Goal: Task Accomplishment & Management: Use online tool/utility

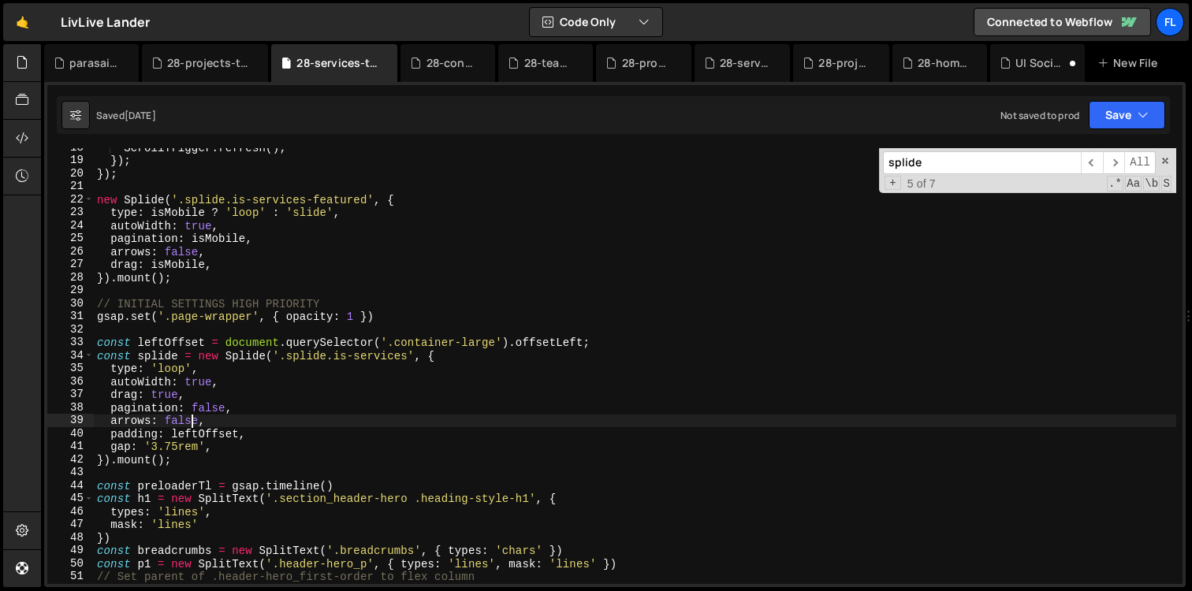
click at [296, 203] on div "ScrollTrigger . refresh ( ) ; }) ; }) ; new Splide ( '.splide.is-services-featu…" at bounding box center [635, 372] width 1082 height 462
type textarea "new Splide('.splide.is-services-featured', {"
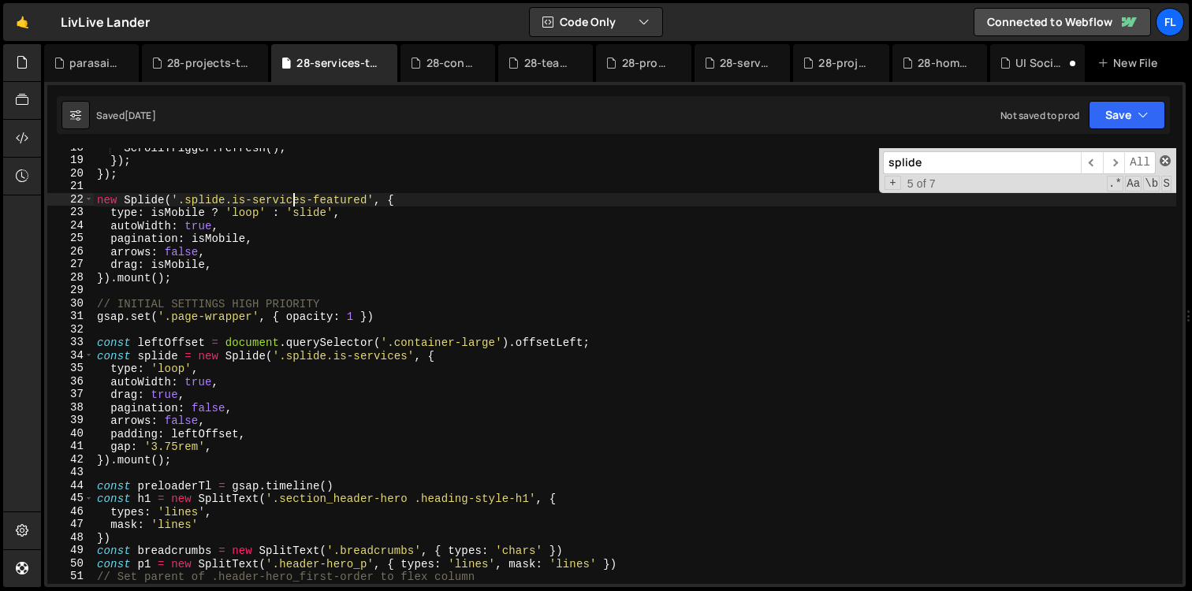
click at [1164, 163] on span at bounding box center [1164, 160] width 11 height 11
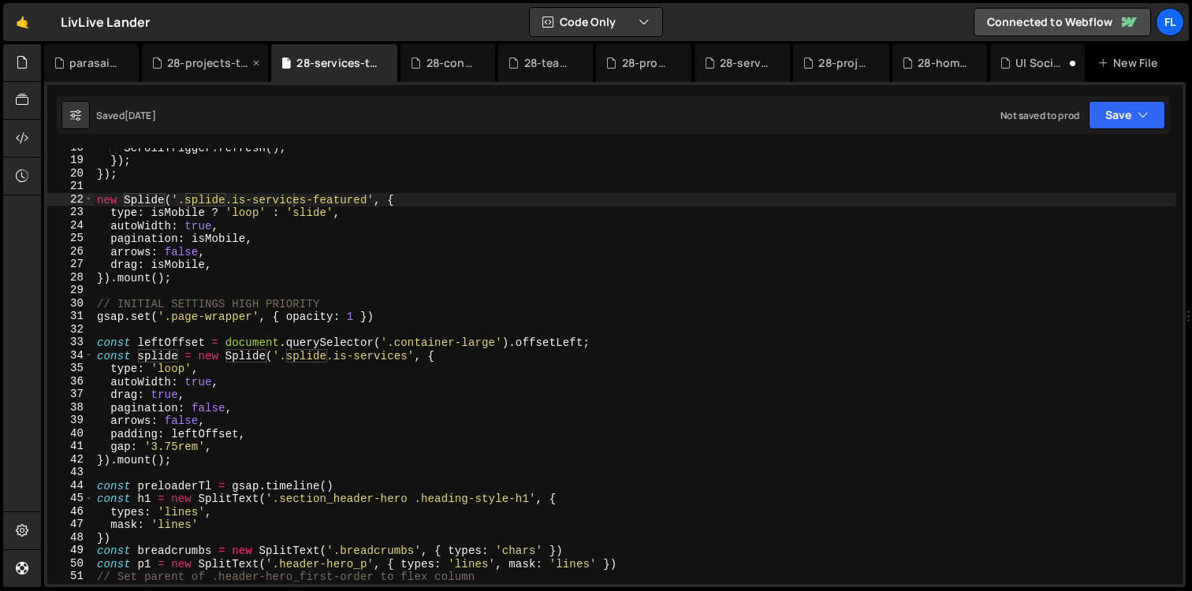
click at [198, 69] on div "28-projects-template.js" at bounding box center [208, 63] width 82 height 16
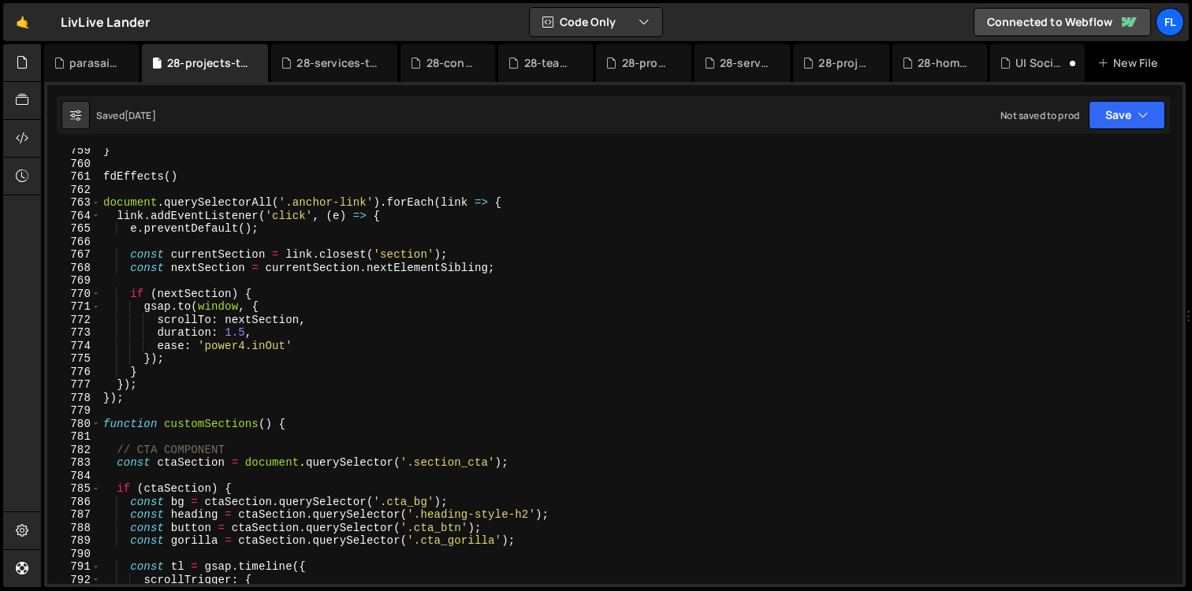
type textarea "}"
click at [292, 378] on div "} fdEffects ( ) document . querySelectorAll ( '.anchor-link' ) . forEach ( link…" at bounding box center [638, 375] width 1076 height 462
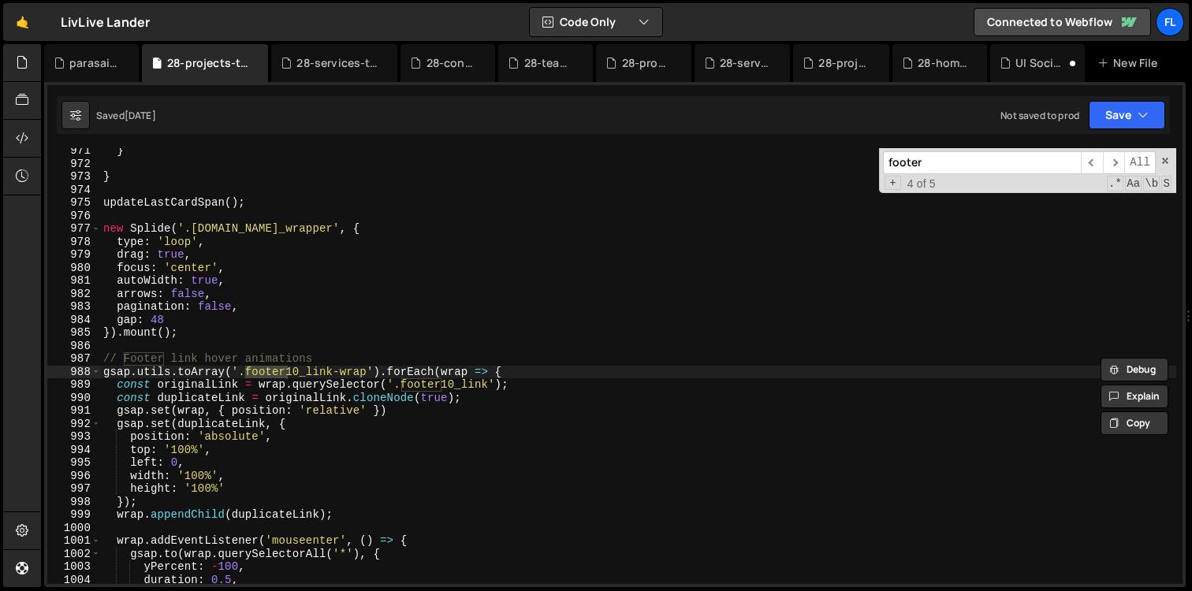
scroll to position [12641, 0]
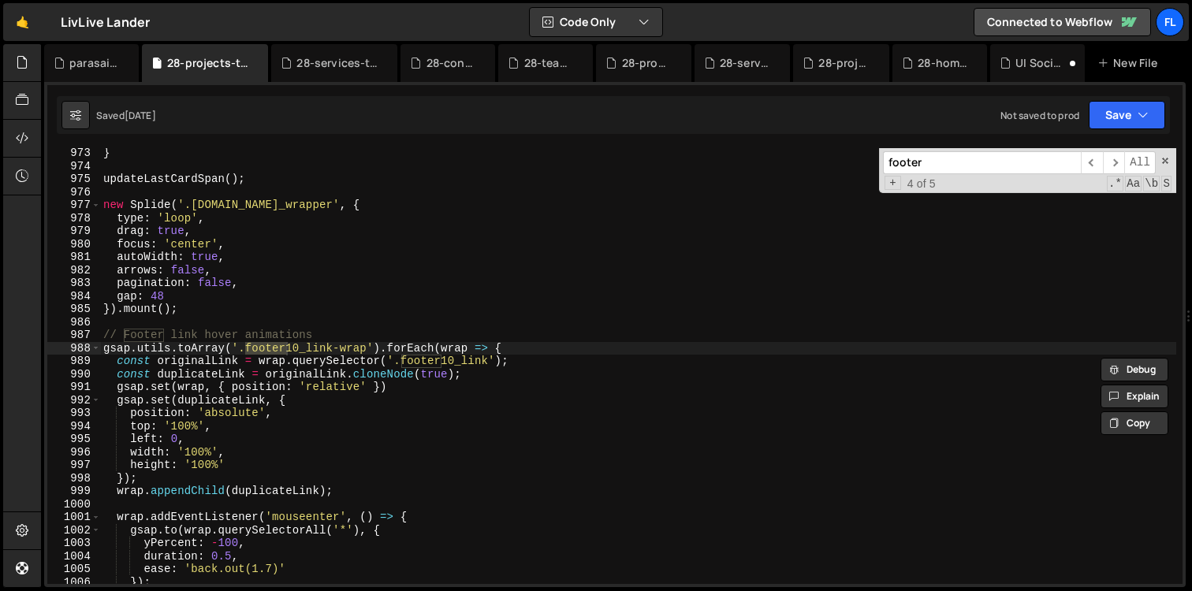
type input "footer"
click at [192, 316] on div "} updateLastCardSpan ( ) ; new Splide ( '.[DOMAIN_NAME]_wrapper' , { type : 'lo…" at bounding box center [638, 378] width 1076 height 462
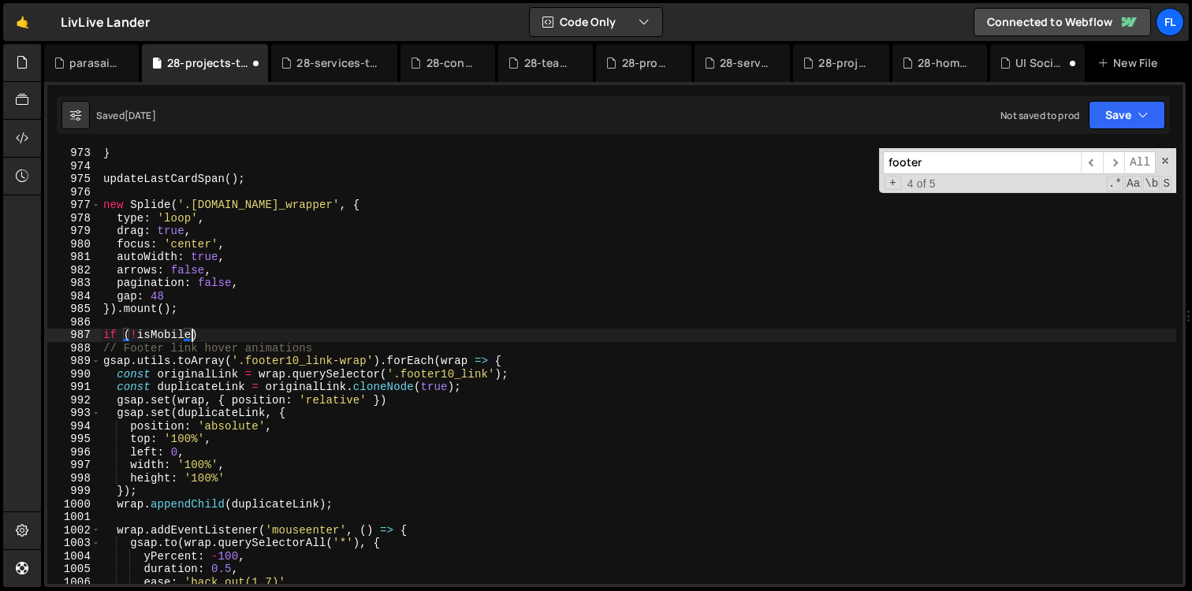
scroll to position [0, 6]
type textarea "if (!isMobile) {"
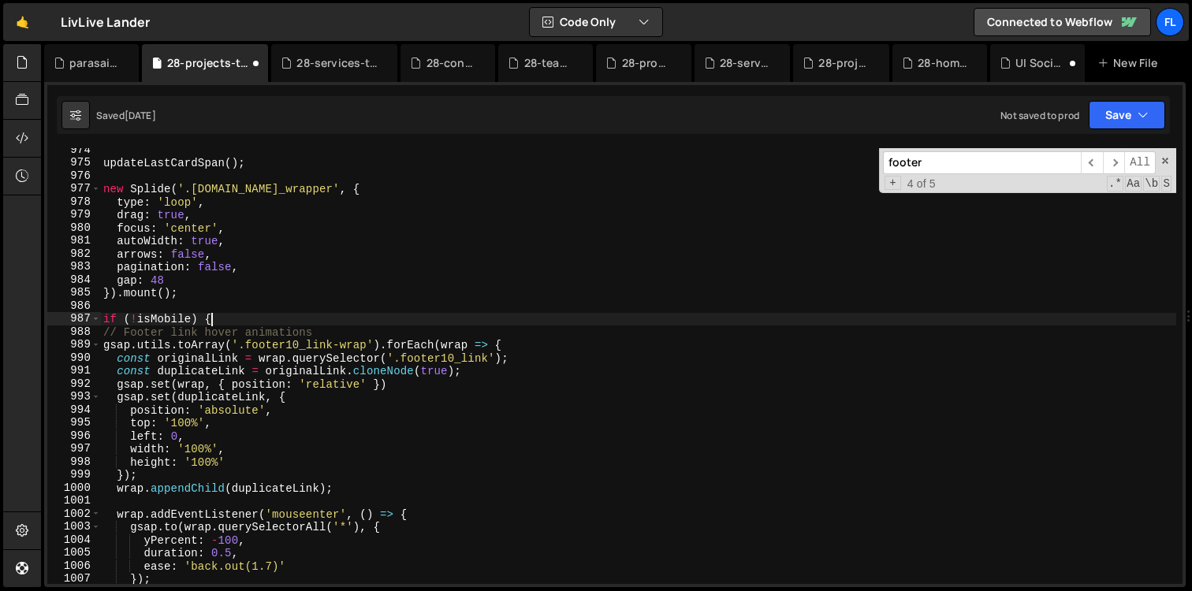
scroll to position [12659, 0]
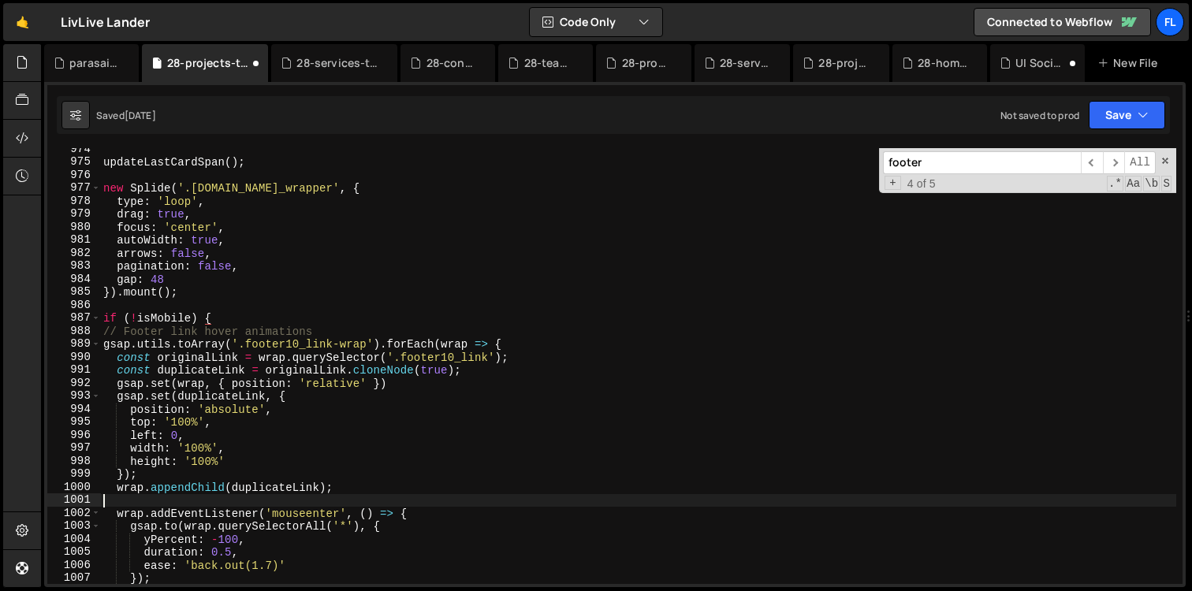
click at [120, 499] on div "updateLastCardSpan ( ) ; new Splide ( '.[DOMAIN_NAME]_wrapper' , { type : 'loop…" at bounding box center [638, 374] width 1076 height 462
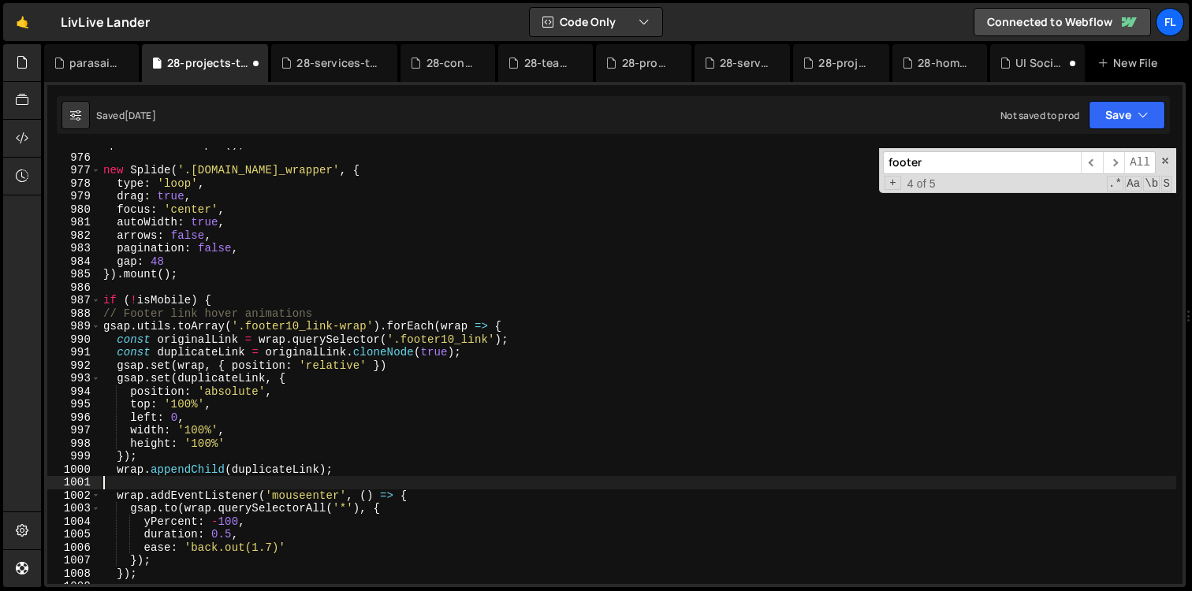
scroll to position [12677, 0]
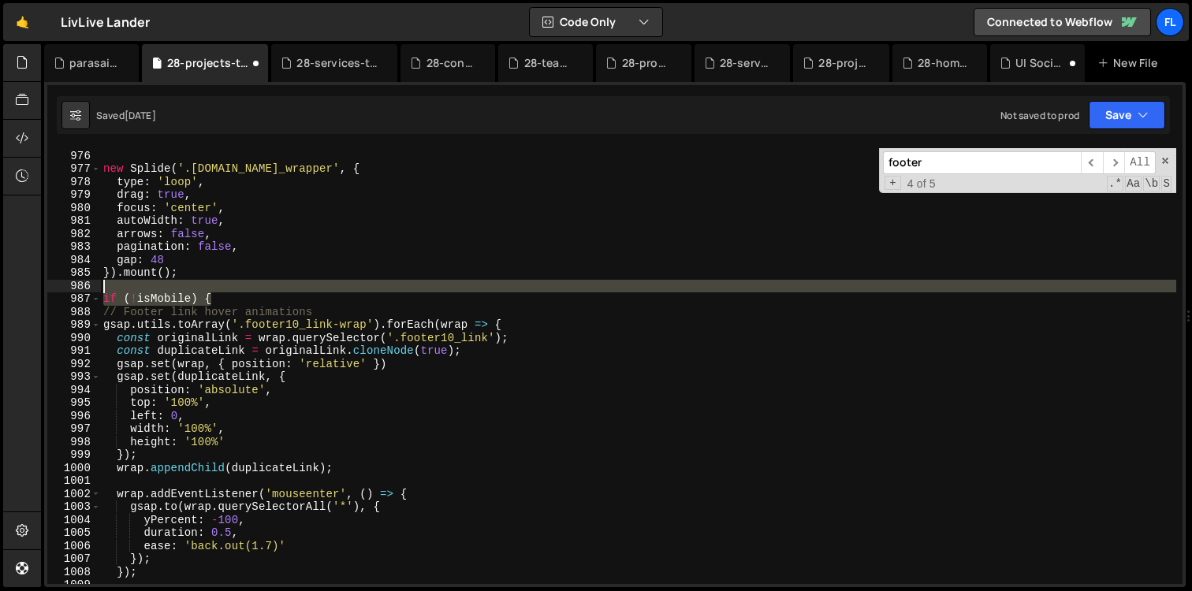
drag, startPoint x: 225, startPoint y: 298, endPoint x: 218, endPoint y: 290, distance: 10.1
click at [218, 290] on div "updateLastCardSpan ( ) ; new Splide ( '.[DOMAIN_NAME]_wrapper' , { type : 'loop…" at bounding box center [638, 367] width 1076 height 462
type textarea "if (!isMobile) {"
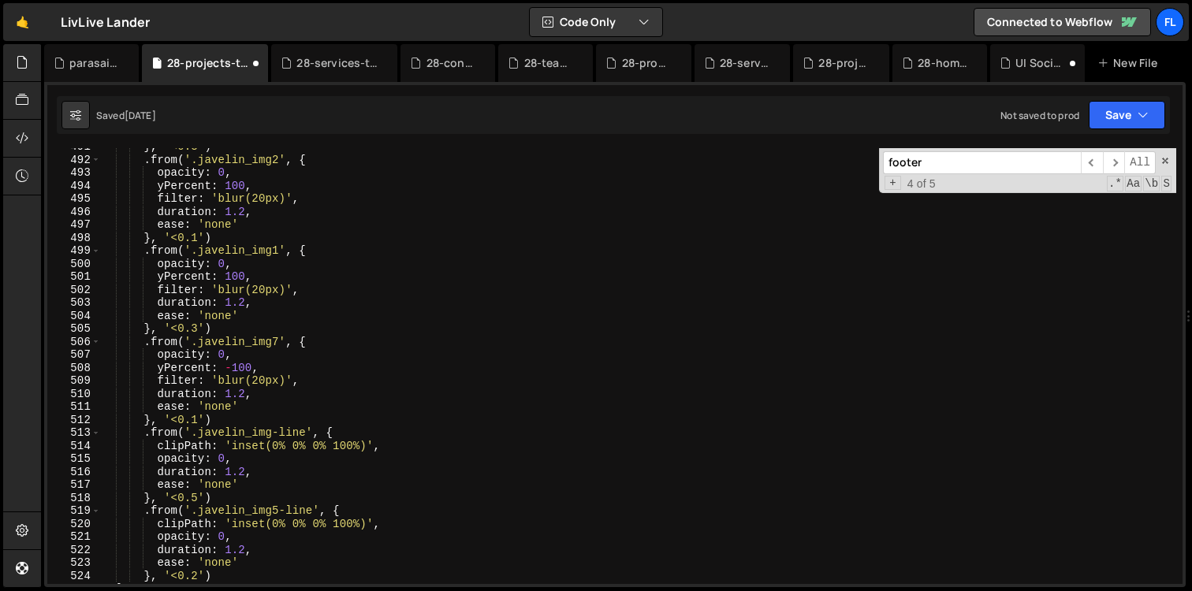
scroll to position [6358, 0]
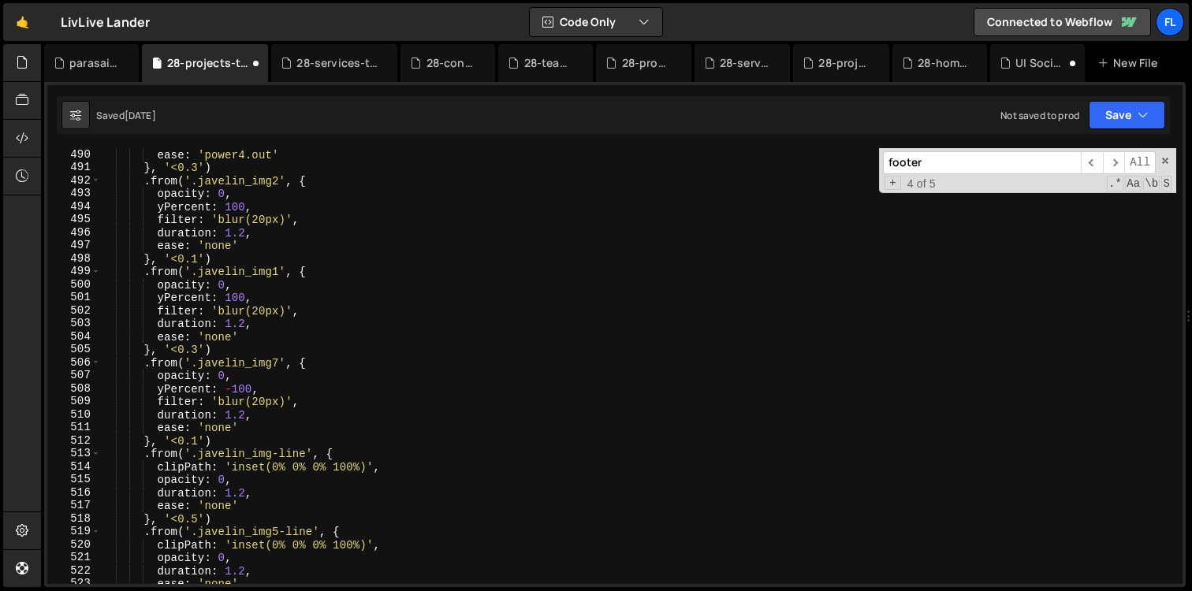
click at [935, 167] on input "footer" at bounding box center [982, 162] width 198 height 23
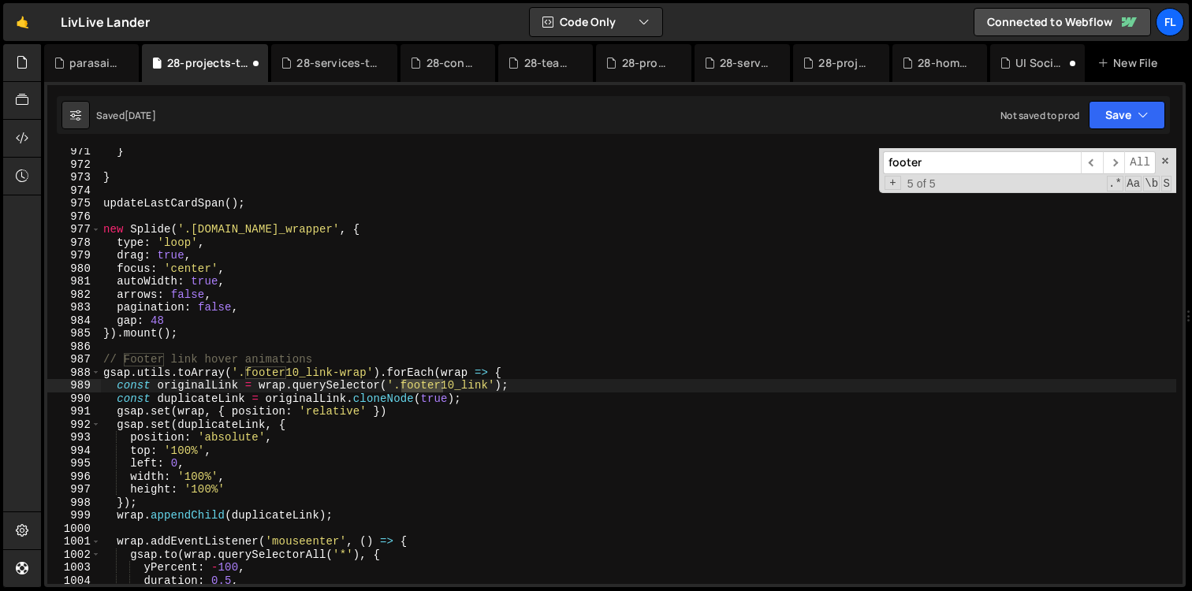
scroll to position [1498, 0]
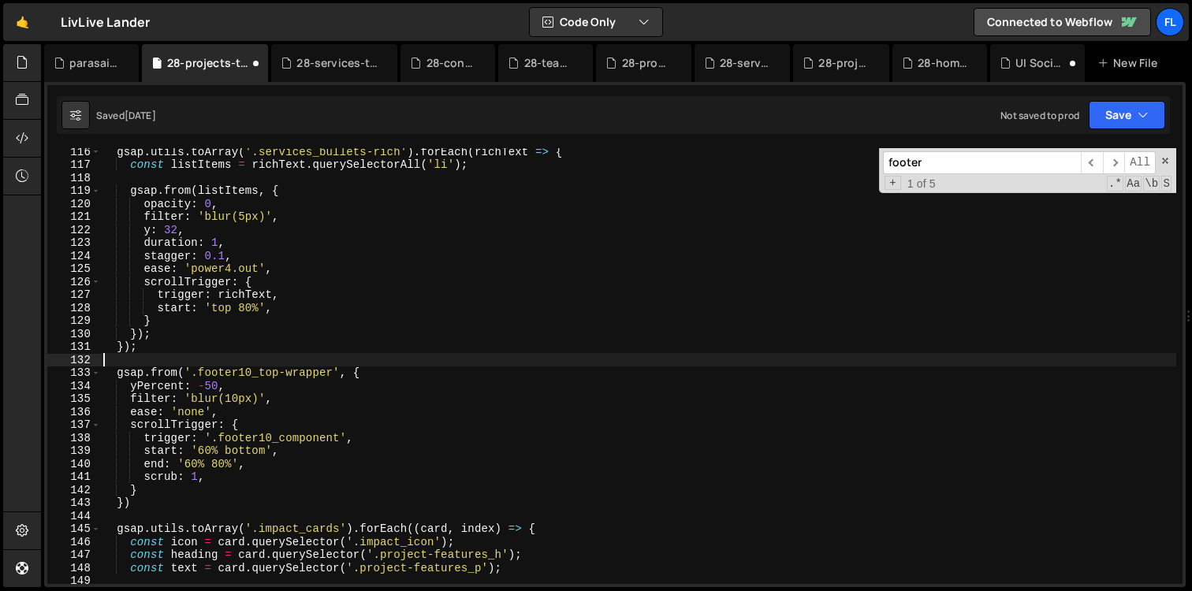
click at [188, 366] on div "gsap . utils . toArray ( '.services_bullets-rich' ) . forEach ( richText => { c…" at bounding box center [638, 376] width 1076 height 462
type textarea "if (!isMobile) {"
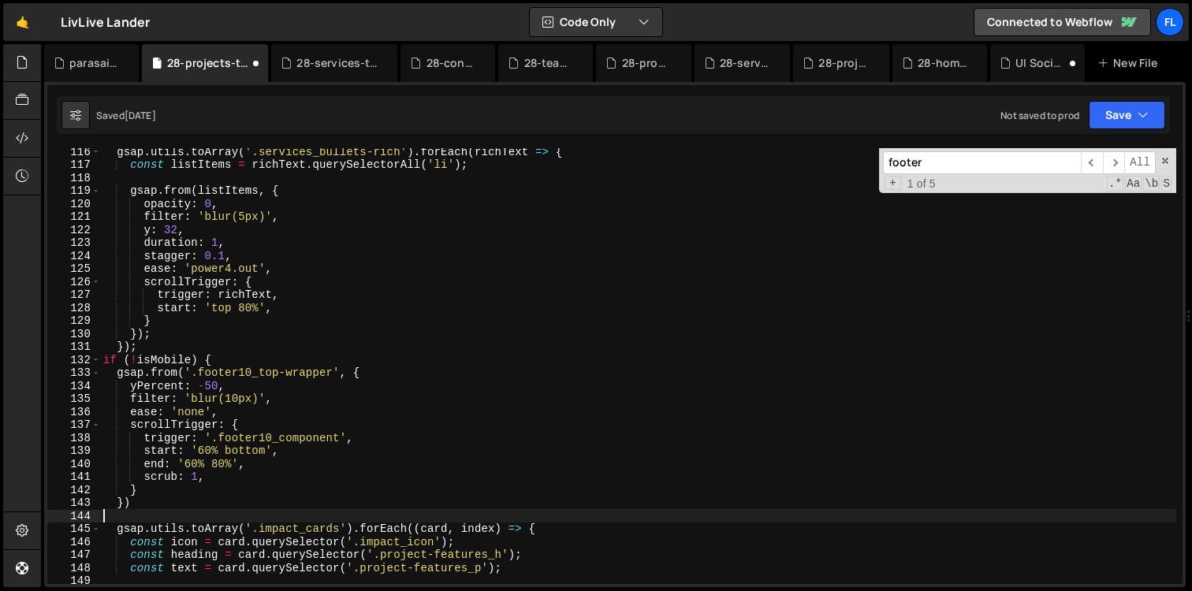
click at [123, 520] on div "gsap . utils . toArray ( '.services_bullets-rich' ) . forEach ( richText => { c…" at bounding box center [638, 376] width 1076 height 462
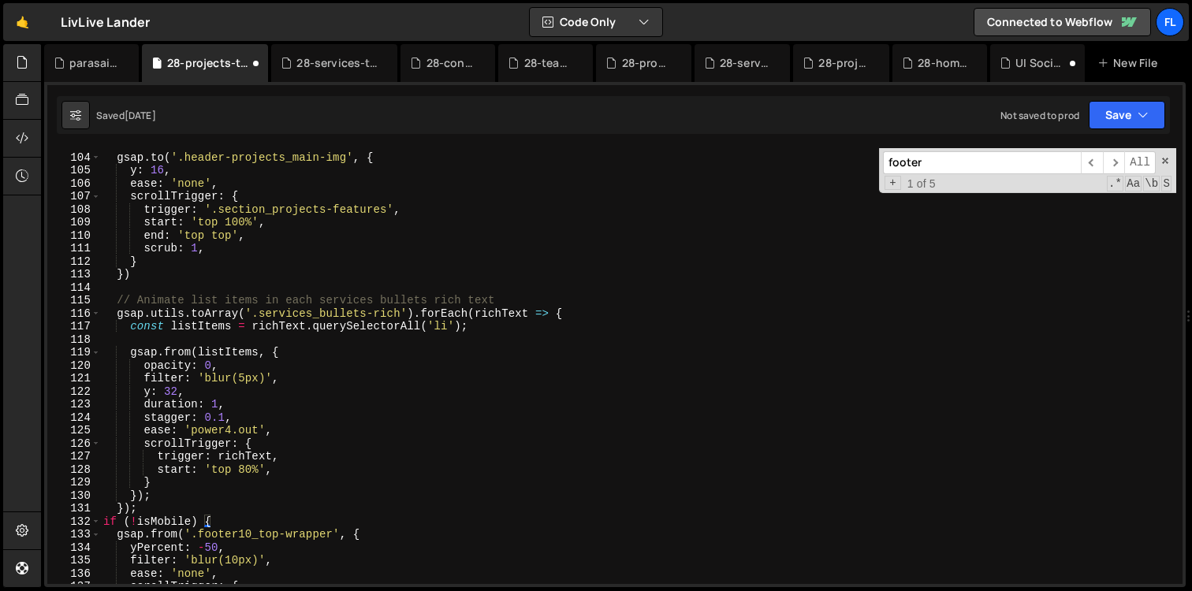
scroll to position [1354, 0]
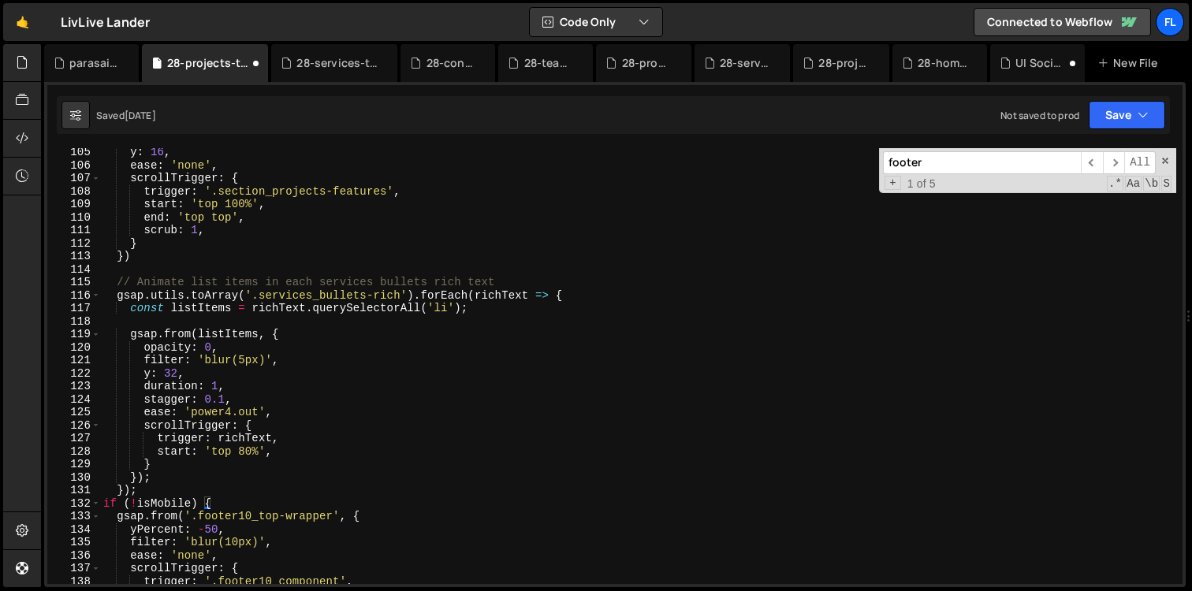
click at [602, 293] on div "y : 16 , ease : 'none' , scrollTrigger : { trigger : '.section_projects-feature…" at bounding box center [638, 377] width 1076 height 462
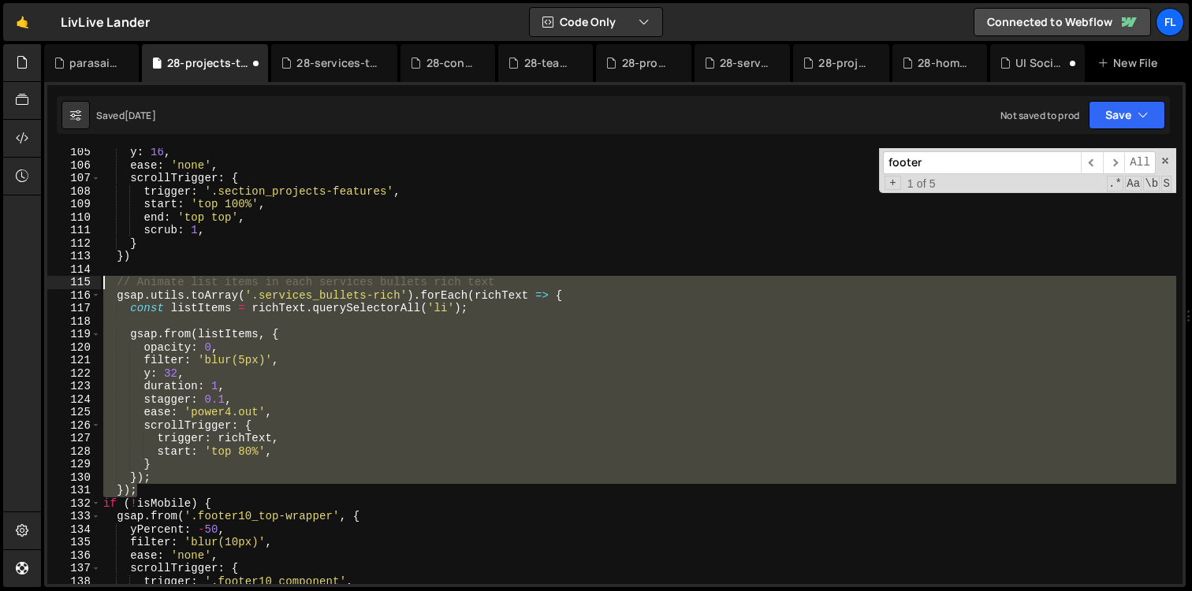
drag, startPoint x: 151, startPoint y: 485, endPoint x: 72, endPoint y: 285, distance: 216.2
click at [72, 285] on div "gsap.utils.toArray('.services_bullets-rich').forEach(richText => { 105 106 107 …" at bounding box center [614, 366] width 1135 height 436
type textarea "// Animate list items in each services bullets rich text gsap.utils.toArray('.s…"
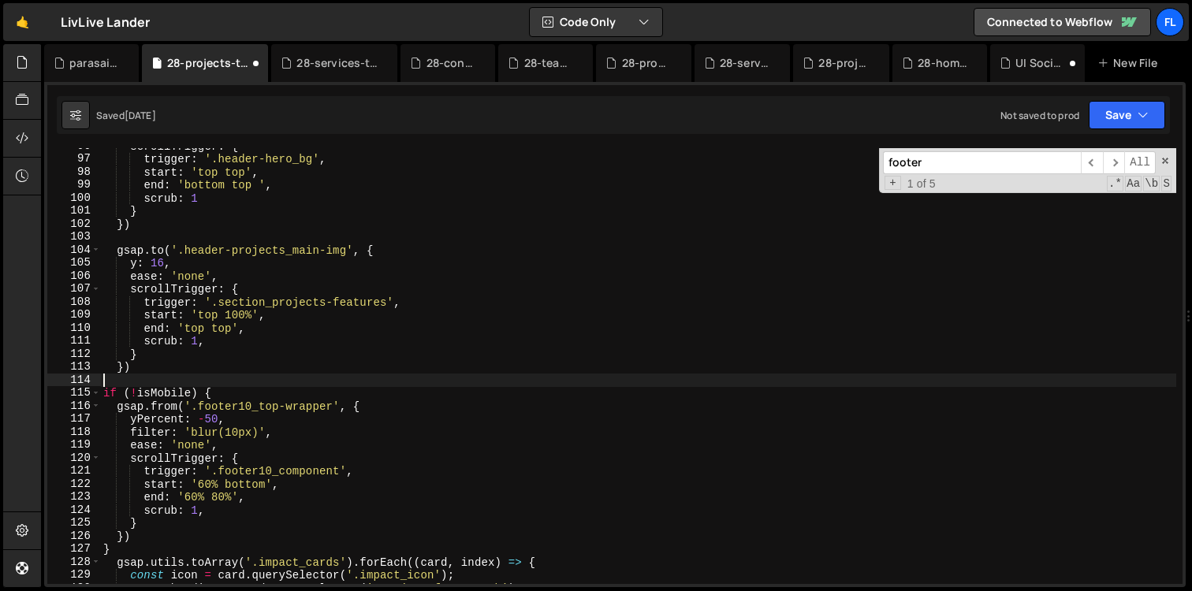
scroll to position [1244, 0]
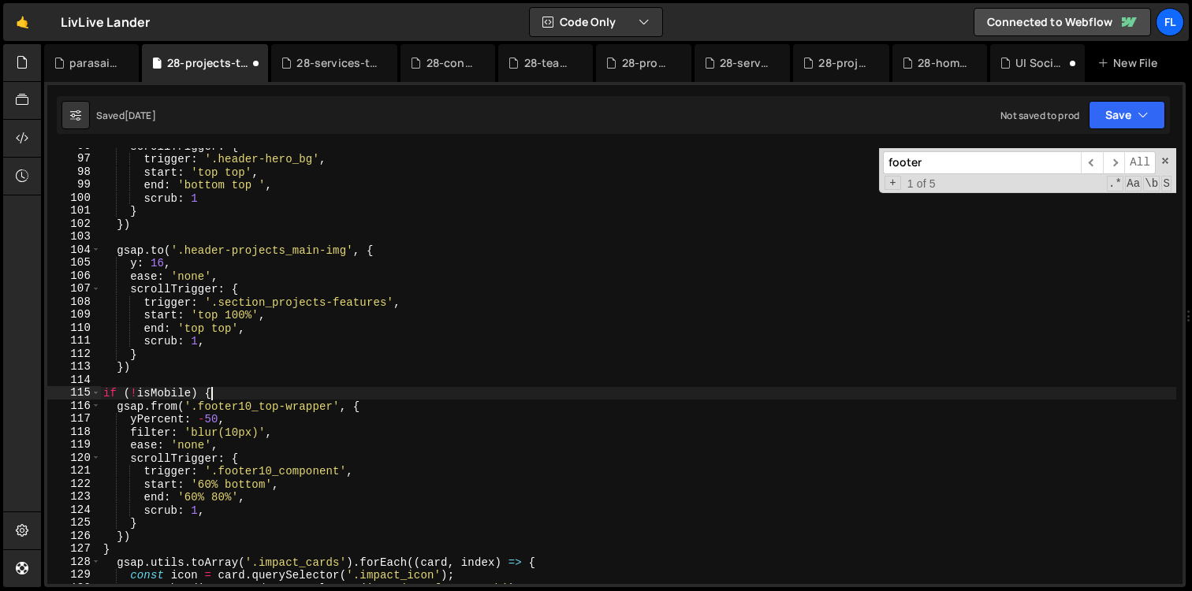
click at [215, 394] on div "scrollTrigger : { trigger : '.header-hero_bg' , start : 'top top' , end : 'bott…" at bounding box center [638, 370] width 1076 height 462
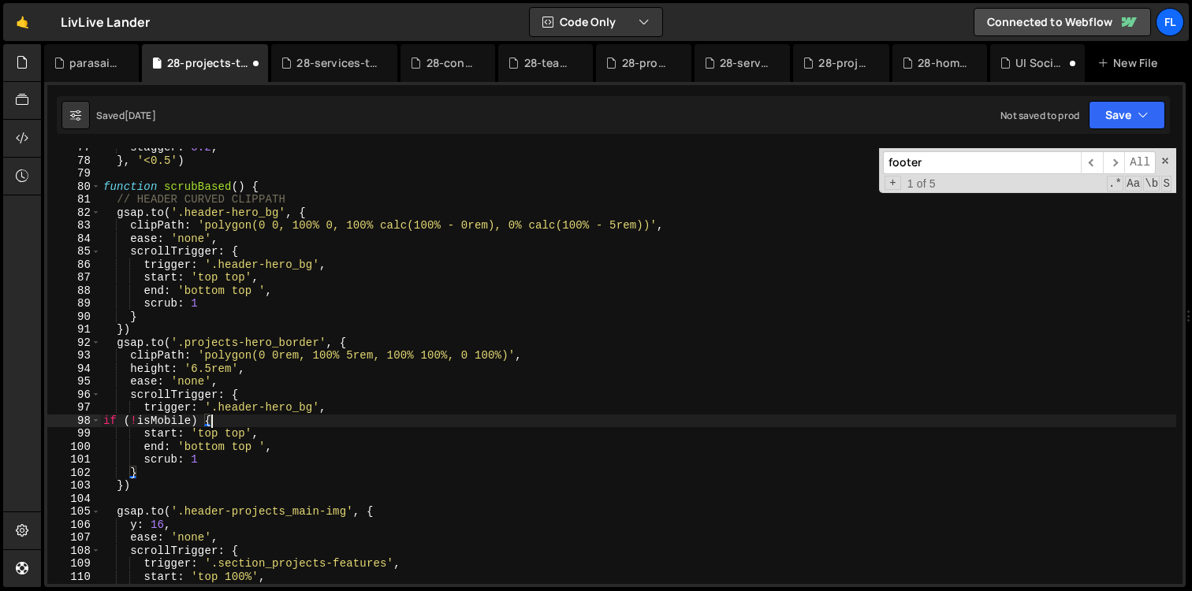
scroll to position [992, 0]
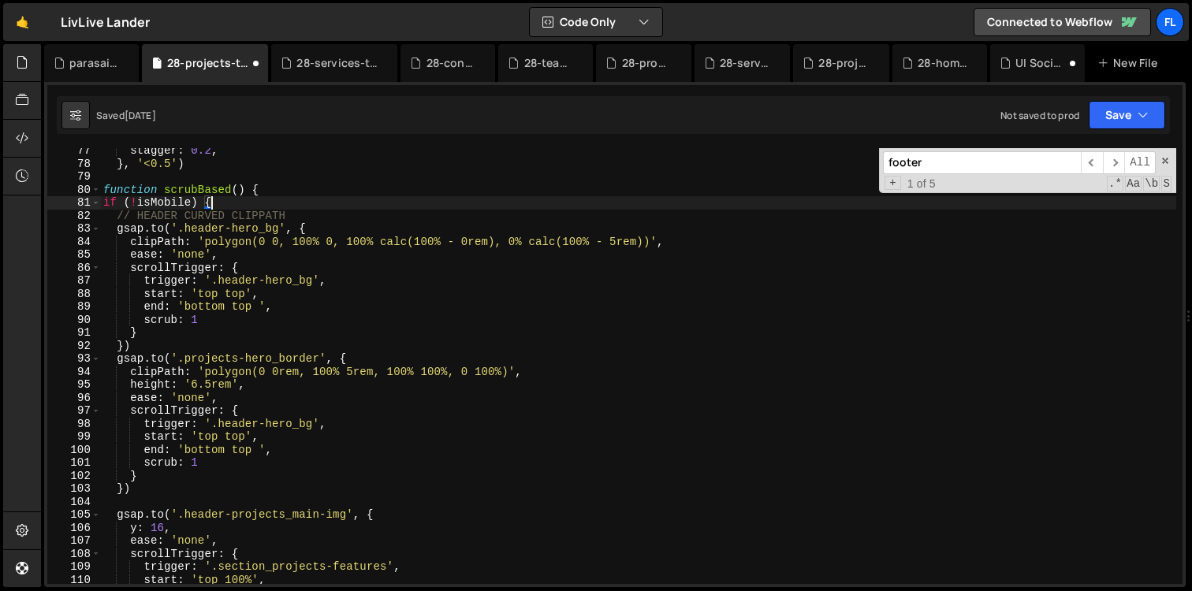
type textarea "if (!isMobile) {"
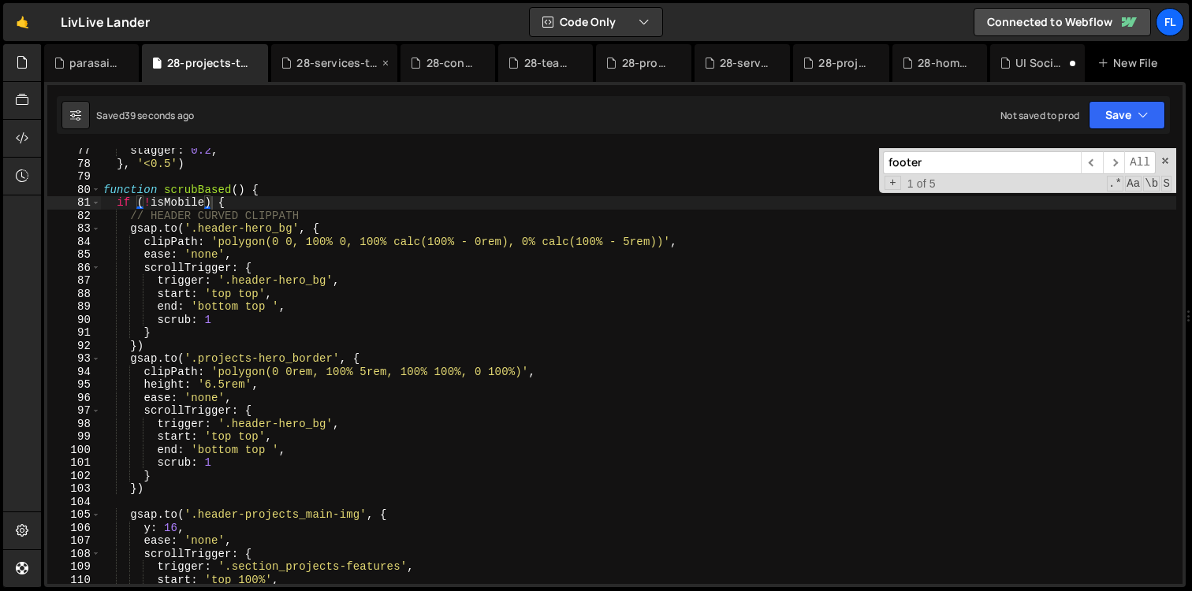
click at [317, 65] on div "28-services-template.js" at bounding box center [337, 63] width 82 height 16
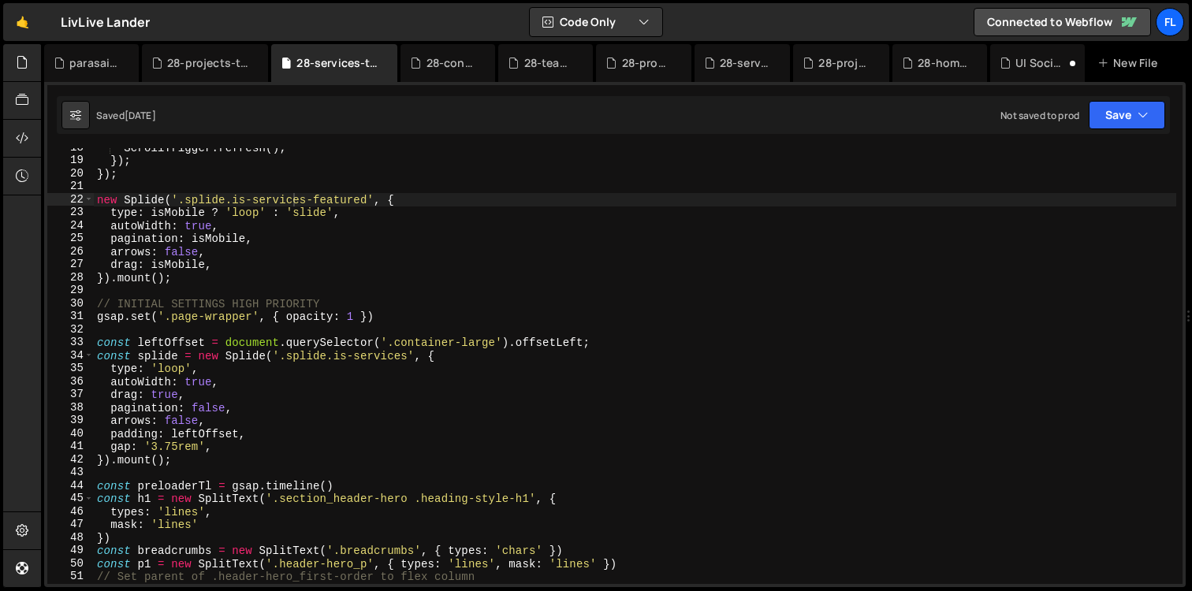
scroll to position [0, 0]
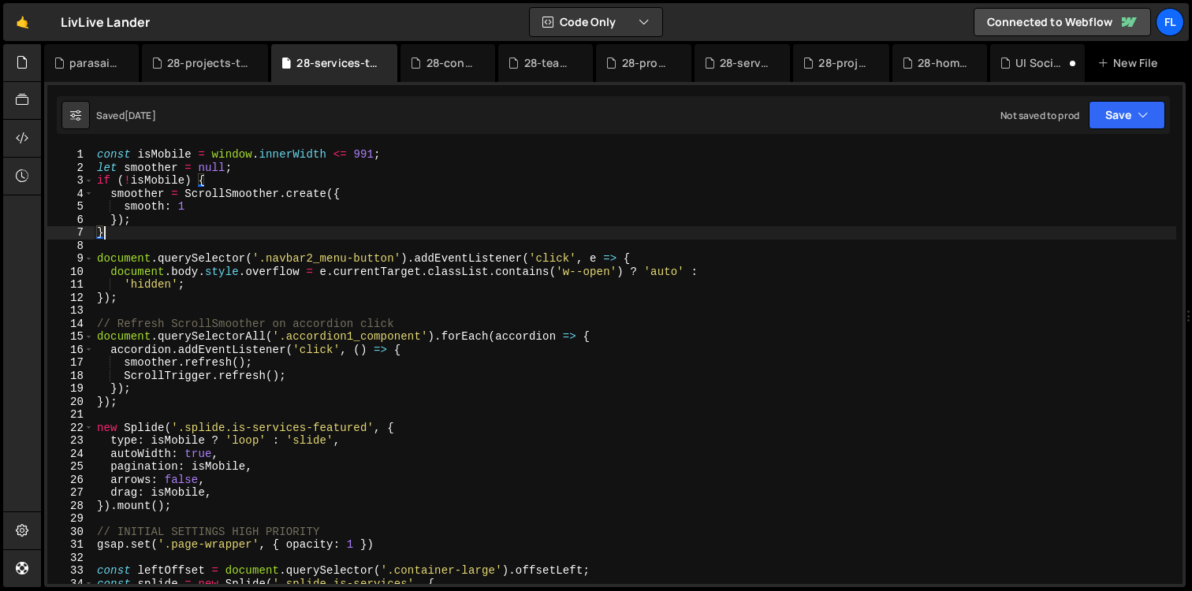
click at [115, 238] on div "const isMobile = window . innerWidth <= 991 ; let smoother = null ; if ( ! isMo…" at bounding box center [635, 379] width 1082 height 462
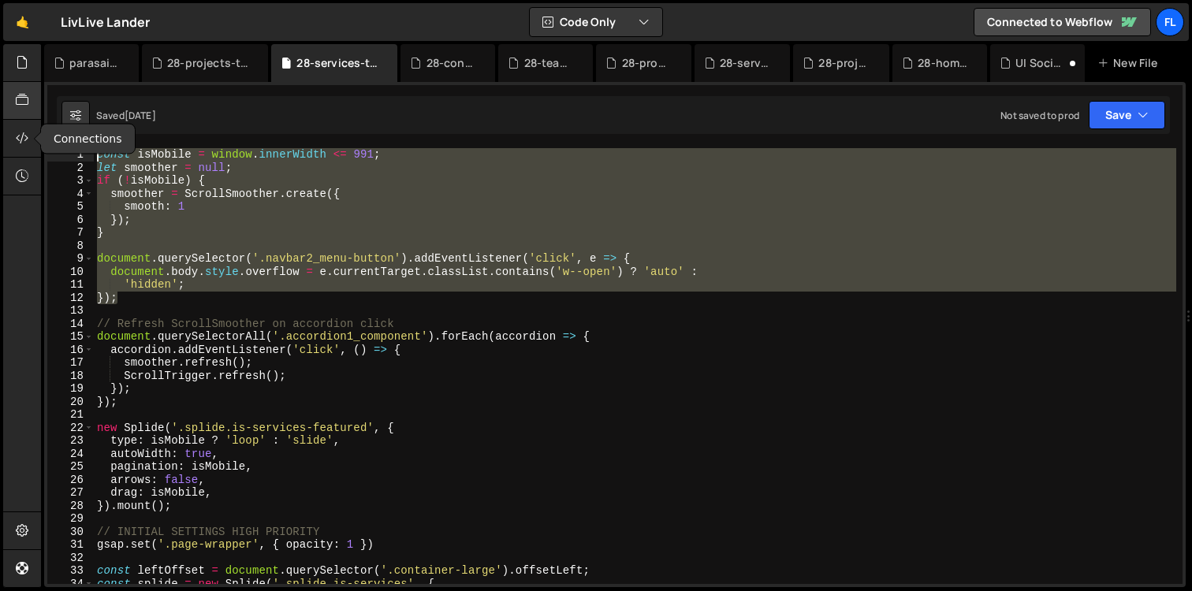
drag, startPoint x: 133, startPoint y: 302, endPoint x: 28, endPoint y: 109, distance: 219.7
click at [28, 109] on div "Hold on a sec... Are you certain you wish to leave this page? Any changes you'v…" at bounding box center [596, 295] width 1192 height 591
type textarea "const isMobile = window.innerWidth <= 991; let smoother = null;"
click at [218, 66] on div "28-projects-template.js" at bounding box center [208, 63] width 82 height 16
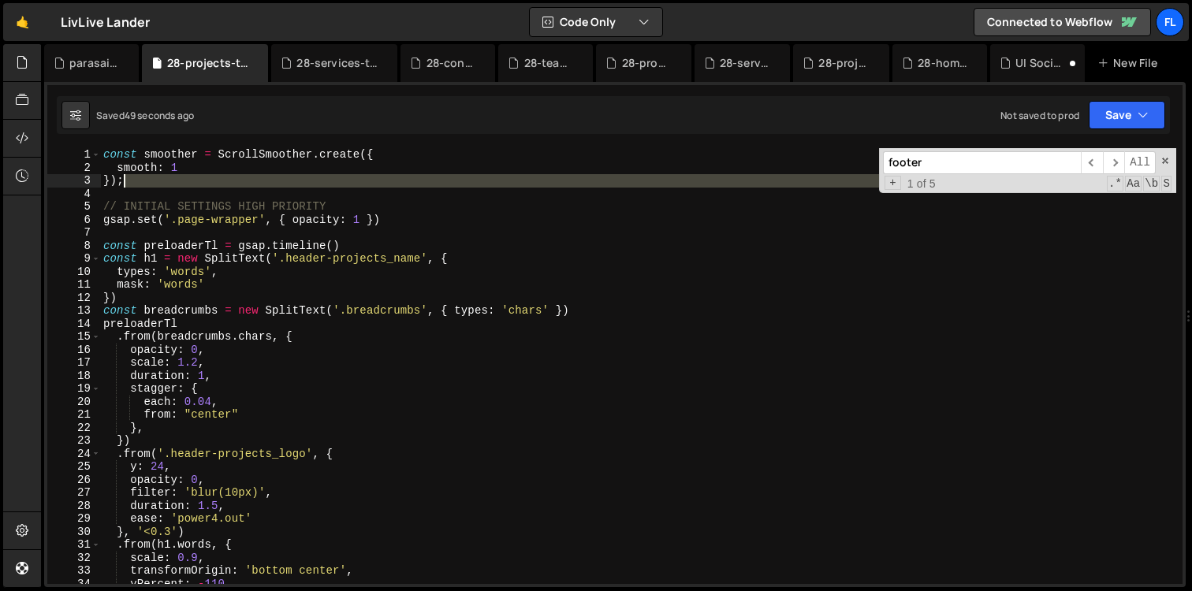
drag, startPoint x: 136, startPoint y: 194, endPoint x: 75, endPoint y: 141, distance: 80.4
click at [75, 141] on div "ease: 'power4.out' 224 225 226 227 228 229 230 231 232 233 234 235 236 237 238 …" at bounding box center [614, 334] width 1141 height 505
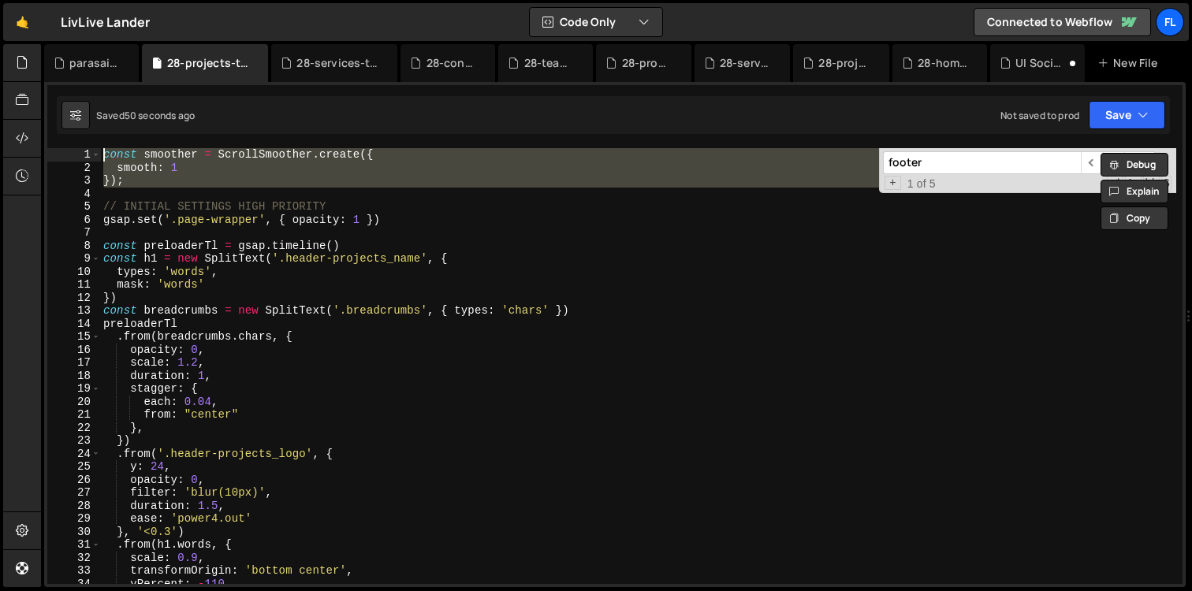
paste textarea "});"
type textarea "});"
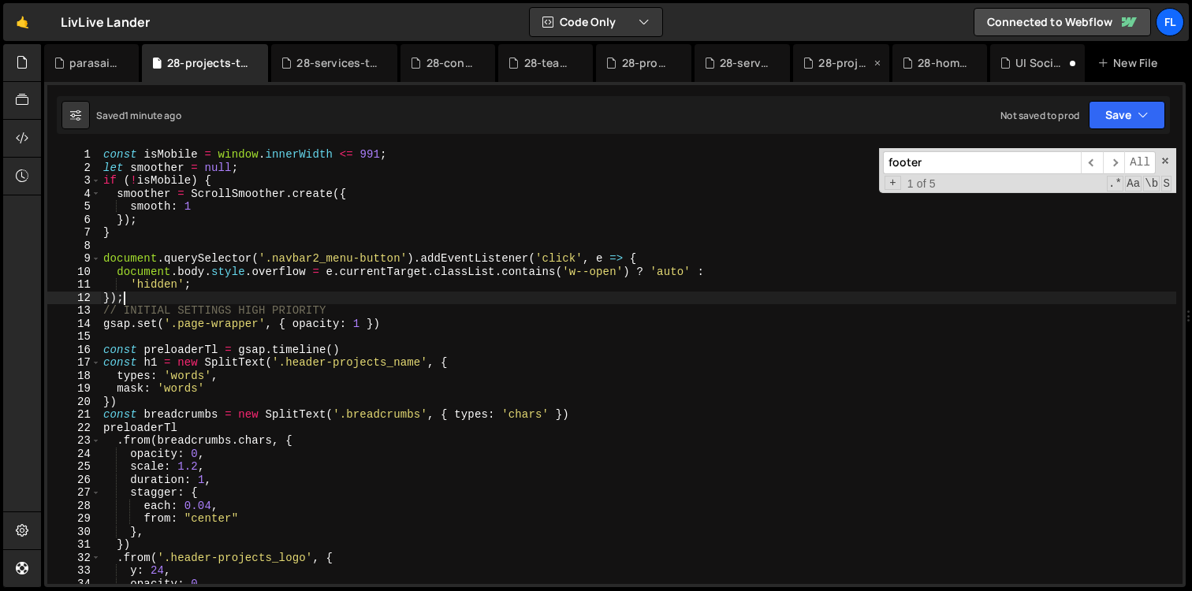
click at [832, 58] on div "28-projects.js" at bounding box center [844, 63] width 52 height 16
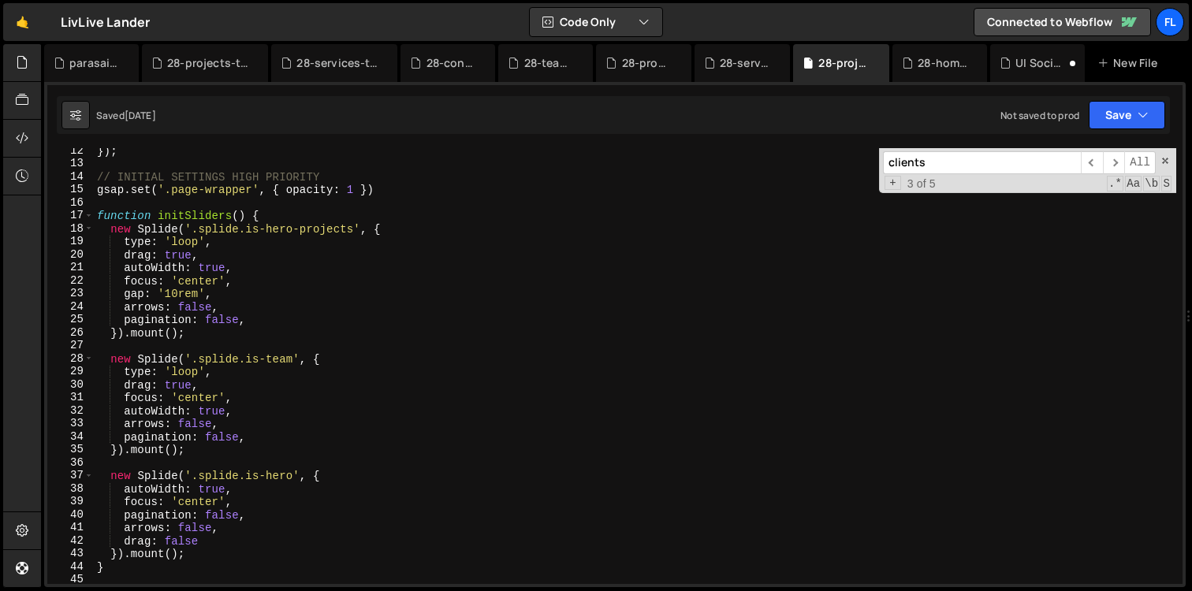
scroll to position [147, 0]
drag, startPoint x: 932, startPoint y: 164, endPoint x: 757, endPoint y: 157, distance: 175.1
click at [757, 157] on div "}) ; // INITIAL SETTINGS HIGH PRIORITY gsap . set ( '.page-wrapper' , { opacity…" at bounding box center [635, 366] width 1082 height 436
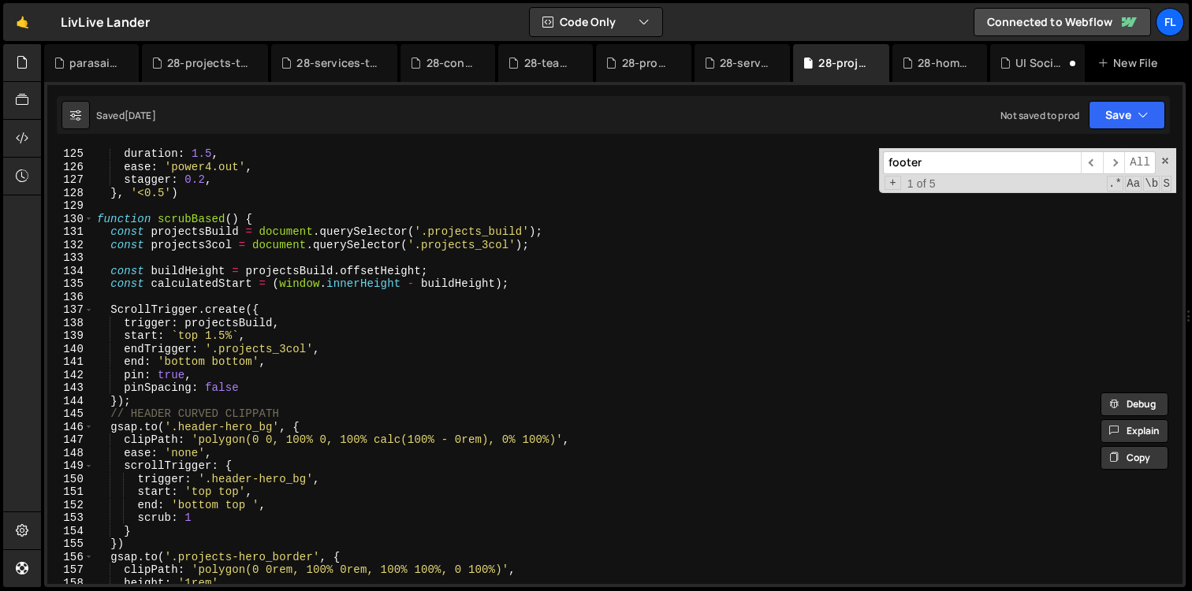
scroll to position [1613, 0]
type input "footer"
click at [286, 220] on div "duration : 1.5 , ease : 'power4.out' , stagger : 0.2 , } , '<0.5' ) function sc…" at bounding box center [796, 412] width 1404 height 530
type textarea "function scrubBased() {"
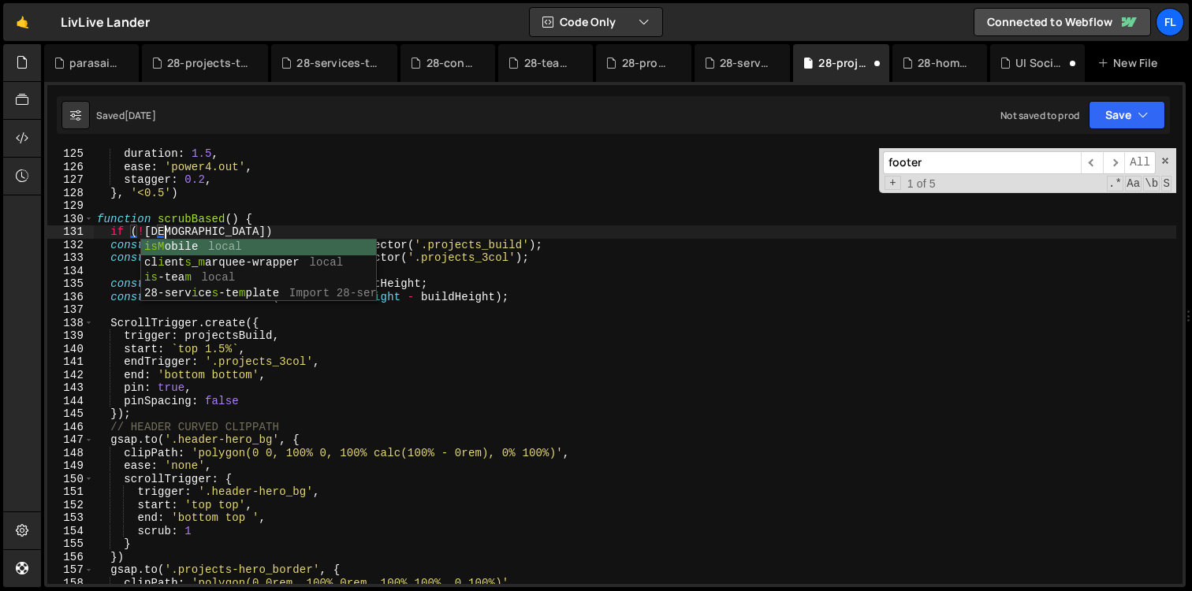
scroll to position [0, 4]
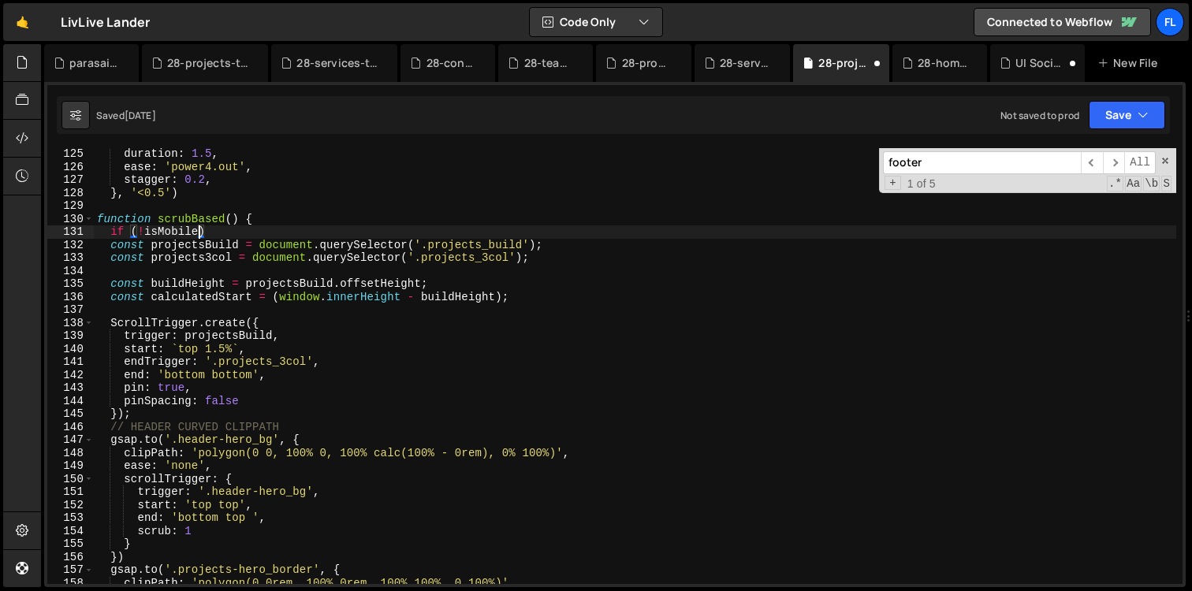
click at [240, 232] on div "duration : 1.5 , ease : 'power4.out' , stagger : 0.2 , } , '<0.5' ) function sc…" at bounding box center [796, 412] width 1404 height 530
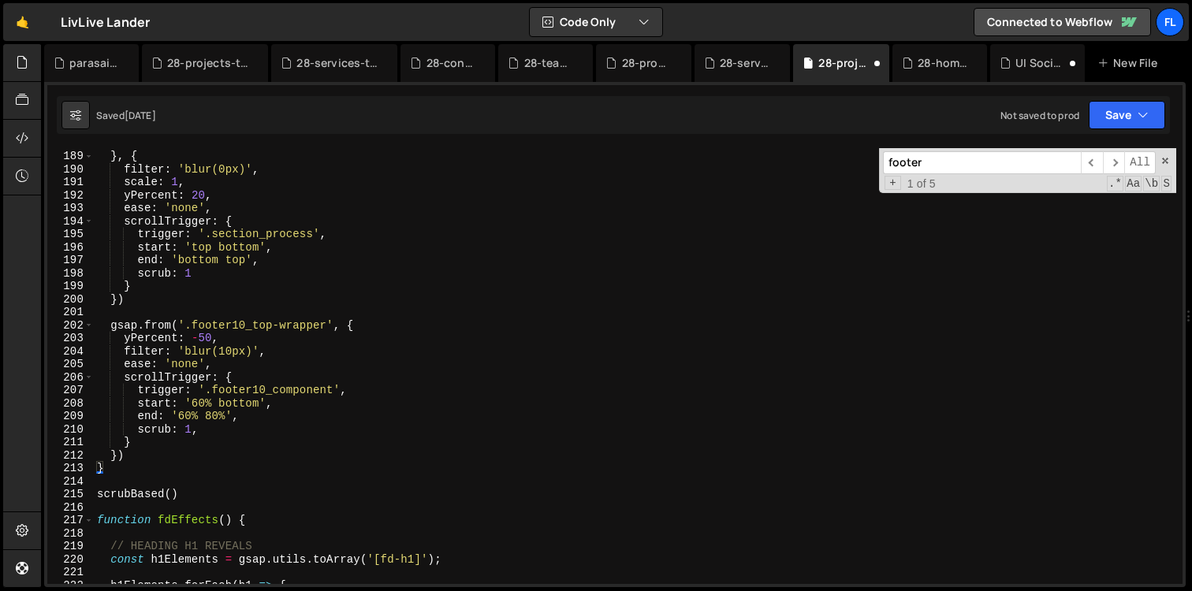
scroll to position [2460, 0]
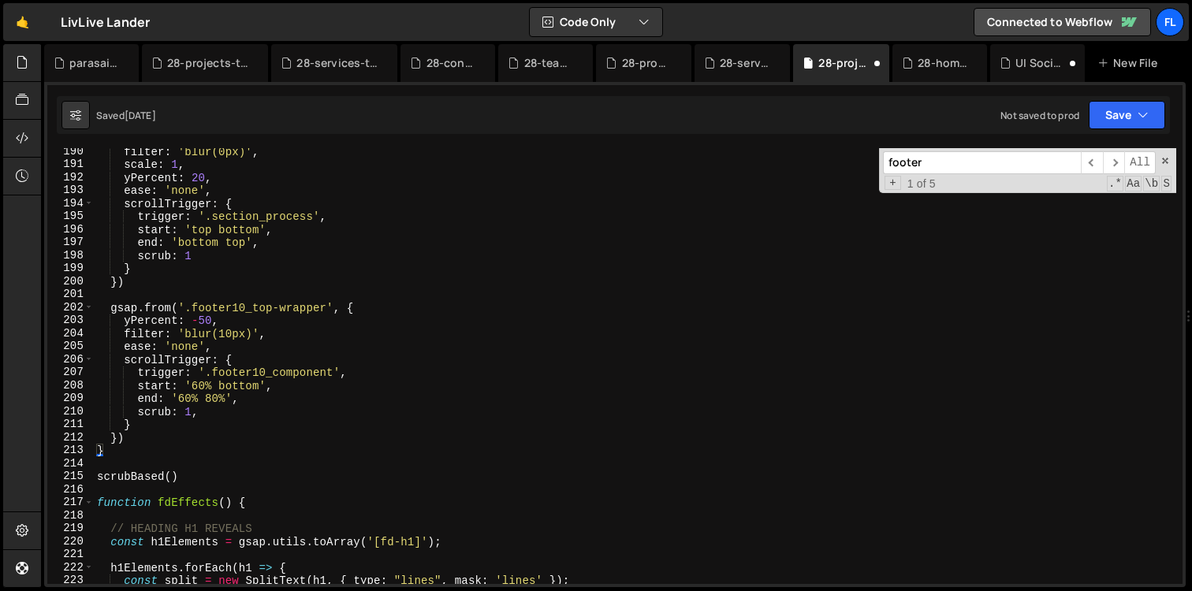
click at [140, 437] on div "filter : 'blur(0px)' , scale : 1 , yPercent : 20 , ease : 'none' , scrollTrigge…" at bounding box center [796, 410] width 1404 height 530
type textarea "})"
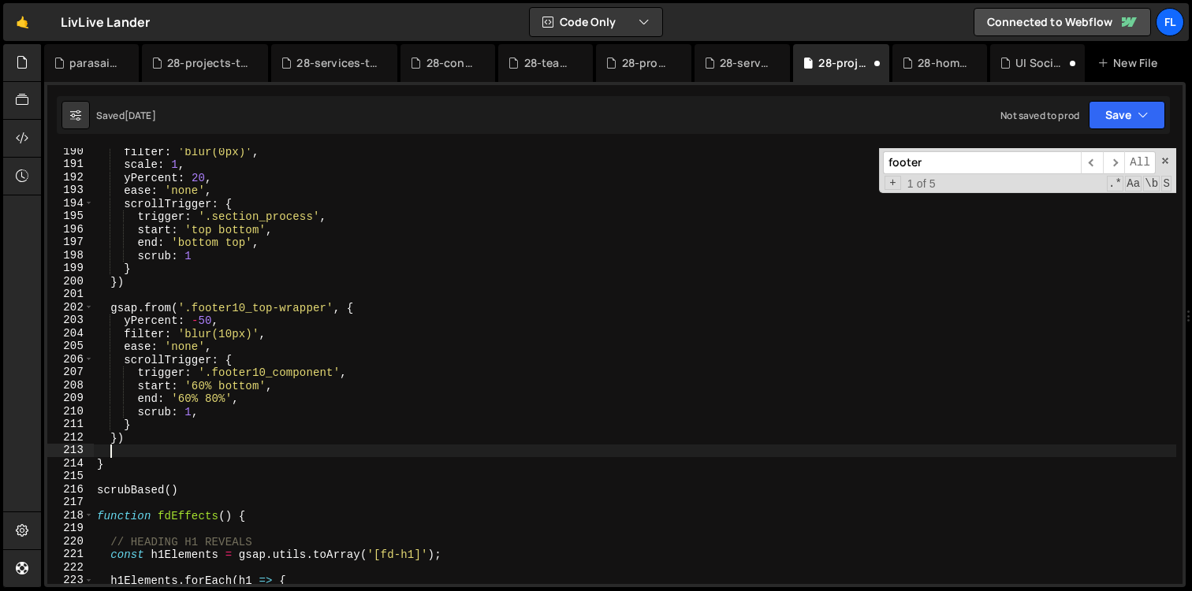
scroll to position [0, 0]
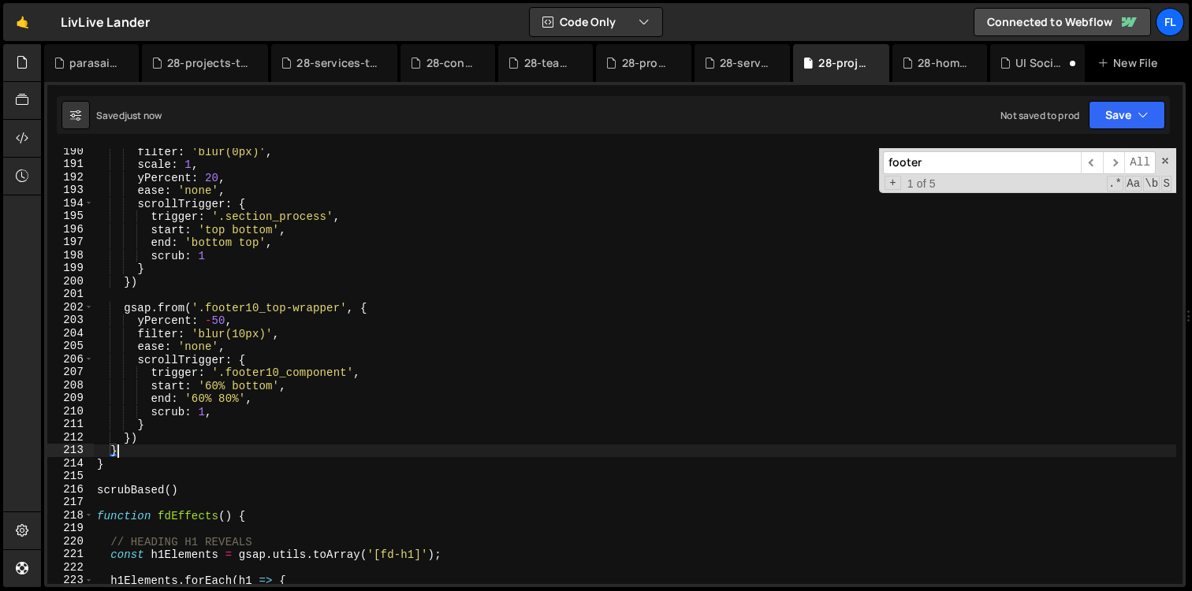
type textarea "}"
click at [746, 59] on div "28-services.js" at bounding box center [746, 63] width 52 height 16
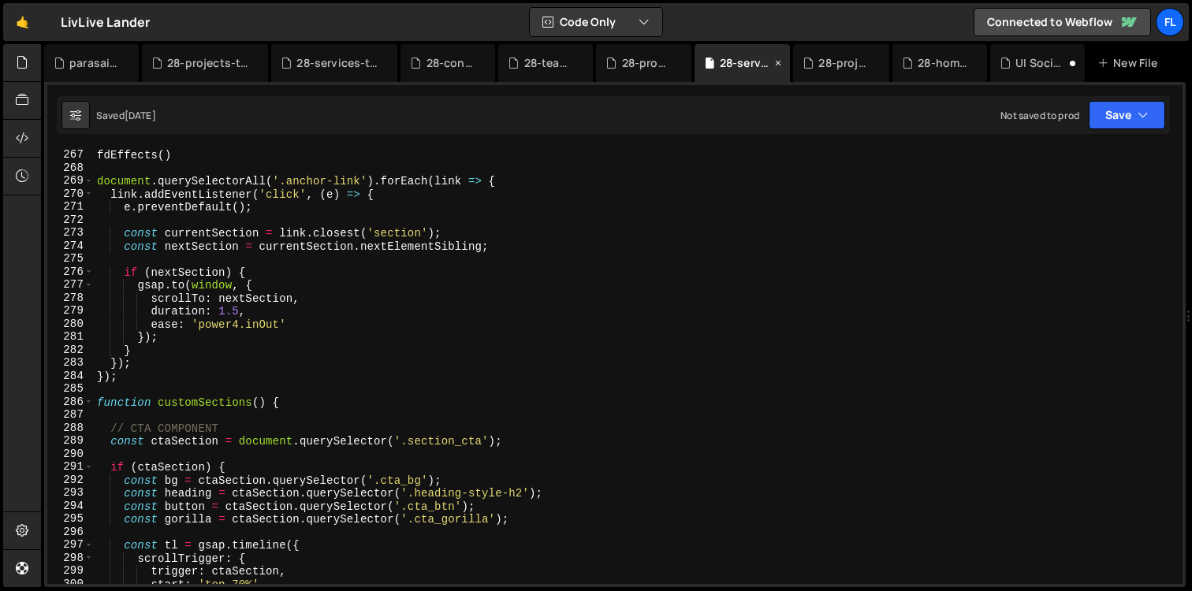
scroll to position [3459, 0]
type textarea "link.addEventListener('click', (e) => {"
click at [686, 192] on div "fdEffects ( ) document . querySelectorAll ( '.anchor-link' ) . forEach ( link =…" at bounding box center [635, 367] width 1082 height 462
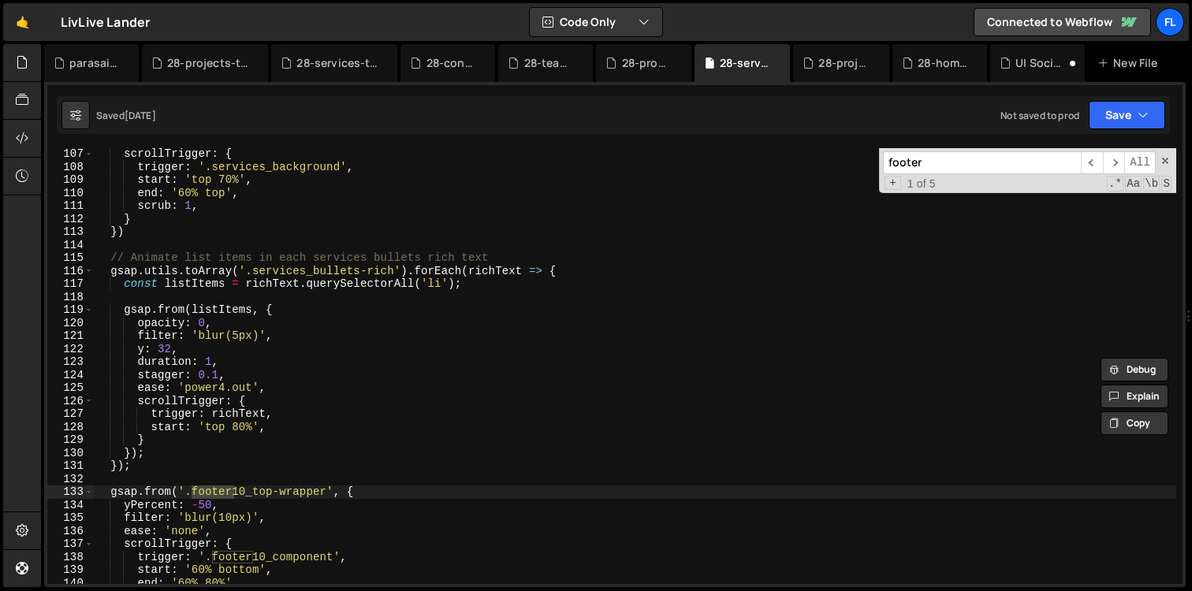
scroll to position [1390, 0]
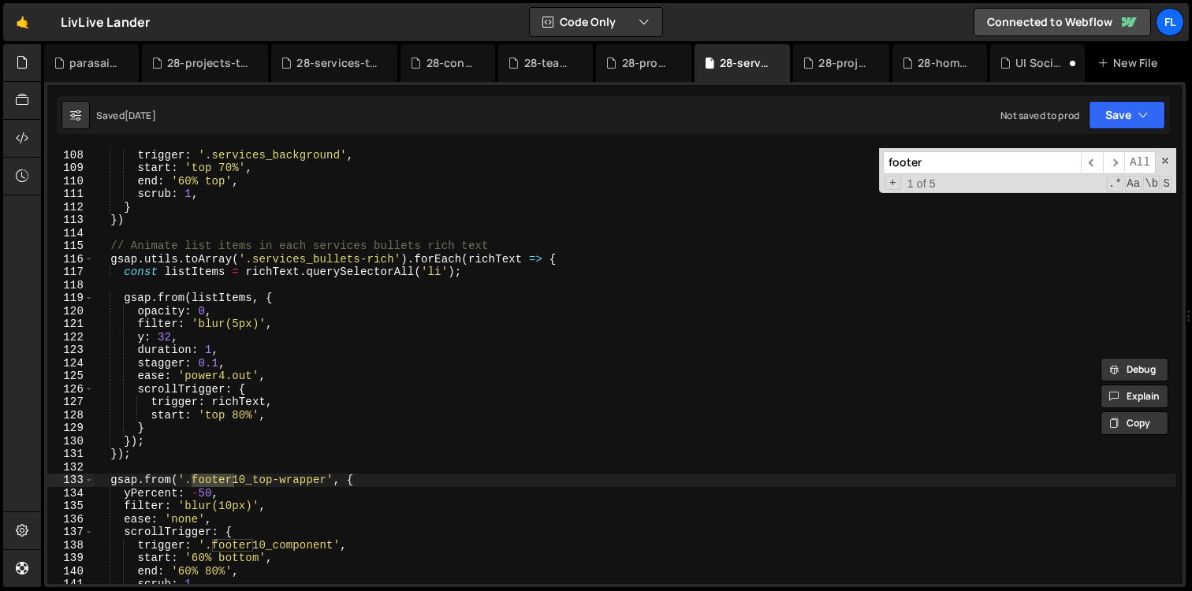
type input "footer"
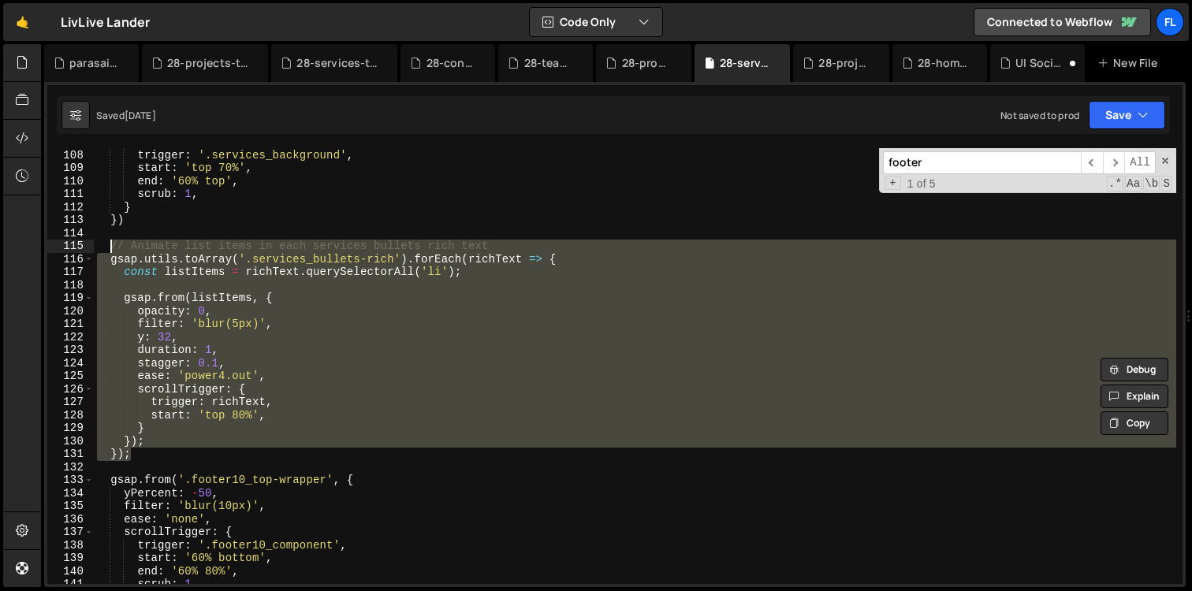
drag, startPoint x: 134, startPoint y: 454, endPoint x: 110, endPoint y: 249, distance: 206.3
click at [110, 249] on div "scrollTrigger : { trigger : '.services_background' , start : 'top 70%' , end : …" at bounding box center [635, 367] width 1082 height 462
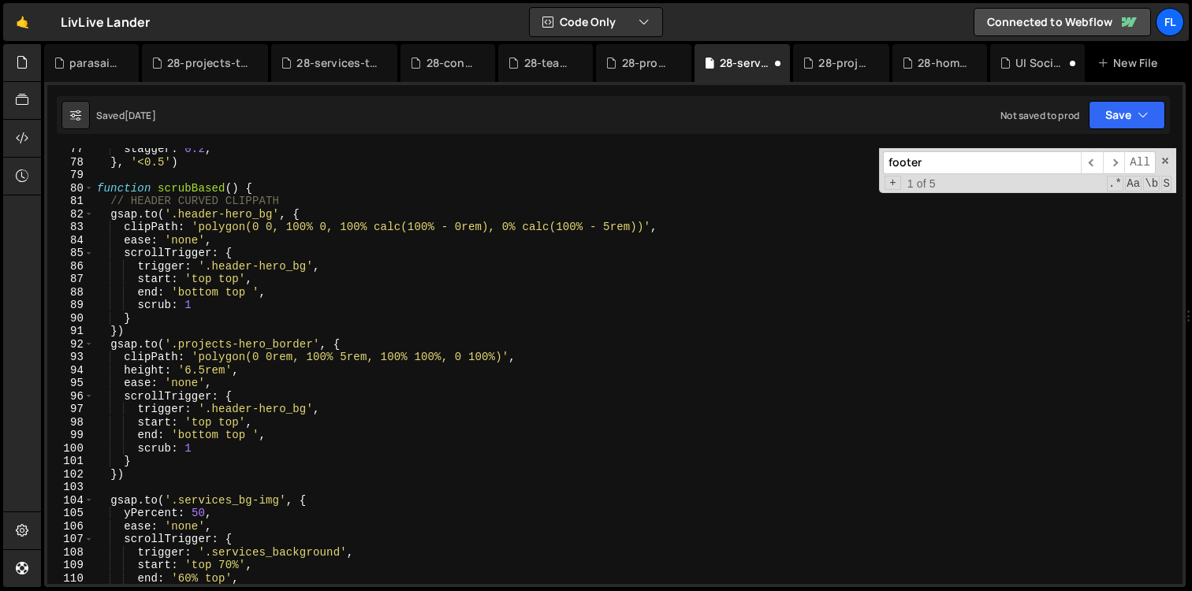
scroll to position [994, 0]
click at [267, 184] on div "stagger : 0.2 , } , '<0.5' ) function scrubBased ( ) { // HEADER CURVED CLIPPAT…" at bounding box center [635, 374] width 1082 height 462
type textarea "function scrubBased() {"
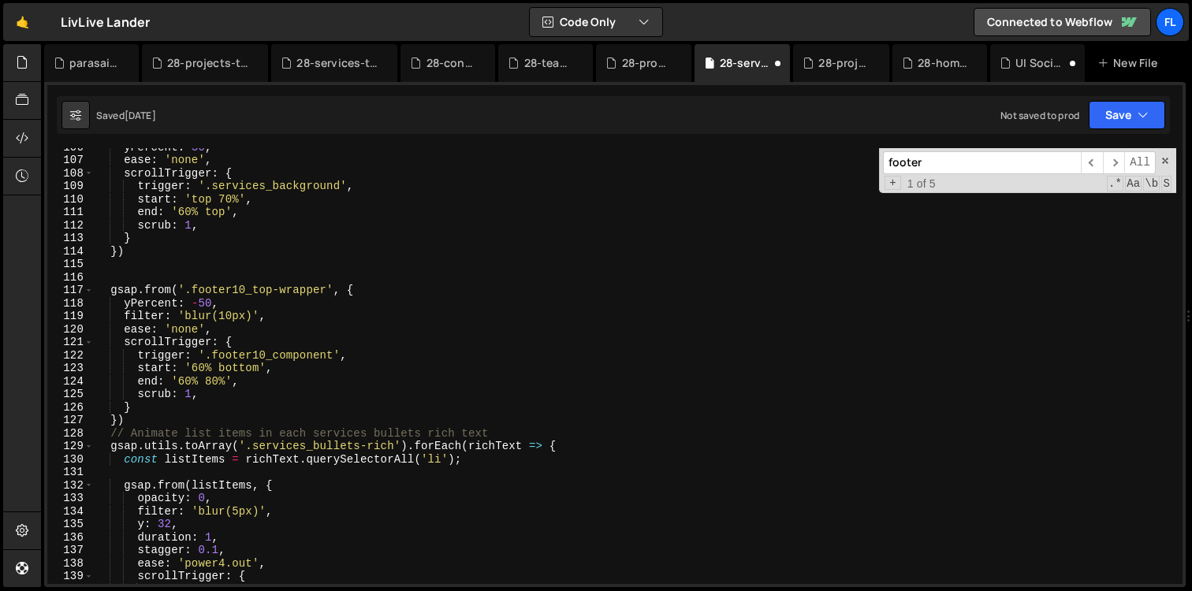
scroll to position [1373, 0]
click at [135, 417] on div "yPercent : 50 , ease : 'none' , scrollTrigger : { trigger : '.services_backgrou…" at bounding box center [635, 371] width 1082 height 462
type textarea "})"
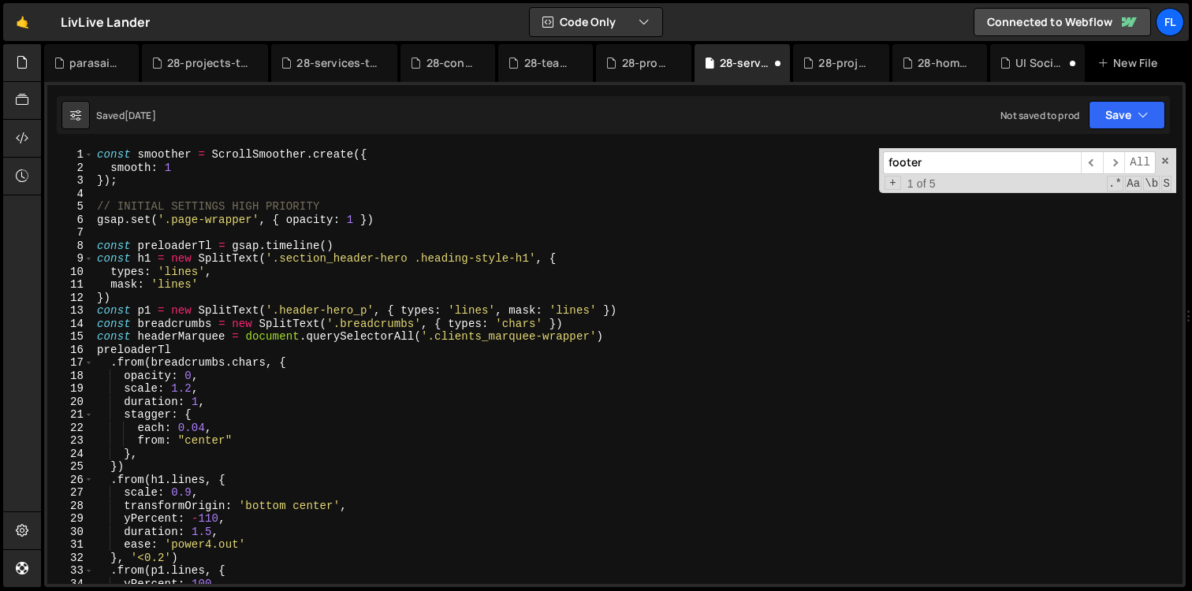
scroll to position [0, 0]
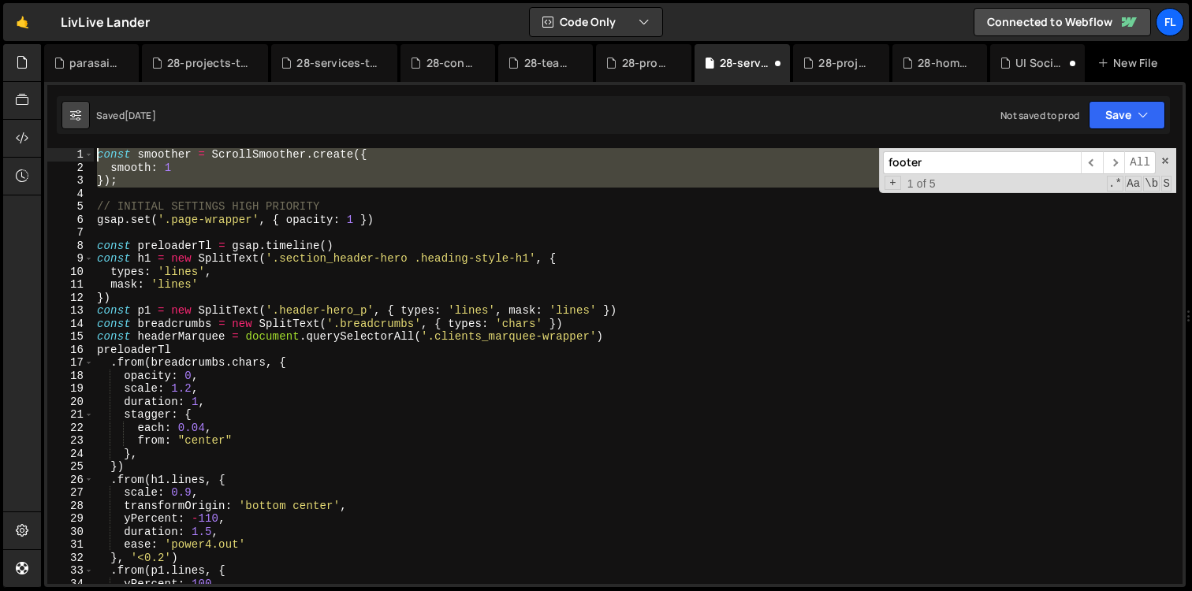
drag, startPoint x: 126, startPoint y: 188, endPoint x: 74, endPoint y: 113, distance: 91.2
click at [74, 113] on div "Debug Explain Copy parasail.js 28-projects-template.js 28-services-template.js …" at bounding box center [614, 316] width 1141 height 544
paste textarea "});"
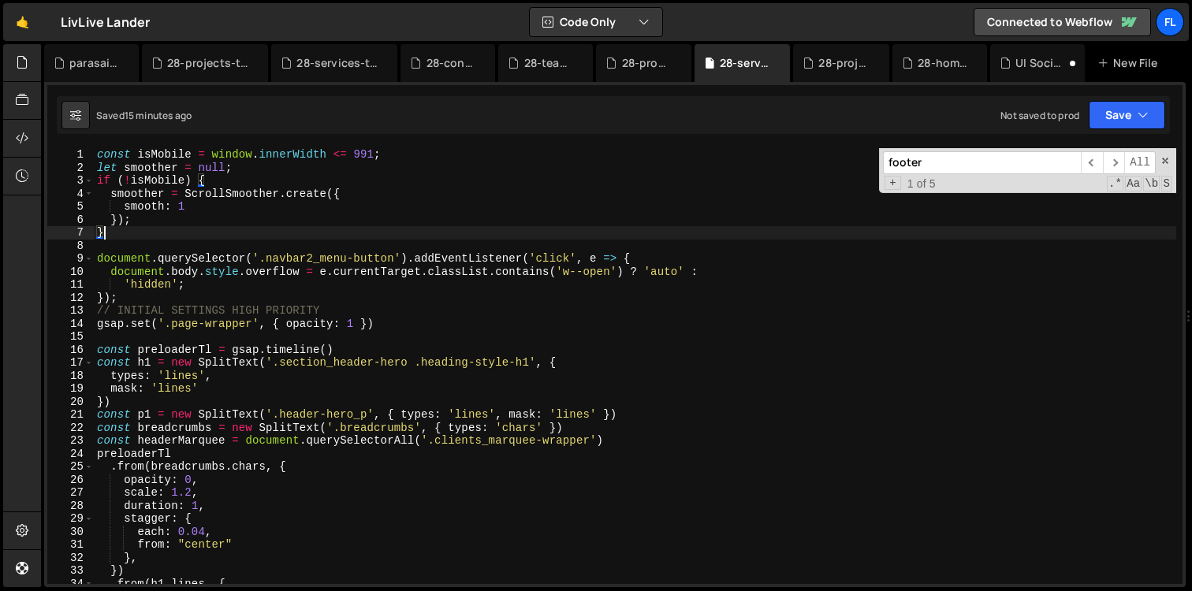
click at [184, 233] on div "const isMobile = window . innerWidth <= 991 ; let smoother = null ; if ( ! isMo…" at bounding box center [635, 379] width 1082 height 462
type textarea "}"
click at [969, 158] on input "footer" at bounding box center [982, 162] width 198 height 23
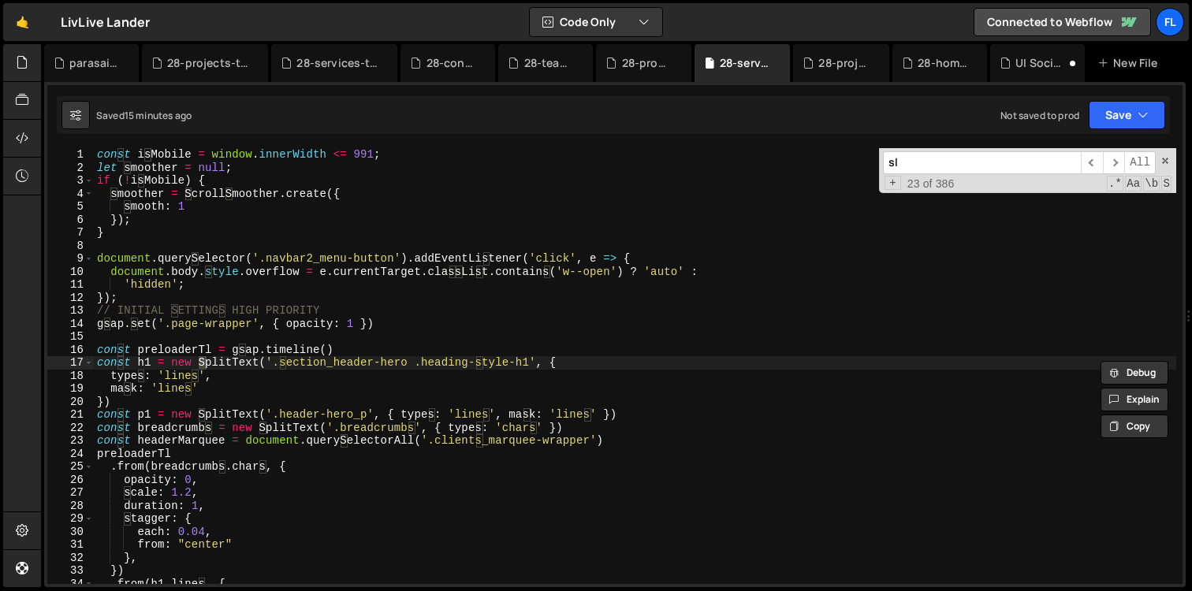
scroll to position [5881, 0]
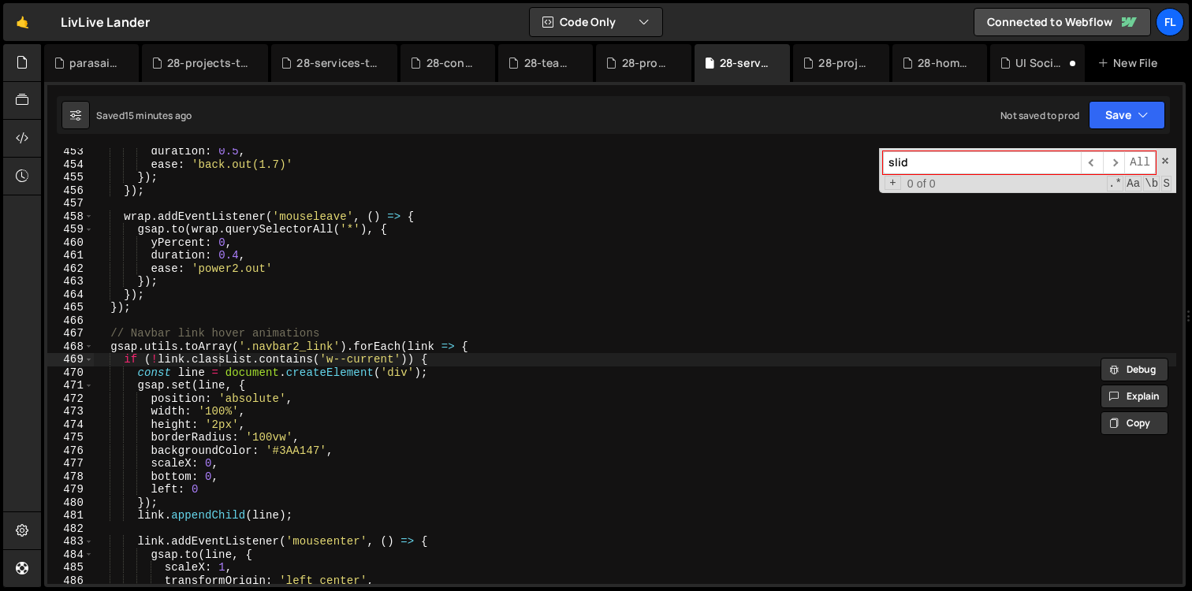
type input "slide"
click at [311, 62] on div "28-services-template.js" at bounding box center [337, 63] width 82 height 16
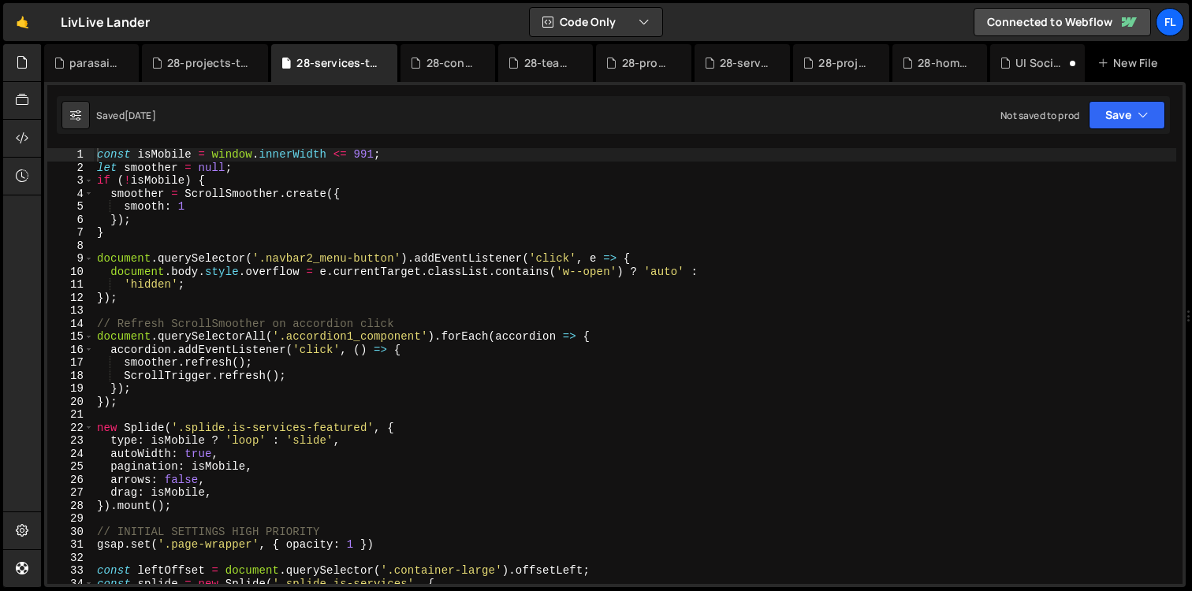
type textarea "});"
click at [333, 214] on div "const isMobile = window . innerWidth <= 991 ; let smoother = null ; if ( ! isMo…" at bounding box center [635, 379] width 1082 height 462
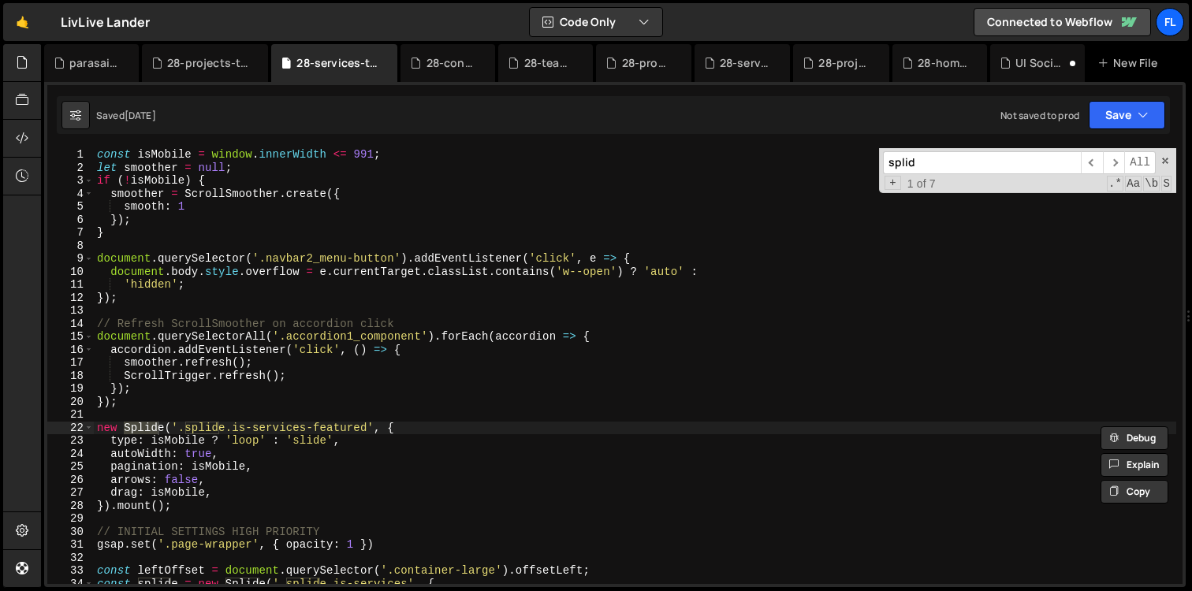
type input "splide"
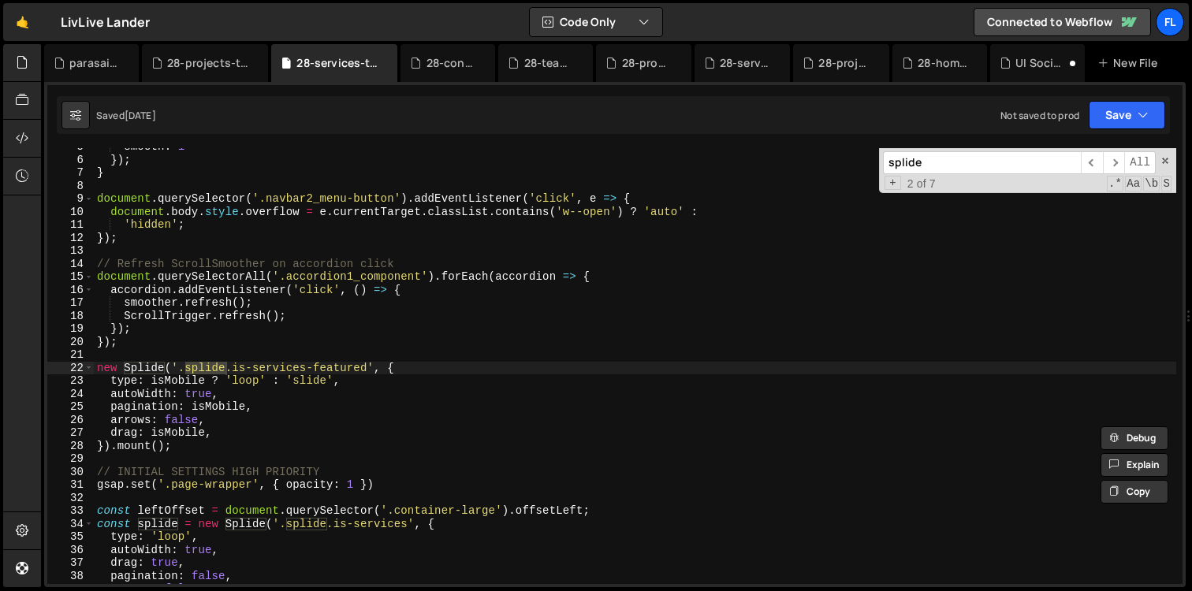
scroll to position [80, 0]
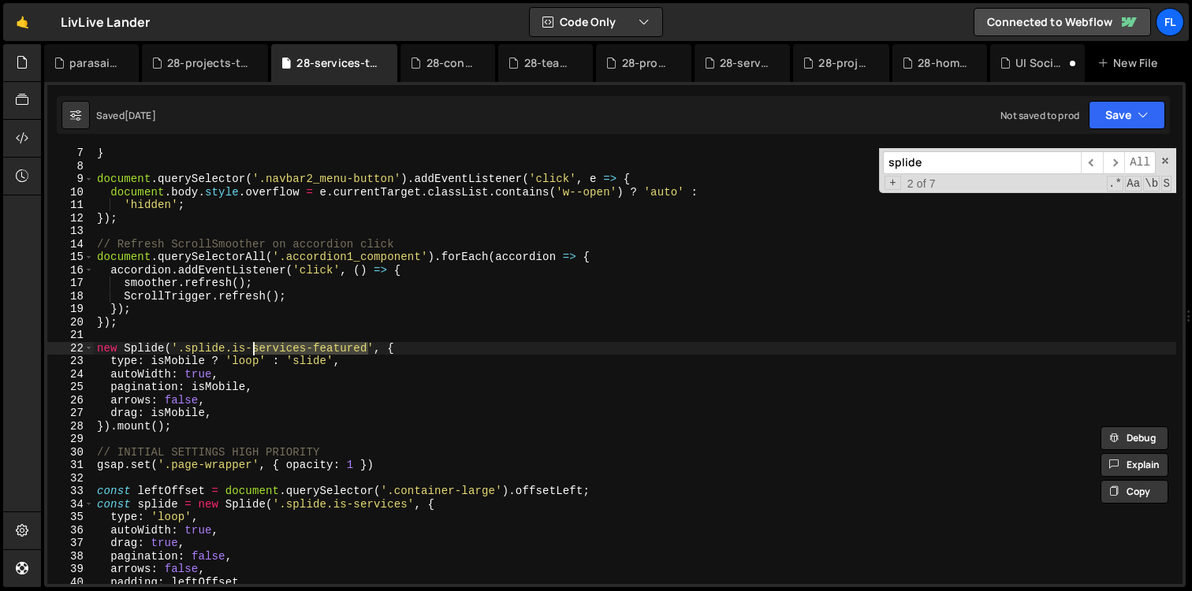
drag, startPoint x: 370, startPoint y: 348, endPoint x: 255, endPoint y: 347, distance: 114.3
click at [255, 348] on div "} document . querySelector ( '.navbar2_menu-button' ) . addEventListener ( 'cli…" at bounding box center [635, 378] width 1082 height 462
type textarea "new Splide('.splide.is-hero', {"
click at [932, 58] on div "28-home.js" at bounding box center [942, 63] width 50 height 16
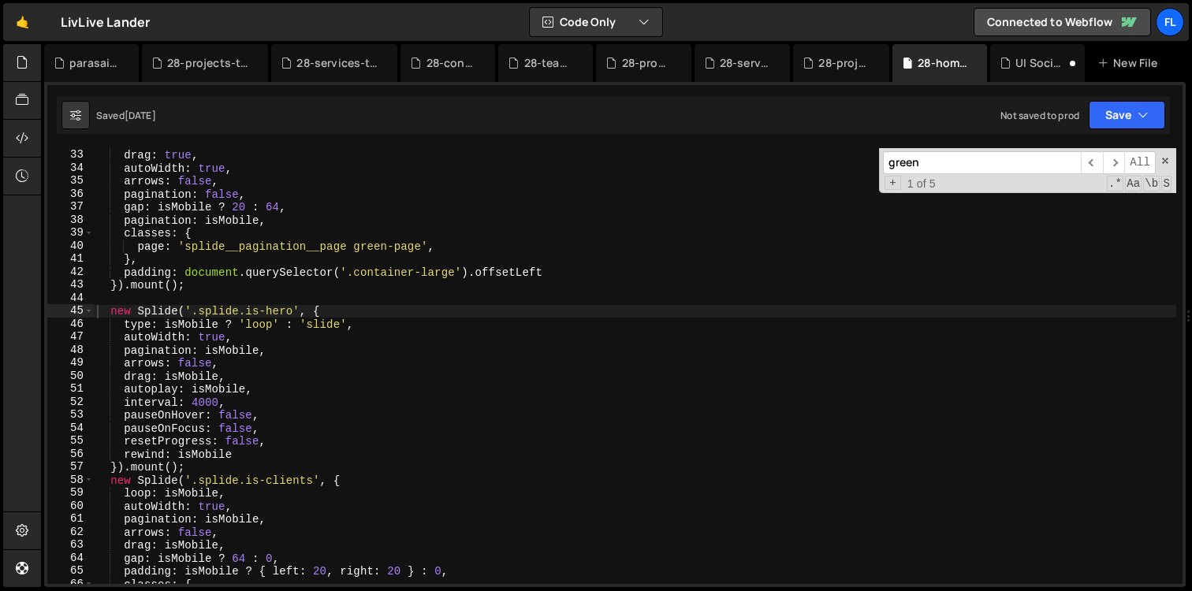
scroll to position [470, 0]
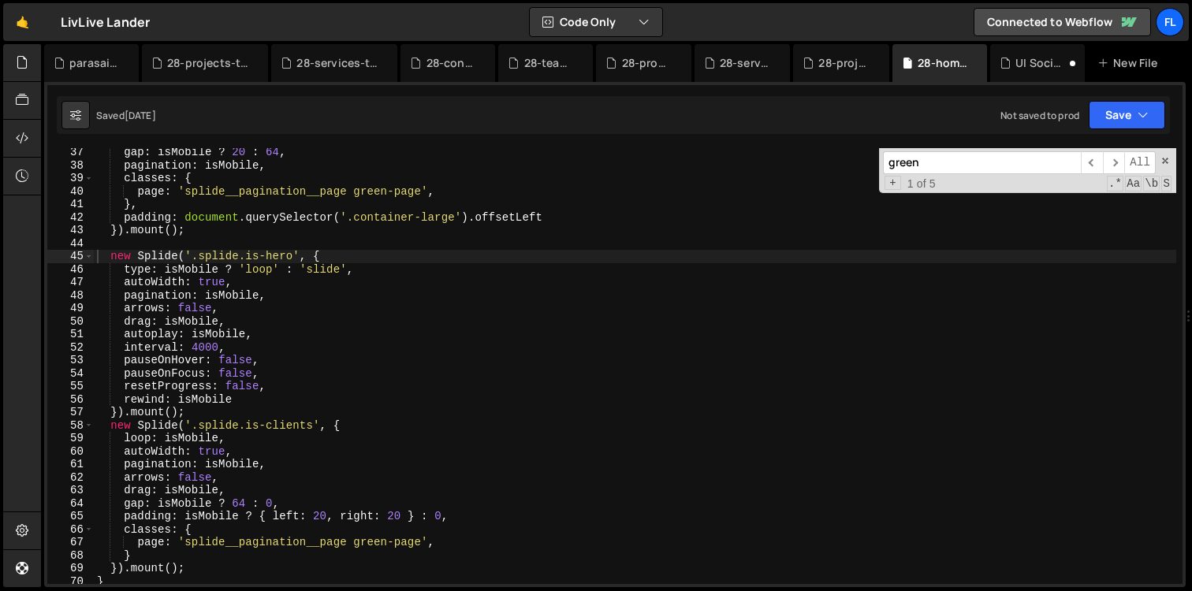
click at [331, 259] on div "gap : isMobile ? 20 : 64 , pagination : isMobile , classes : { page : 'splide__…" at bounding box center [635, 377] width 1082 height 462
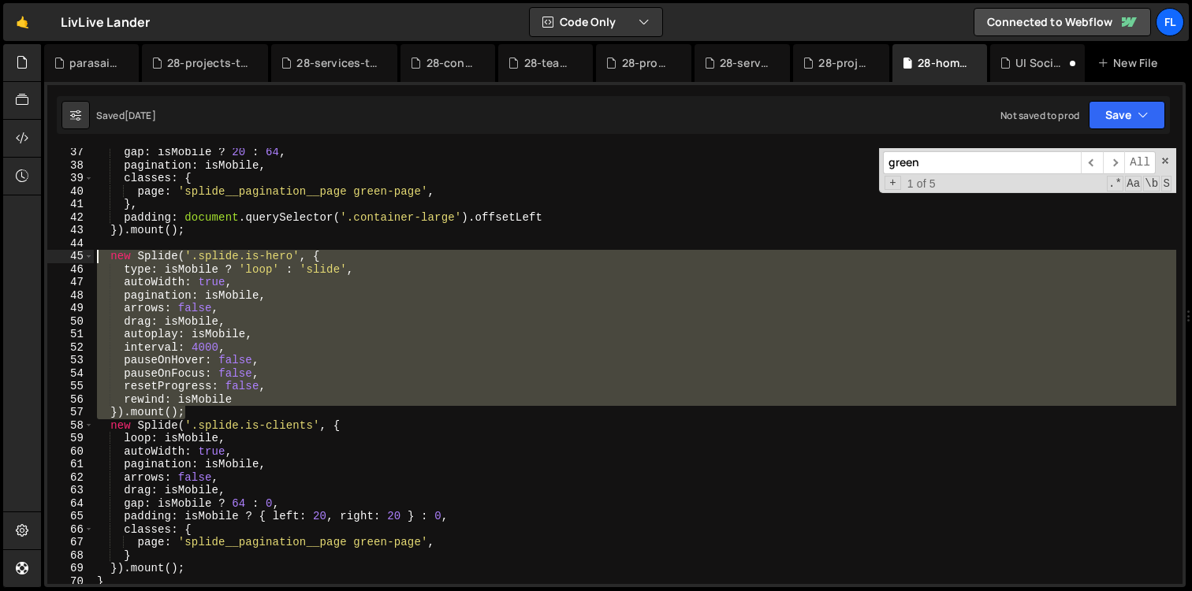
drag, startPoint x: 193, startPoint y: 409, endPoint x: 66, endPoint y: 257, distance: 198.1
click at [66, 257] on div "new Splide('.splide.is-hero', { 37 38 39 40 41 42 43 44 45 46 47 48 49 50 51 52…" at bounding box center [614, 366] width 1135 height 436
type textarea "new Splide('.splide.is-hero', { type: isMobile ? 'loop' : 'slide',"
click at [329, 59] on div "28-services-template.js" at bounding box center [337, 63] width 82 height 16
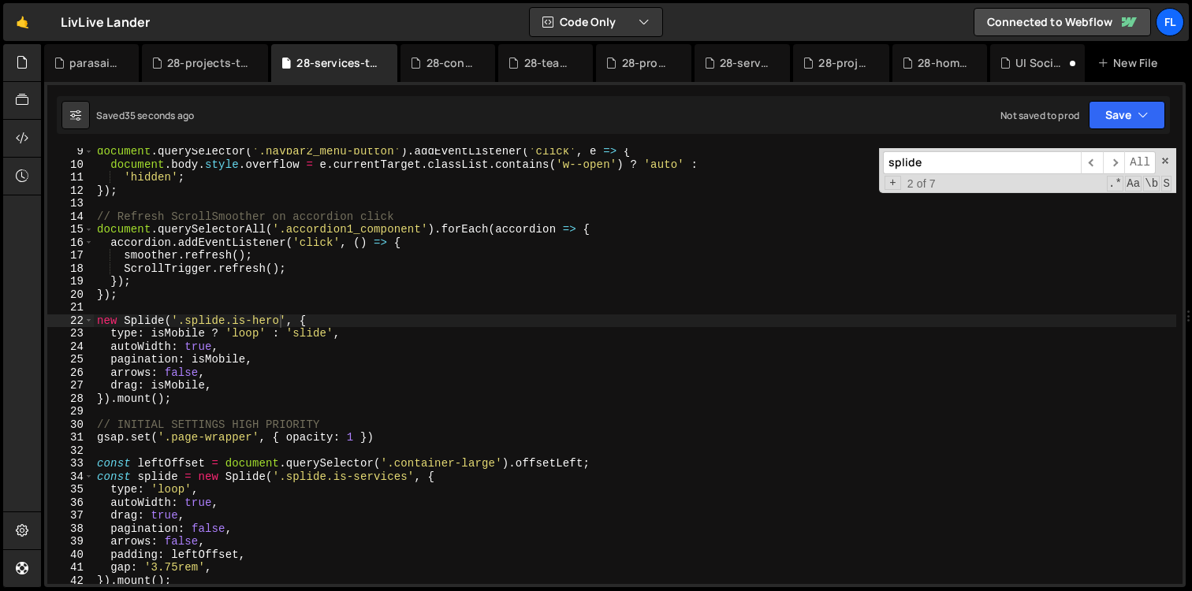
scroll to position [0, 4]
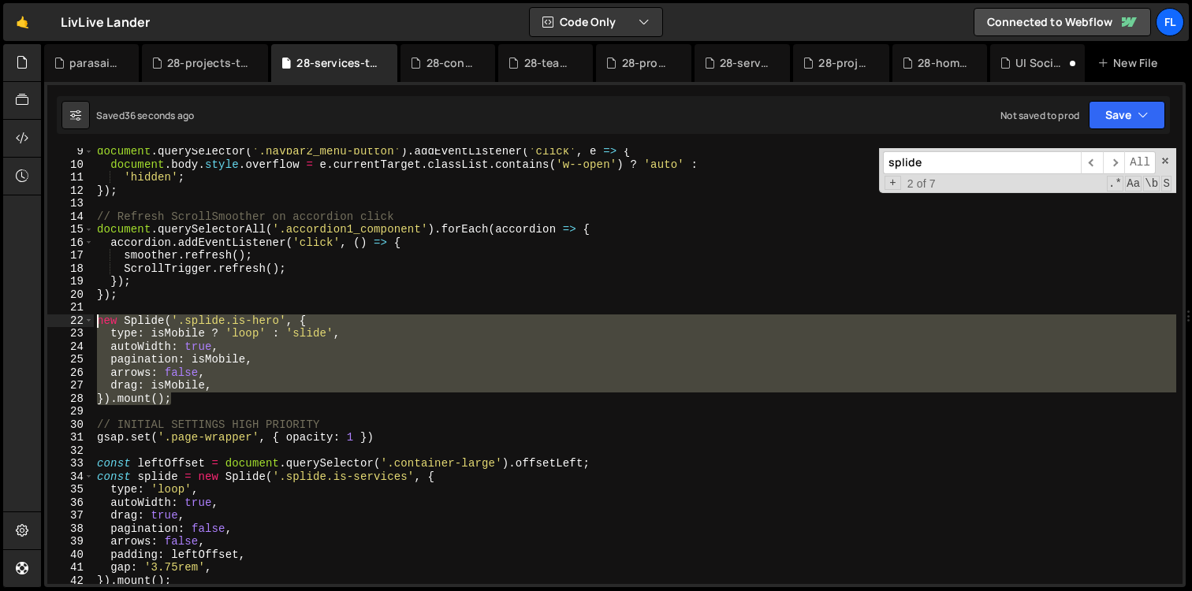
drag, startPoint x: 173, startPoint y: 399, endPoint x: 43, endPoint y: 318, distance: 153.3
click at [44, 318] on div "ease: 'power4.out' 224 225 226 227 228 229 230 231 232 233 234 235 236 237 238 …" at bounding box center [614, 334] width 1141 height 505
paste textarea "}).mount();"
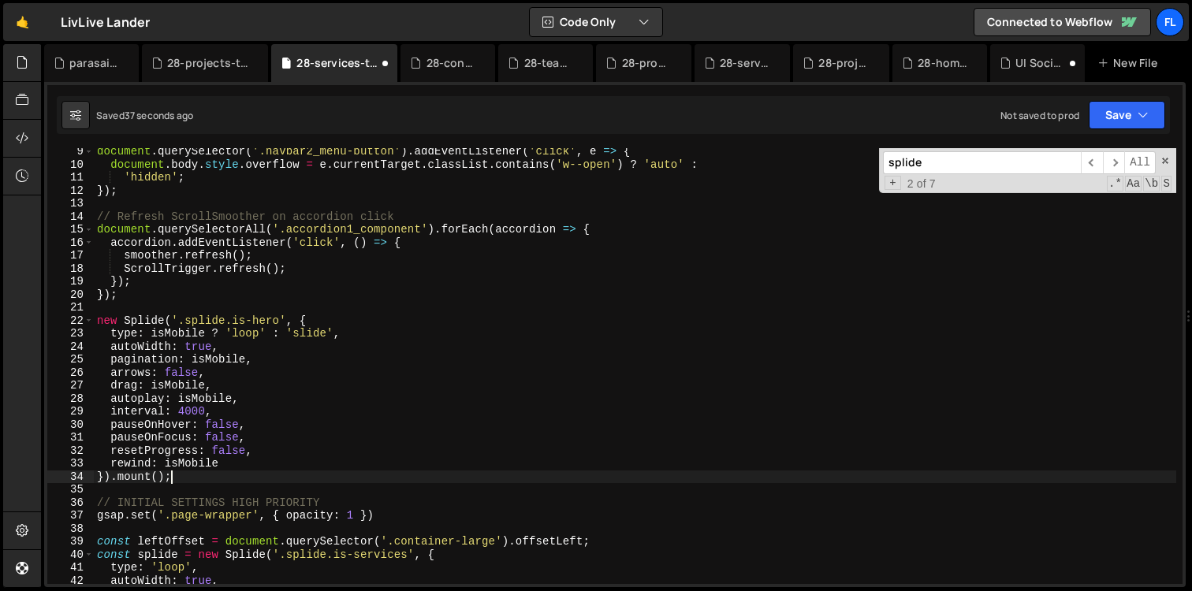
type textarea "}).mount();"
click at [739, 56] on div "28-services.js" at bounding box center [746, 63] width 52 height 16
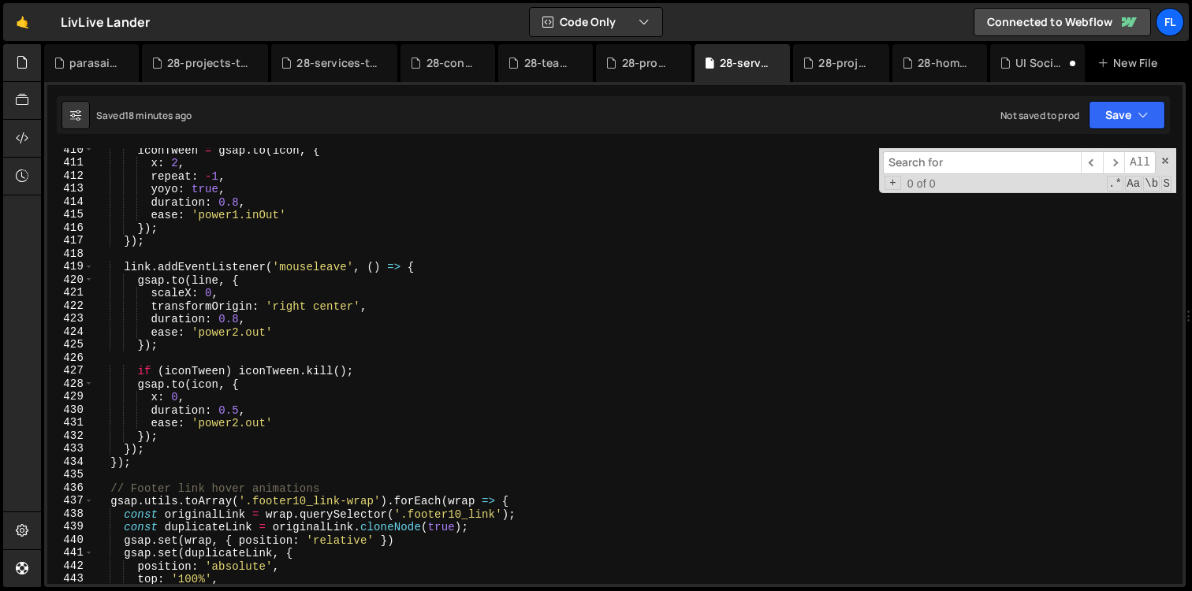
scroll to position [5257, 0]
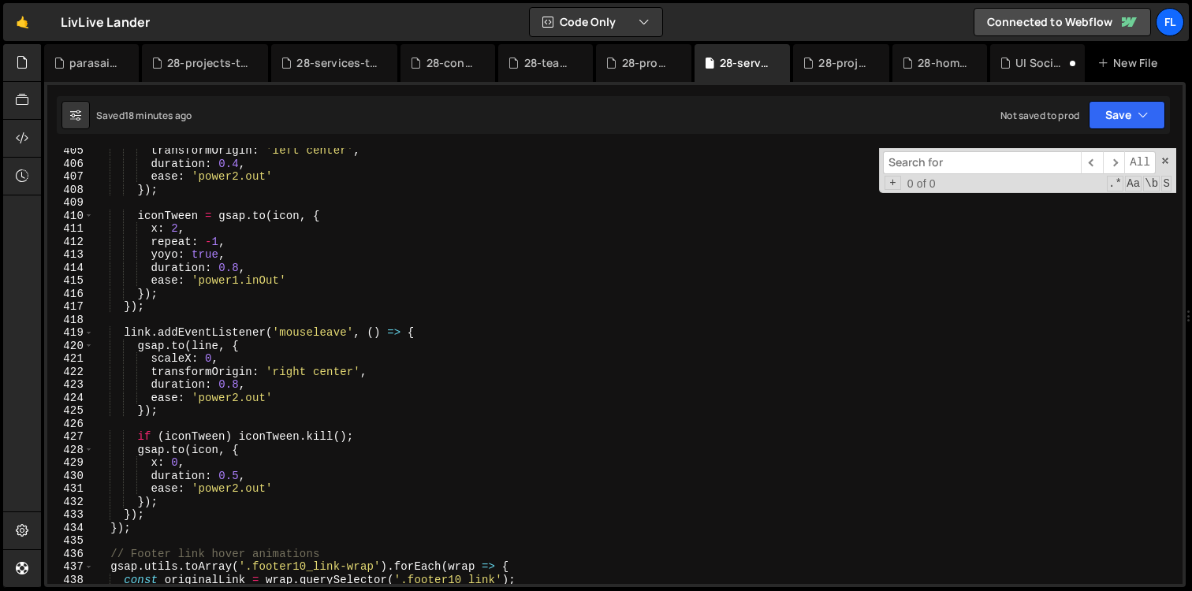
click at [963, 162] on input at bounding box center [982, 162] width 198 height 23
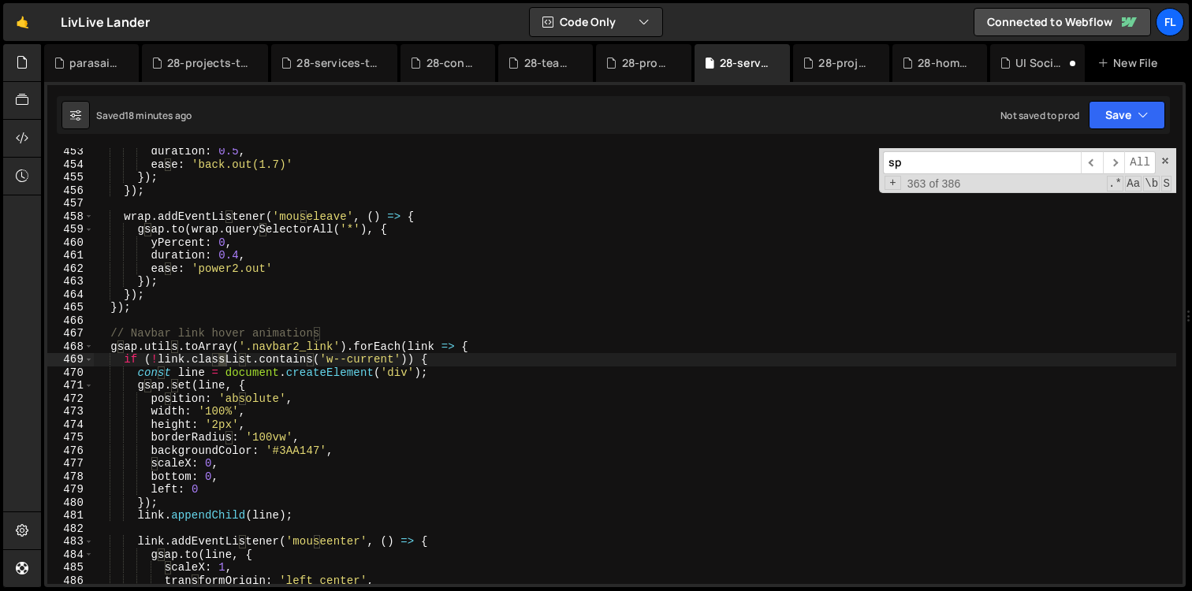
scroll to position [0, 0]
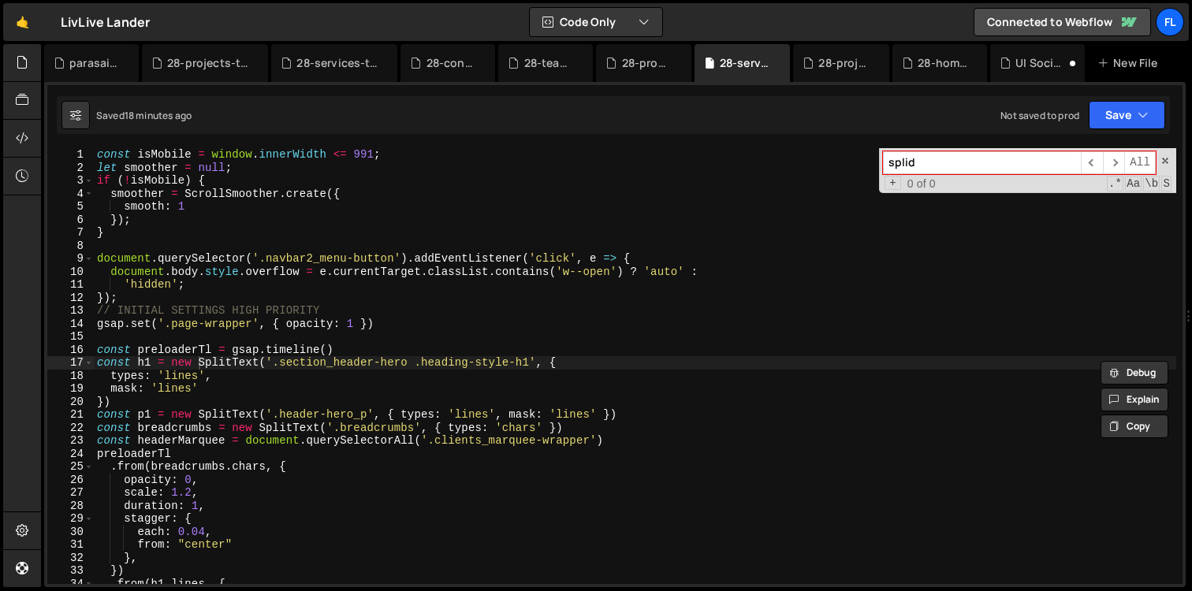
type input "splide"
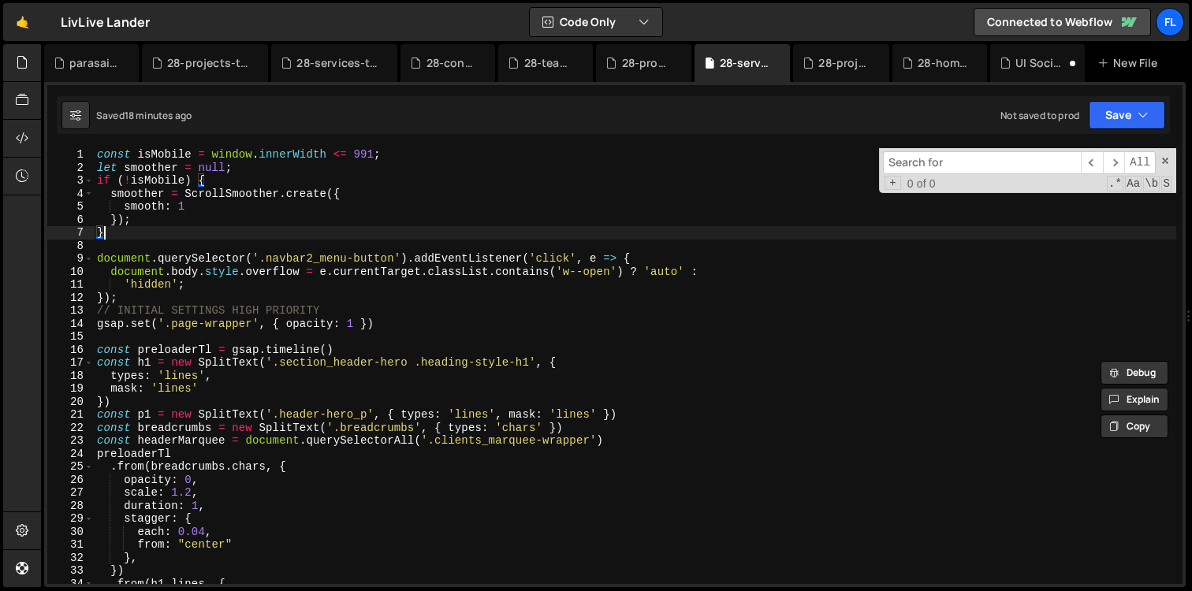
click at [162, 232] on div "const isMobile = window . innerWidth <= 991 ; let smoother = null ; if ( ! isMo…" at bounding box center [635, 379] width 1082 height 462
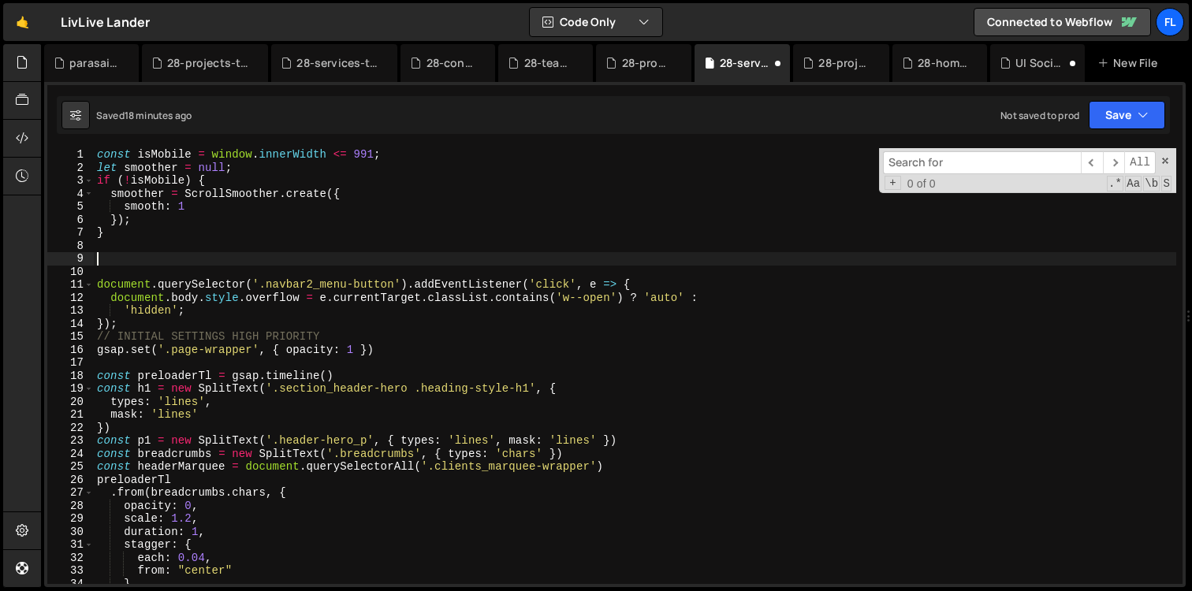
paste textarea "}).mount();"
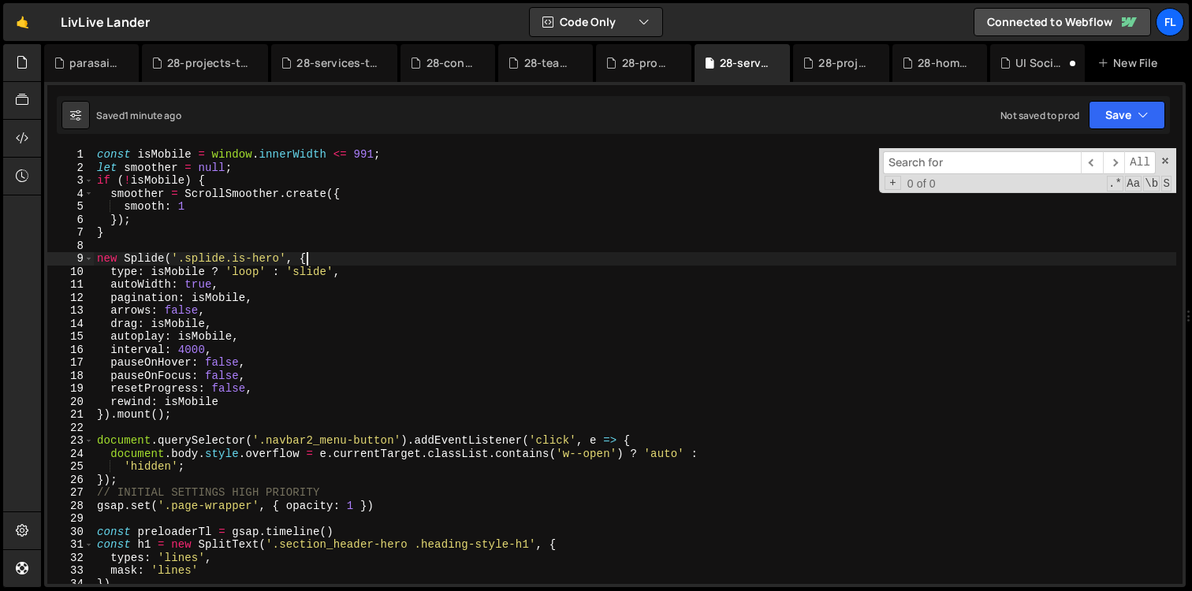
click at [325, 254] on div "const isMobile = window . innerWidth <= 991 ; let smoother = null ; if ( ! isMo…" at bounding box center [635, 379] width 1082 height 462
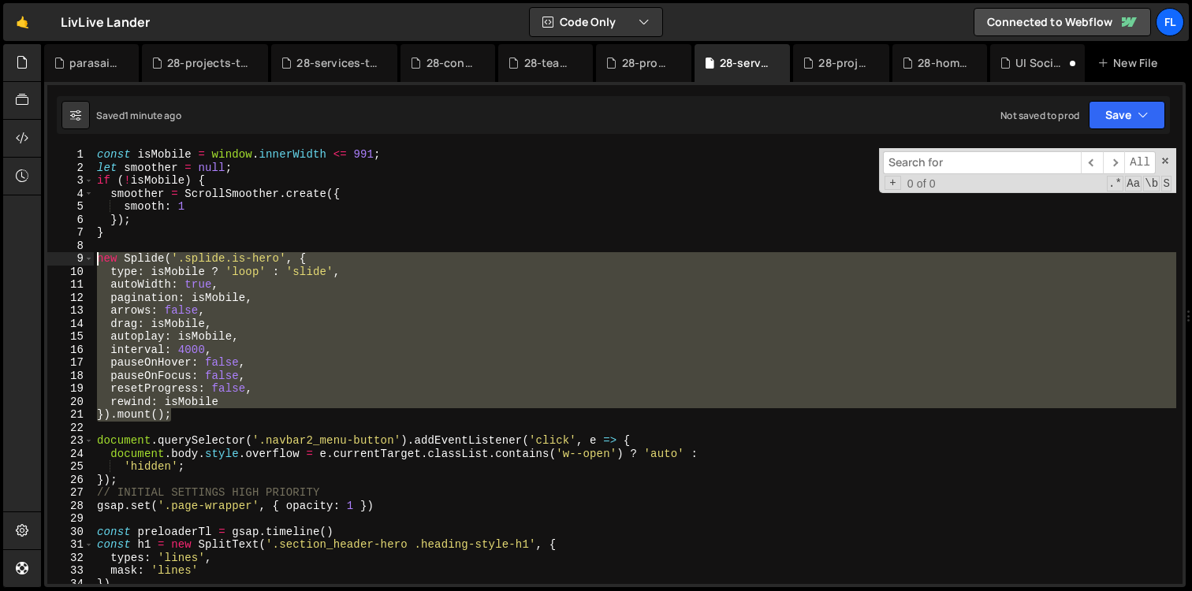
drag, startPoint x: 174, startPoint y: 416, endPoint x: 48, endPoint y: 255, distance: 204.9
click at [48, 255] on div "new Splide('.splide.is-hero', { 1 2 3 4 5 6 7 8 9 10 11 12 13 14 15 16 17 18 19…" at bounding box center [614, 366] width 1135 height 436
type textarea "new Splide('.splide.is-hero', { type: isMobile ? 'loop' : 'slide',"
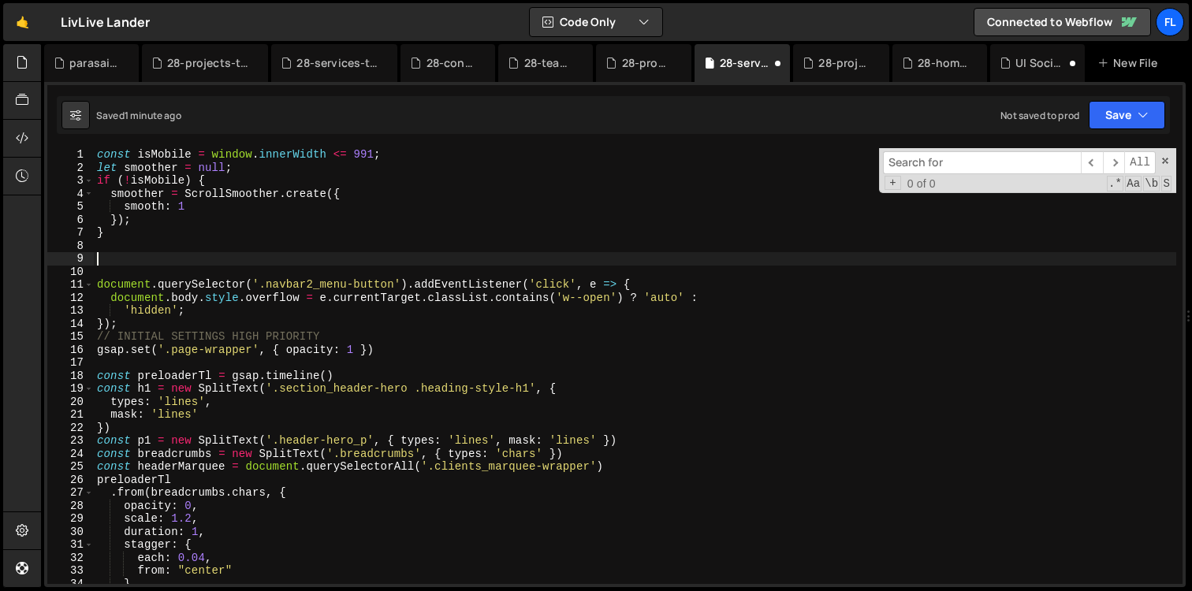
type textarea "document.querySelector('.navbar2_menu-button').addEventListener('click', e => {"
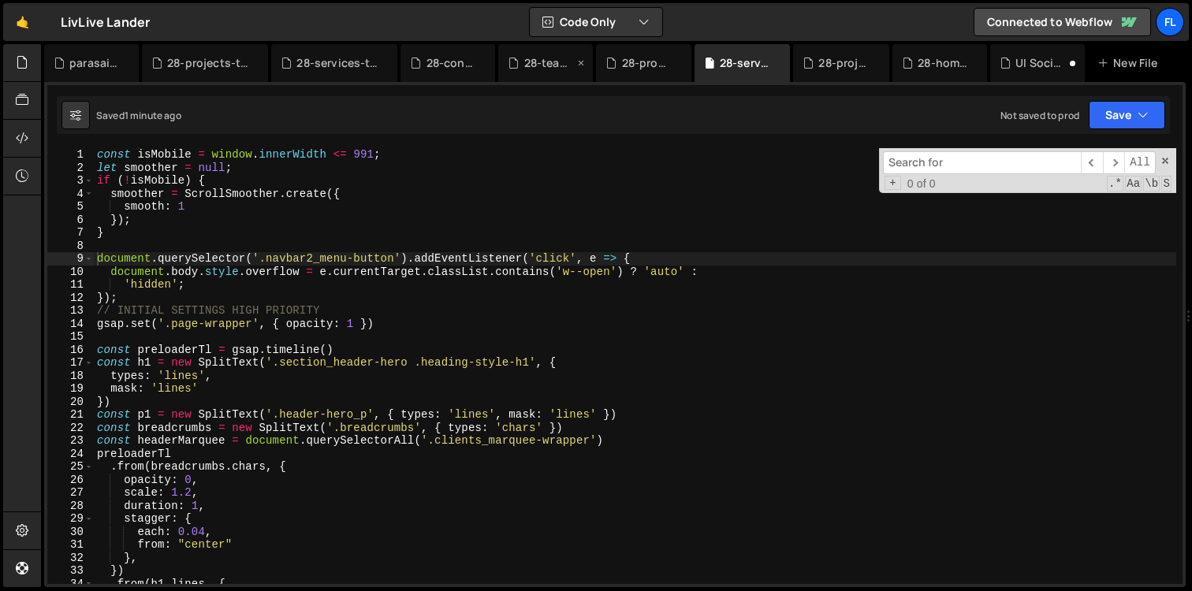
click at [538, 65] on div "28-team.js" at bounding box center [549, 63] width 50 height 16
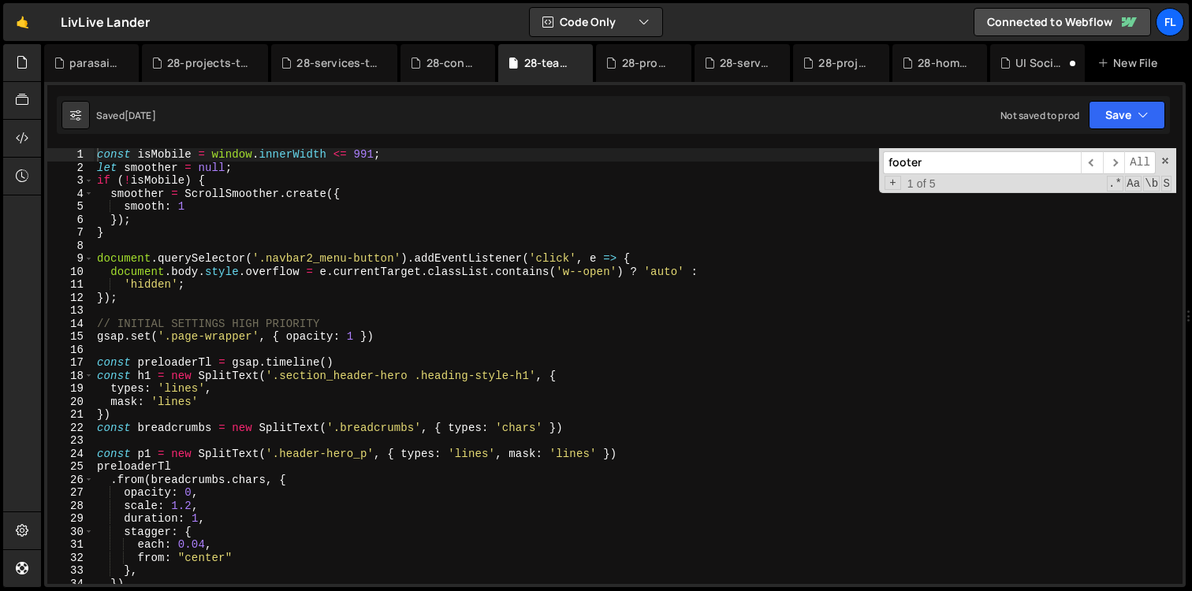
click at [946, 165] on input "footer" at bounding box center [982, 162] width 198 height 23
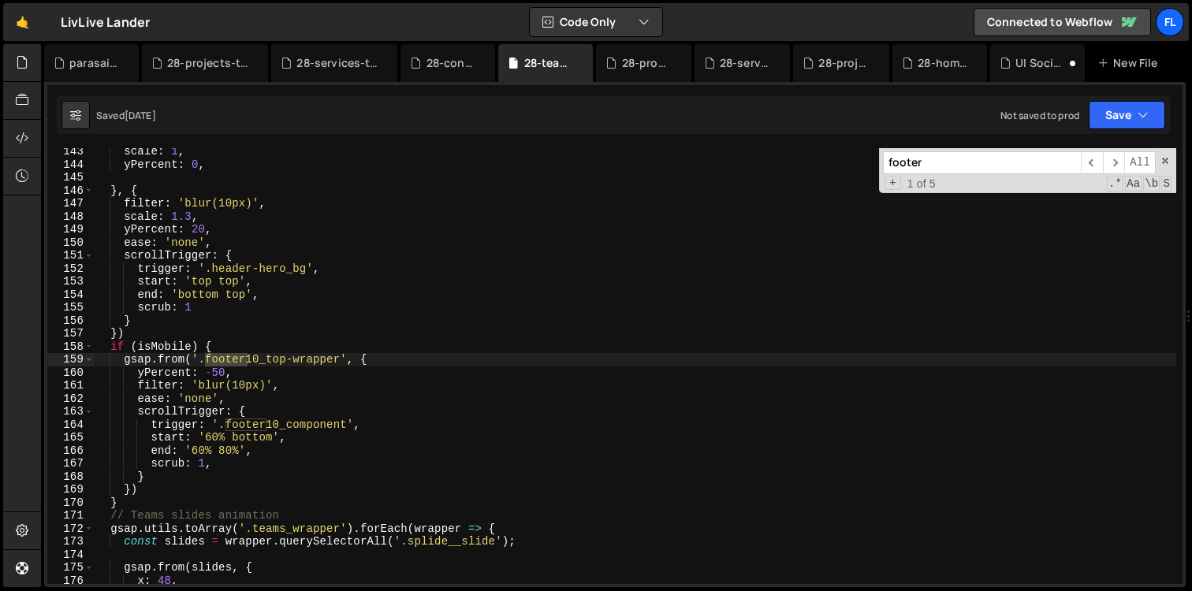
scroll to position [1850, 0]
click at [138, 346] on div "scale : 1 , yPercent : 0 , } , { filter : 'blur(10px)' , scale : 1.3 , yPercent…" at bounding box center [635, 376] width 1082 height 462
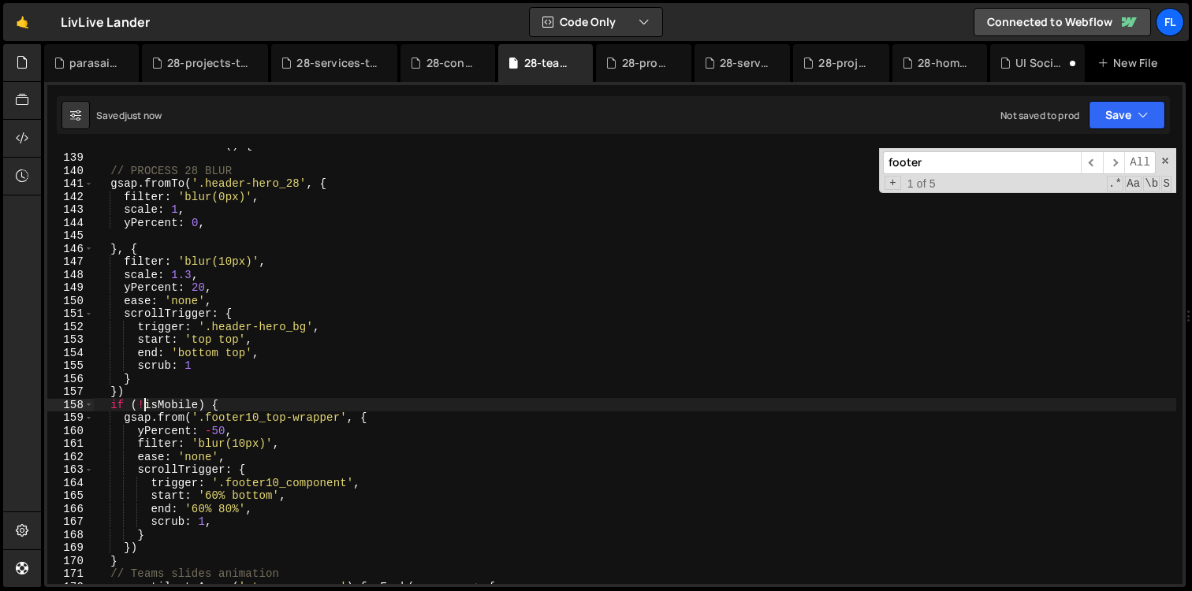
scroll to position [1791, 0]
click at [225, 402] on div "function scrubBased ( ) { // PROCESS 28 BLUR gsap . fromTo ( '.header-hero_28' …" at bounding box center [635, 369] width 1082 height 462
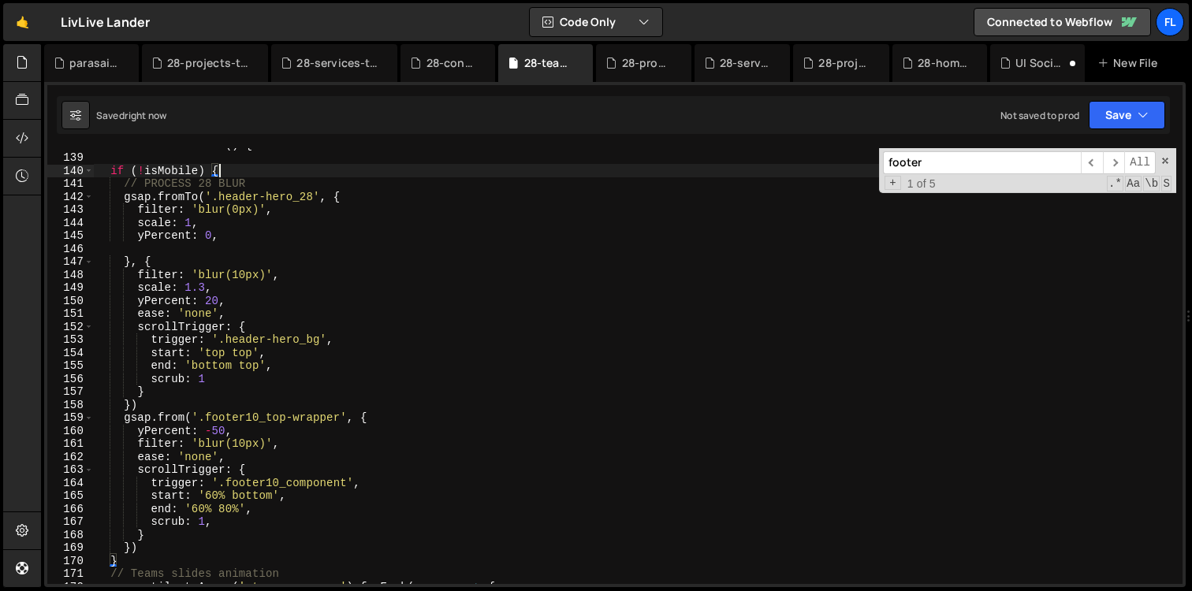
type textarea "if (!isMobile) {"
click at [917, 67] on div "28-home.js" at bounding box center [935, 63] width 66 height 16
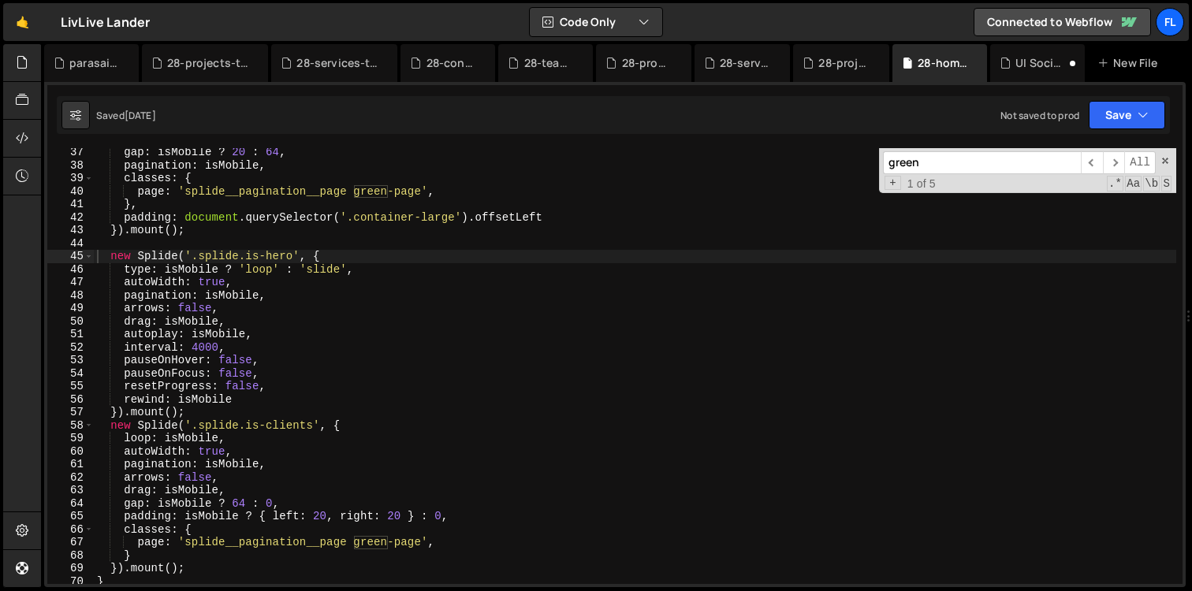
drag, startPoint x: 931, startPoint y: 170, endPoint x: 832, endPoint y: 169, distance: 98.5
click at [832, 169] on div "gap : isMobile ? 20 : 64 , pagination : isMobile , classes : { page : 'splide__…" at bounding box center [635, 366] width 1082 height 436
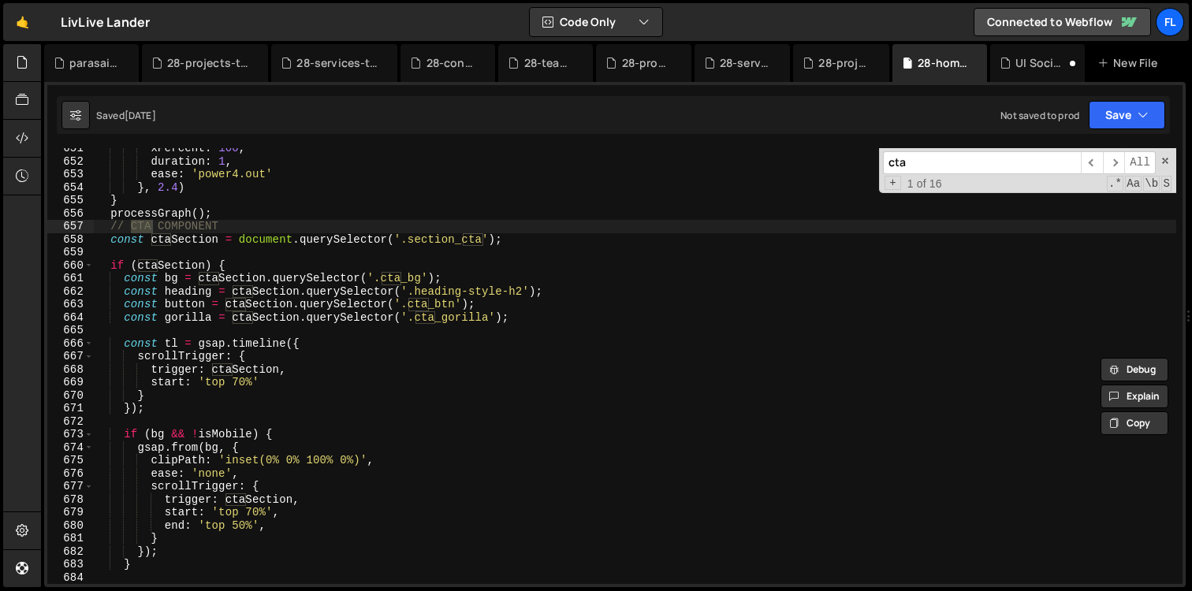
scroll to position [8481, 0]
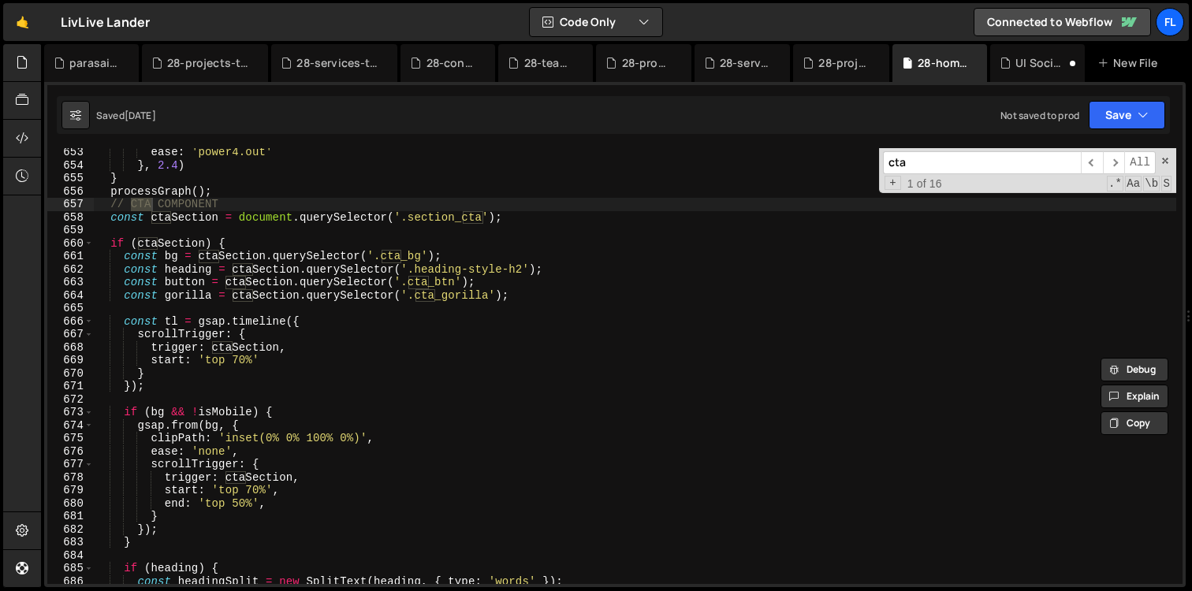
type input "cta"
type textarea "if (bg && !isMobile) {"
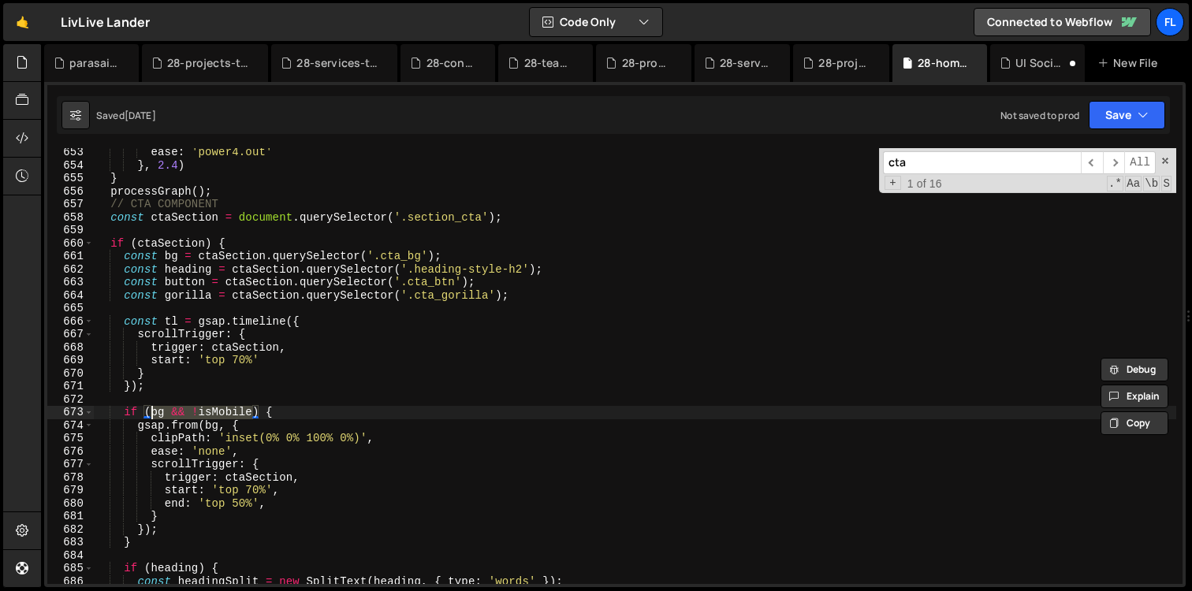
drag, startPoint x: 254, startPoint y: 415, endPoint x: 150, endPoint y: 410, distance: 104.1
click at [150, 410] on div "ease : 'power4.out' } , 2.4 ) } processGraph ( ) ; // CTA COMPONENT const ctaSe…" at bounding box center [635, 377] width 1082 height 462
click at [824, 64] on div "28-projects.js" at bounding box center [844, 63] width 52 height 16
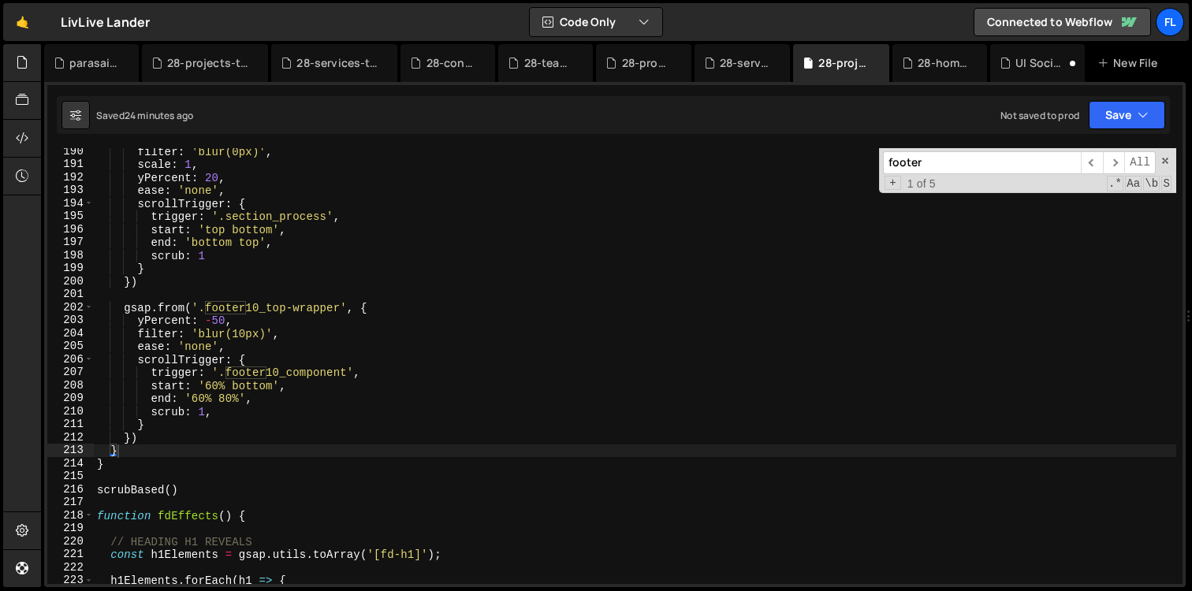
drag, startPoint x: 941, startPoint y: 166, endPoint x: 712, endPoint y: 156, distance: 229.6
click at [712, 156] on div "filter : 'blur(0px)' , scale : 1 , yPercent : 20 , ease : 'none' , scrollTrigge…" at bounding box center [635, 366] width 1082 height 436
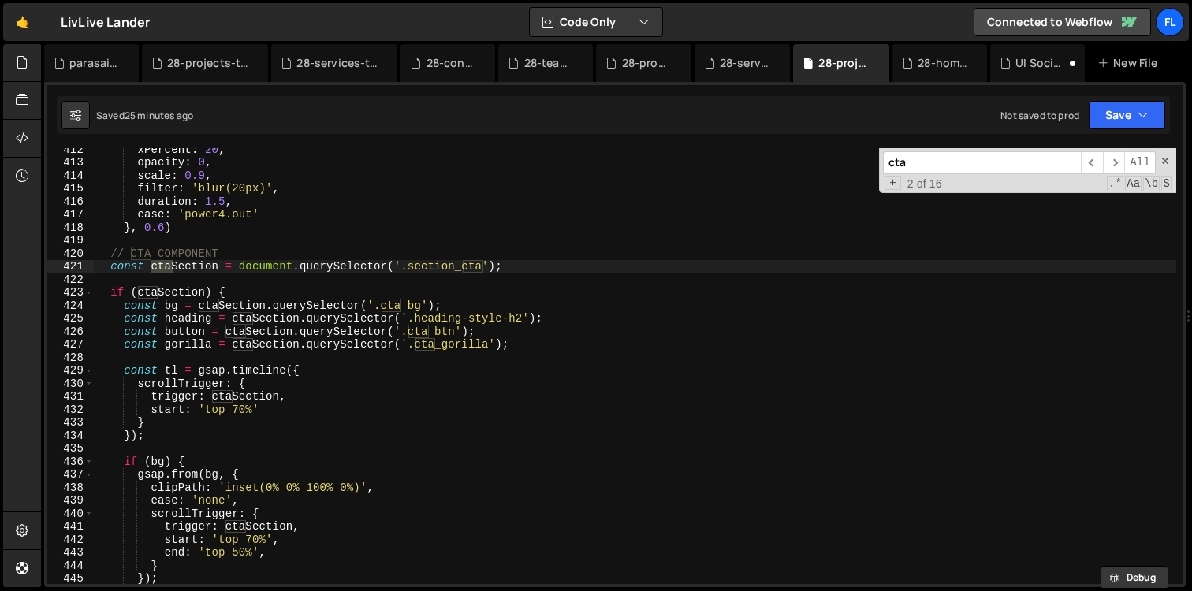
scroll to position [5400, 0]
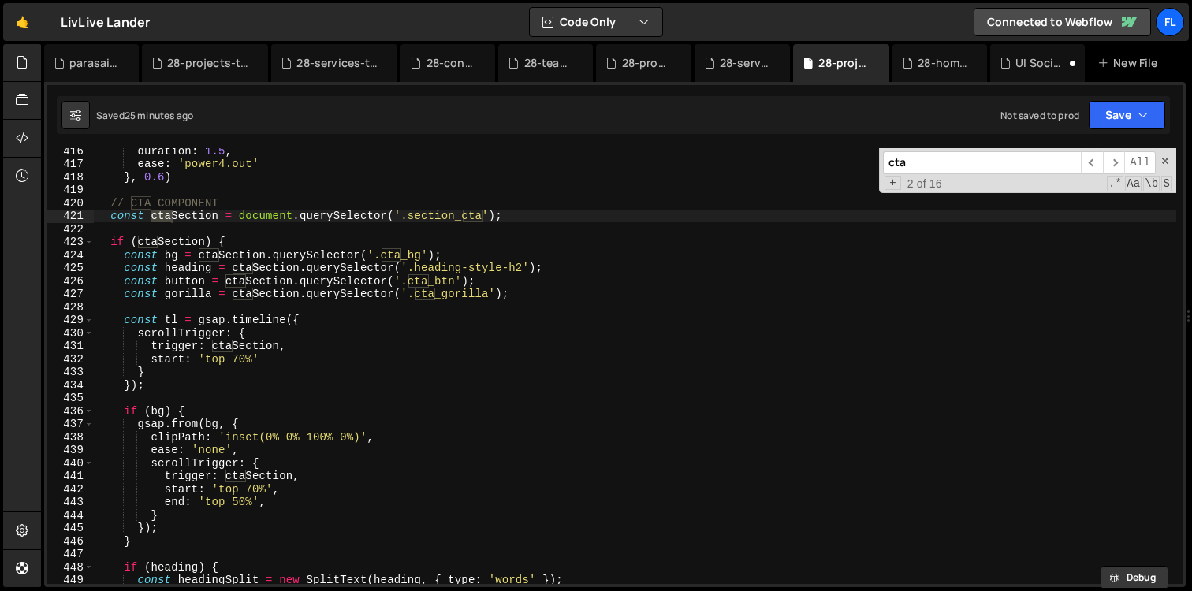
type input "cta"
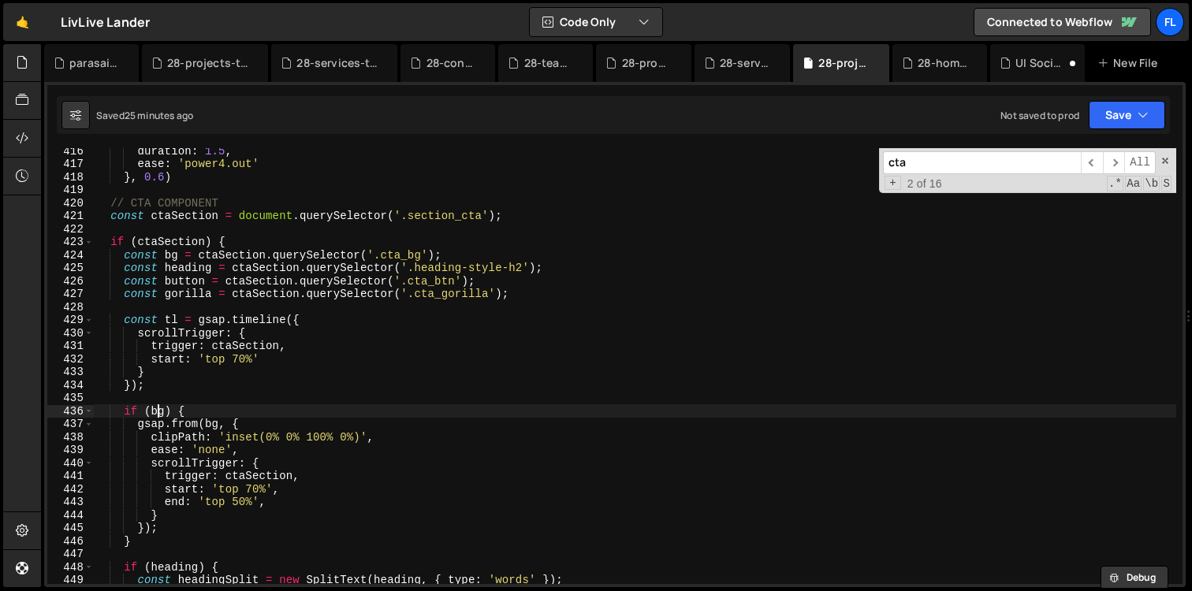
click at [158, 410] on div "duration : 1.5 , ease : 'power4.out' } , 0.6 ) // CTA COMPONENT const ctaSectio…" at bounding box center [796, 409] width 1404 height 530
paste textarea "&& !isMobile"
type textarea "if (bg && !isMobile) {"
click at [729, 61] on div "28-services.js" at bounding box center [746, 63] width 52 height 16
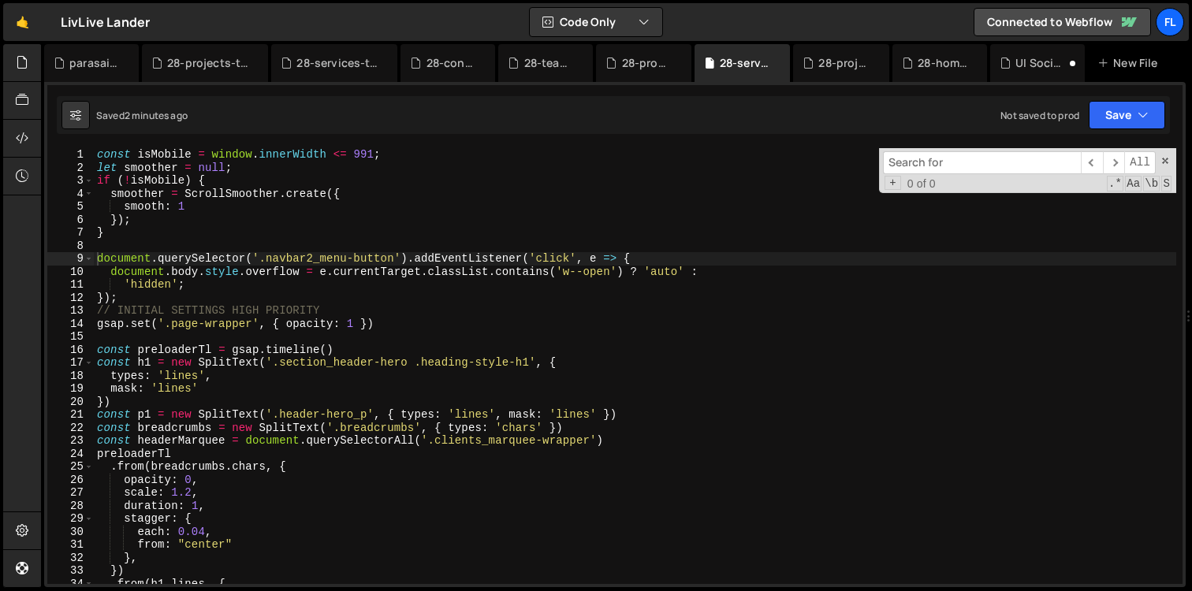
click at [931, 163] on input at bounding box center [982, 162] width 198 height 23
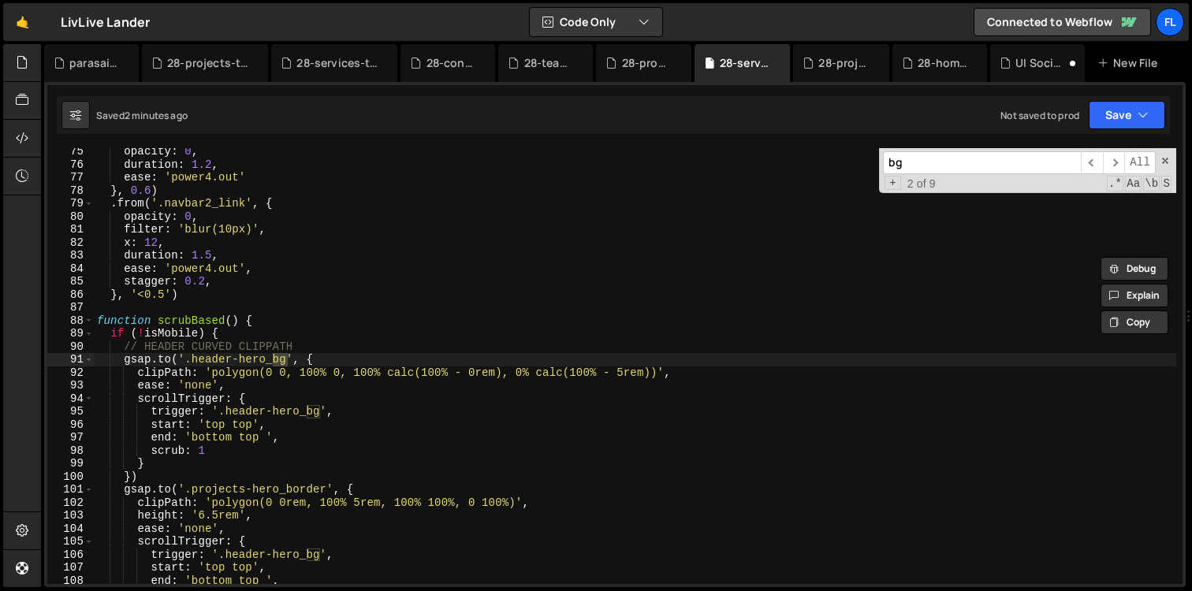
scroll to position [965, 0]
type input "b"
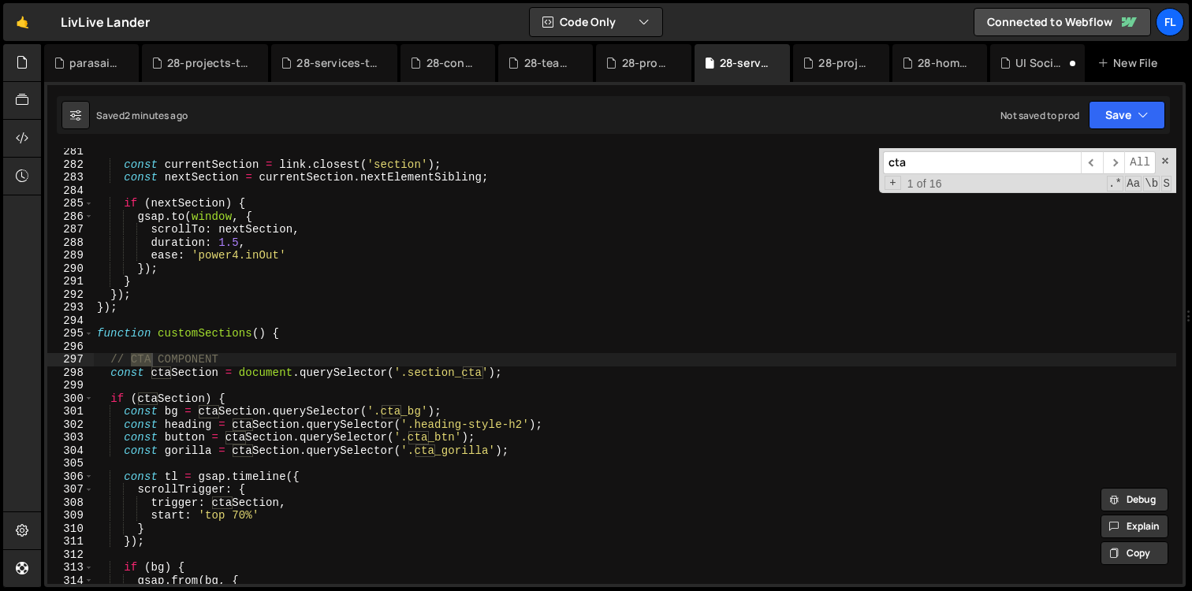
scroll to position [3644, 0]
type input "cta"
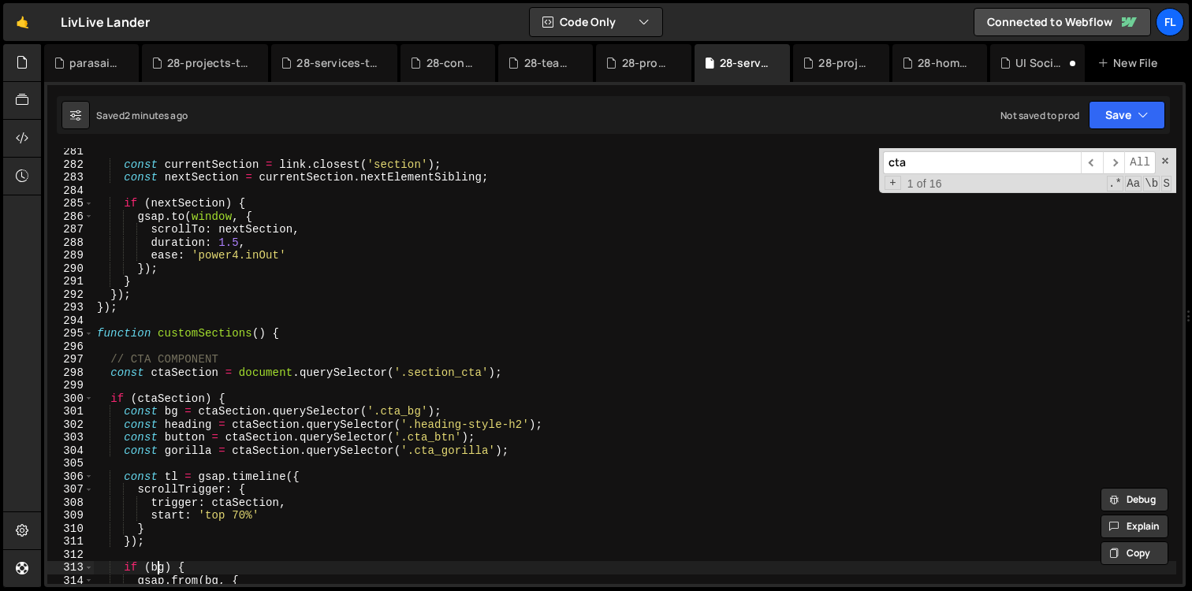
click at [156, 567] on div "const currentSection = link . closest ( 'section' ) ; const nextSection = curre…" at bounding box center [635, 376] width 1082 height 462
paste textarea "&& !isMobile"
type textarea "if (bg && !isMobile) {"
click at [642, 76] on div "28-process.js" at bounding box center [643, 63] width 95 height 38
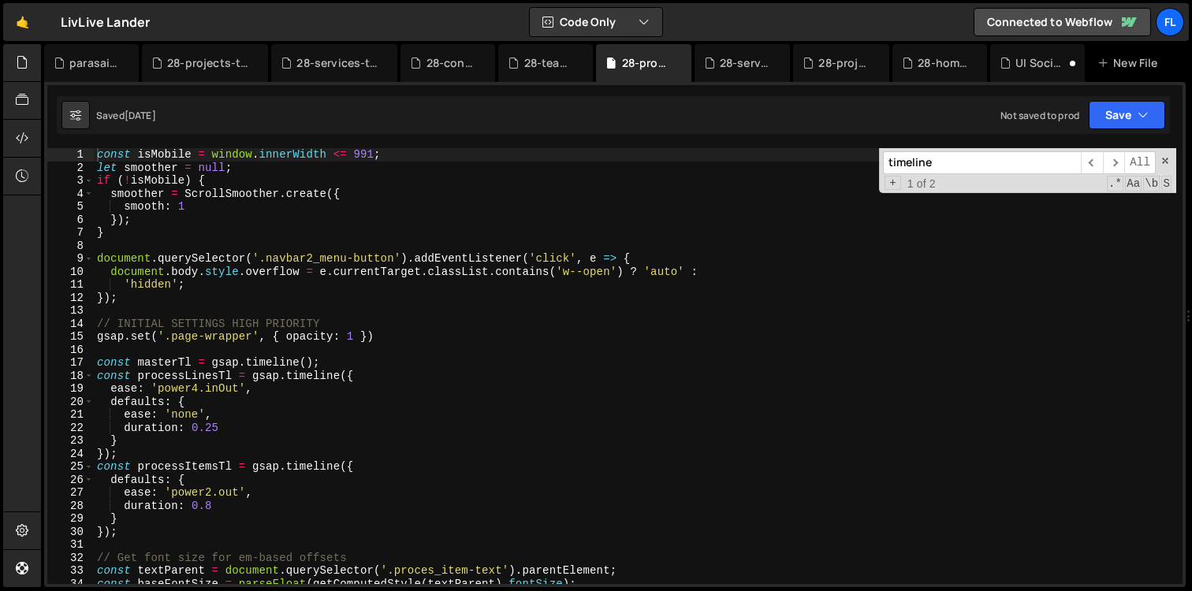
drag, startPoint x: 950, startPoint y: 167, endPoint x: 735, endPoint y: 167, distance: 214.4
click at [735, 167] on div "const isMobile = window . innerWidth <= 991 ; let smoother = null ; if ( ! isMo…" at bounding box center [635, 366] width 1082 height 436
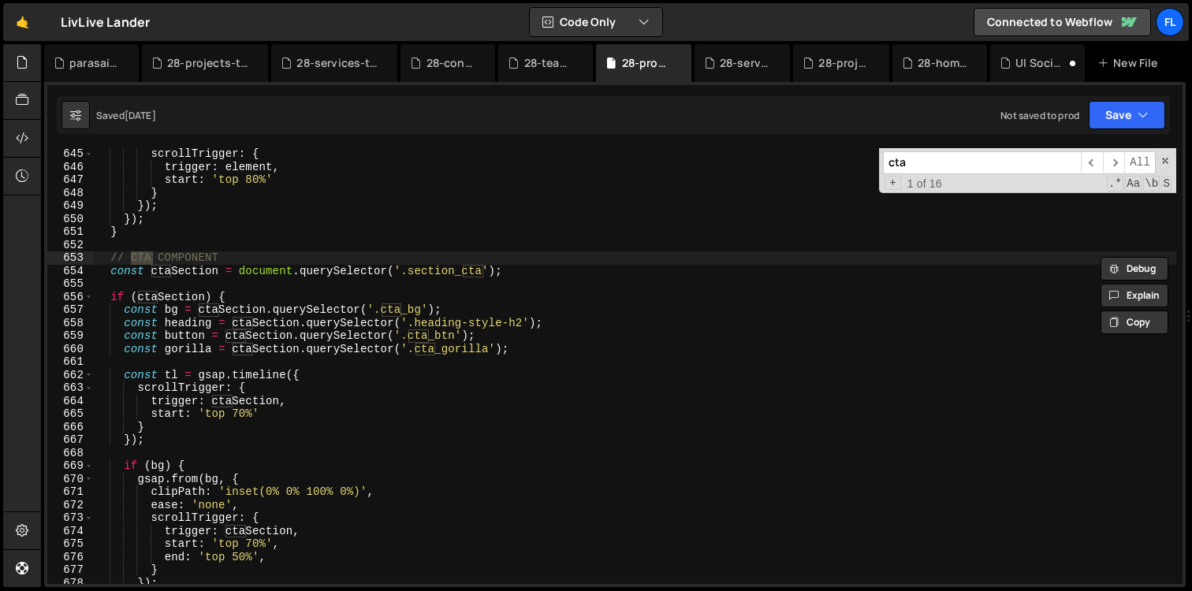
scroll to position [8375, 0]
type input "cta"
click at [159, 468] on div "scrollTrigger : { trigger : element , start : 'top 80%' } }) ; }) ; } // CTA CO…" at bounding box center [796, 412] width 1404 height 530
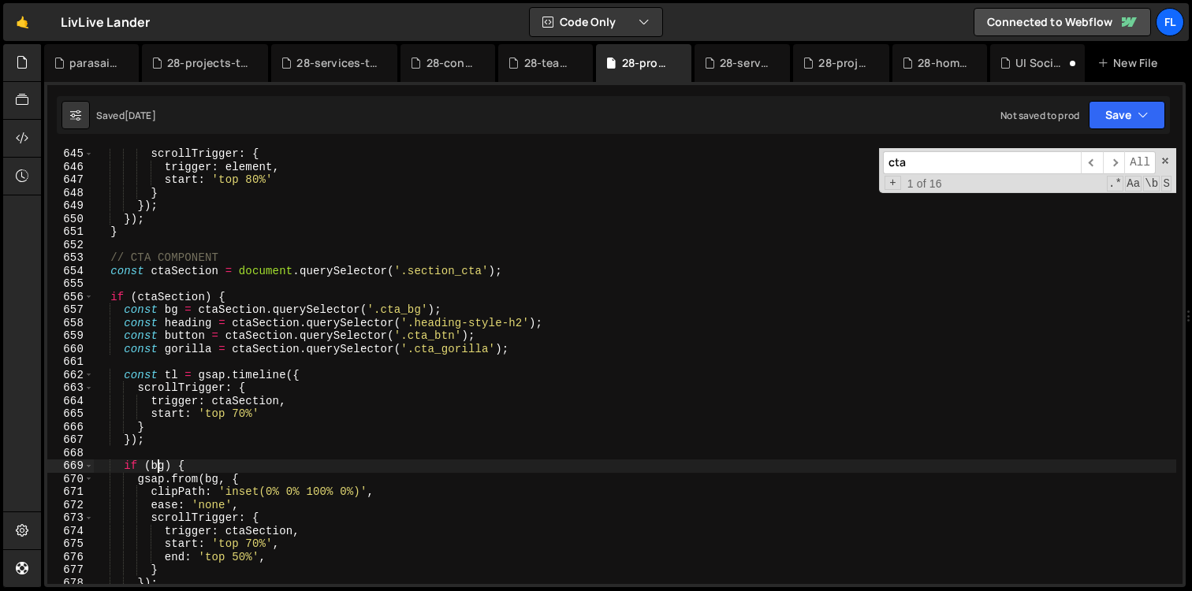
click at [159, 468] on div "scrollTrigger : { trigger : element , start : 'top 80%' } }) ; }) ; } // CTA CO…" at bounding box center [796, 412] width 1404 height 530
paste textarea "&& !isMobile"
type textarea "if (bg && !isMobile) {"
click at [532, 69] on div "28-team.js" at bounding box center [549, 63] width 50 height 16
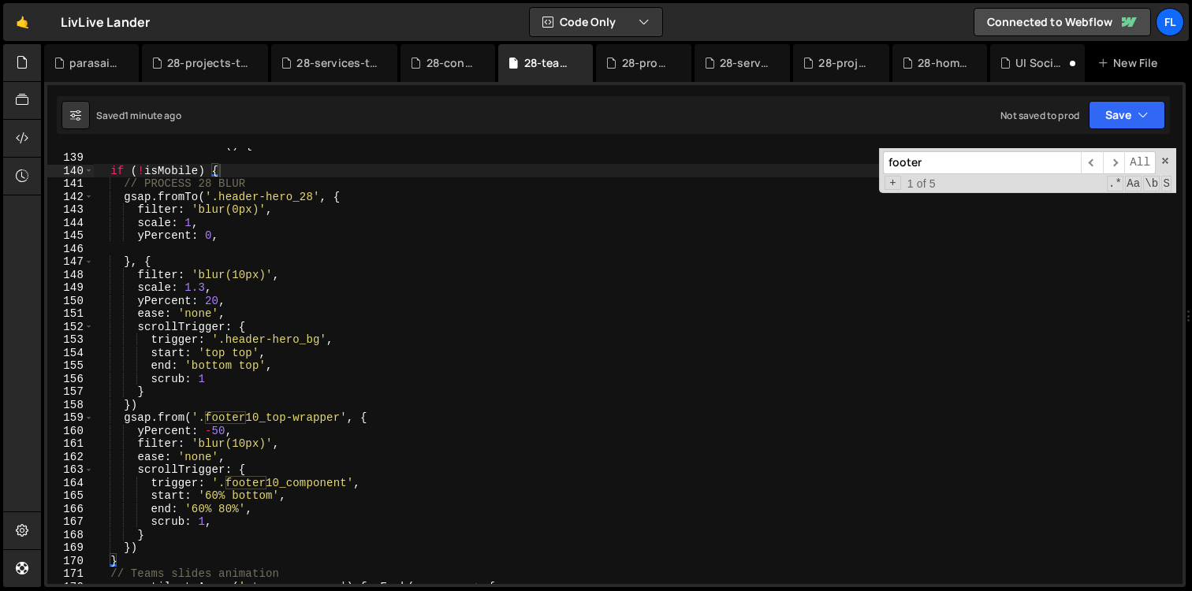
drag, startPoint x: 939, startPoint y: 162, endPoint x: 796, endPoint y: 148, distance: 143.4
click at [804, 154] on div "function scrubBased ( ) { if ( ! isMobile ) { // PROCESS 28 BLUR gsap . fromTo …" at bounding box center [635, 366] width 1082 height 436
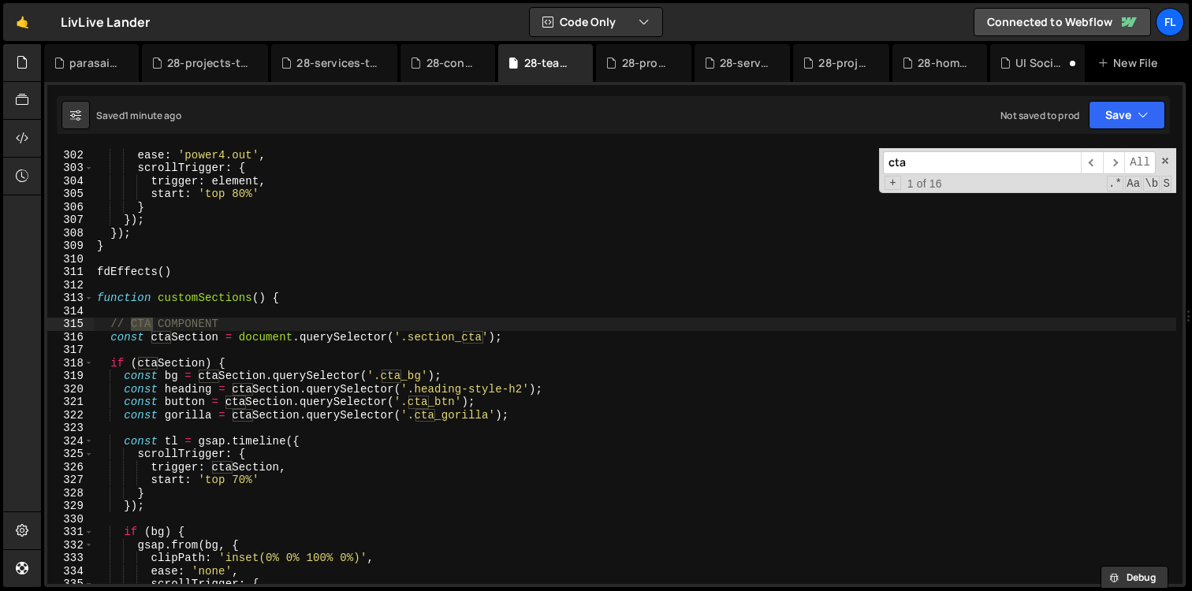
scroll to position [3936, 0]
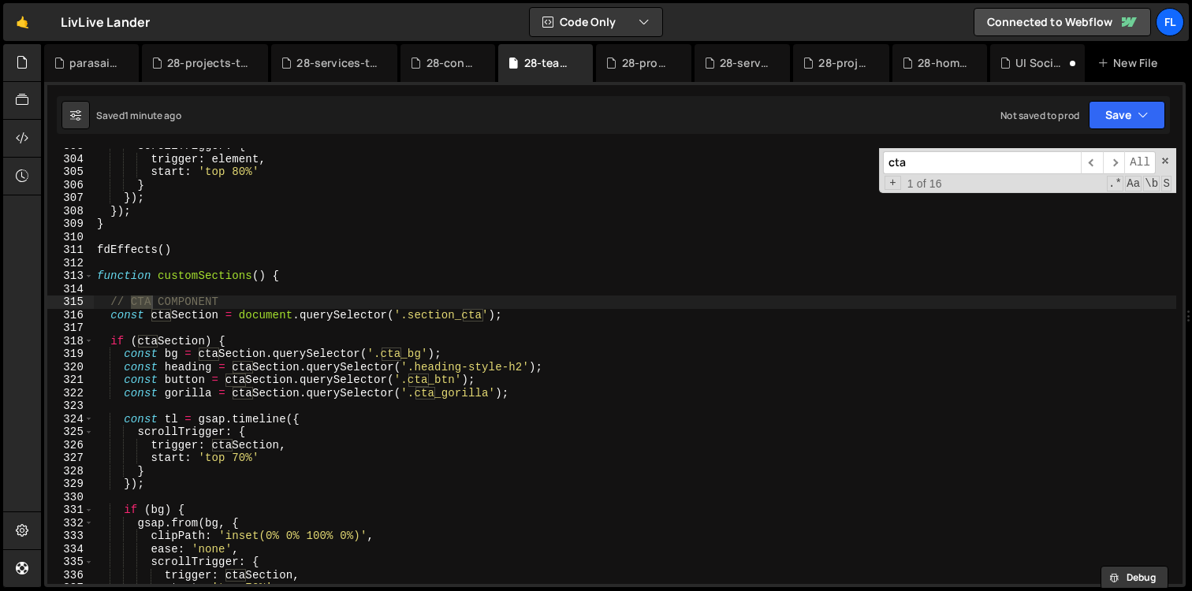
type input "cta"
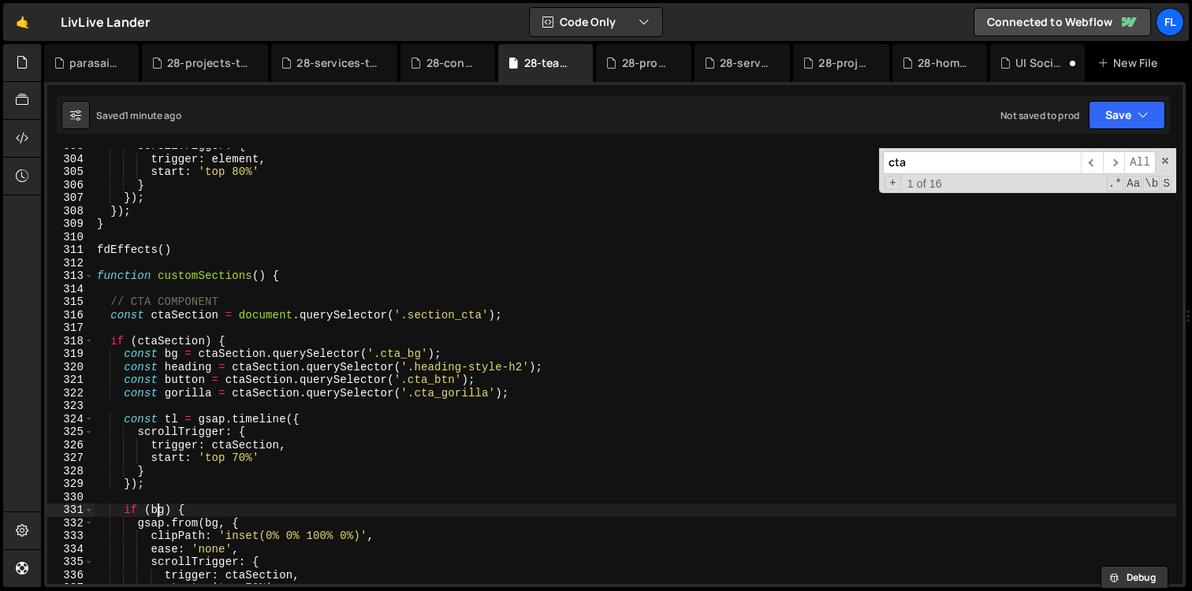
click at [158, 508] on div "scrollTrigger : { trigger : element , start : 'top 80%' } }) ; }) ; } fdEffects…" at bounding box center [635, 370] width 1082 height 462
paste textarea "&& !isMobile"
type textarea "if (bg && !isMobile) {"
click at [419, 63] on icon at bounding box center [415, 63] width 11 height 16
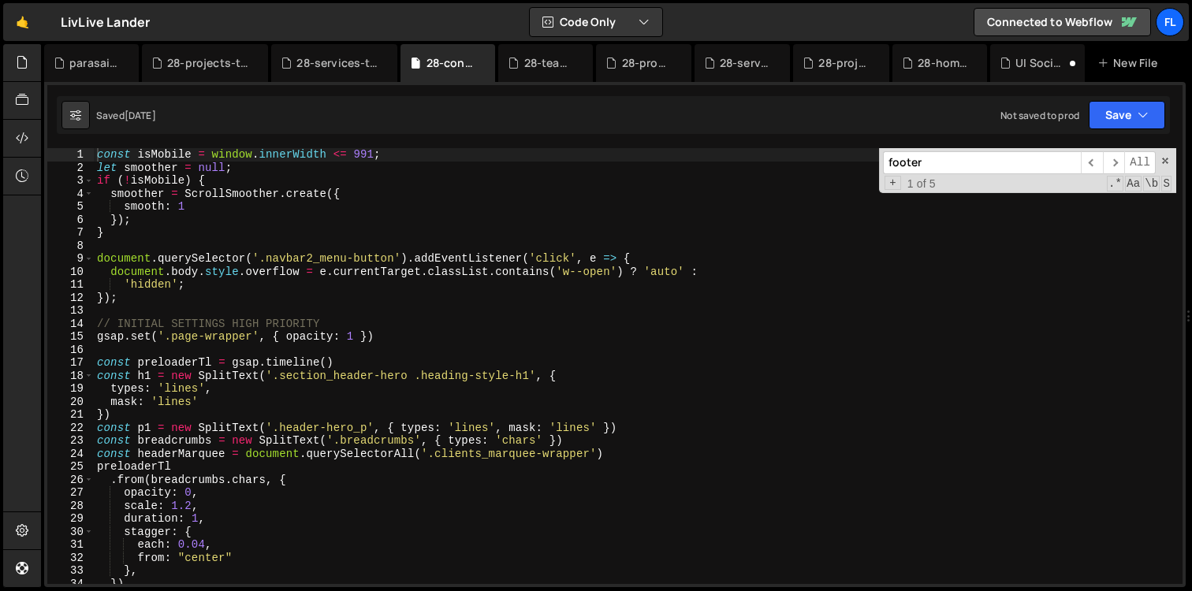
drag, startPoint x: 956, startPoint y: 171, endPoint x: 696, endPoint y: 156, distance: 260.5
click at [704, 158] on div "const isMobile = window . innerWidth <= 991 ; let smoother = null ; if ( ! isMo…" at bounding box center [635, 366] width 1082 height 436
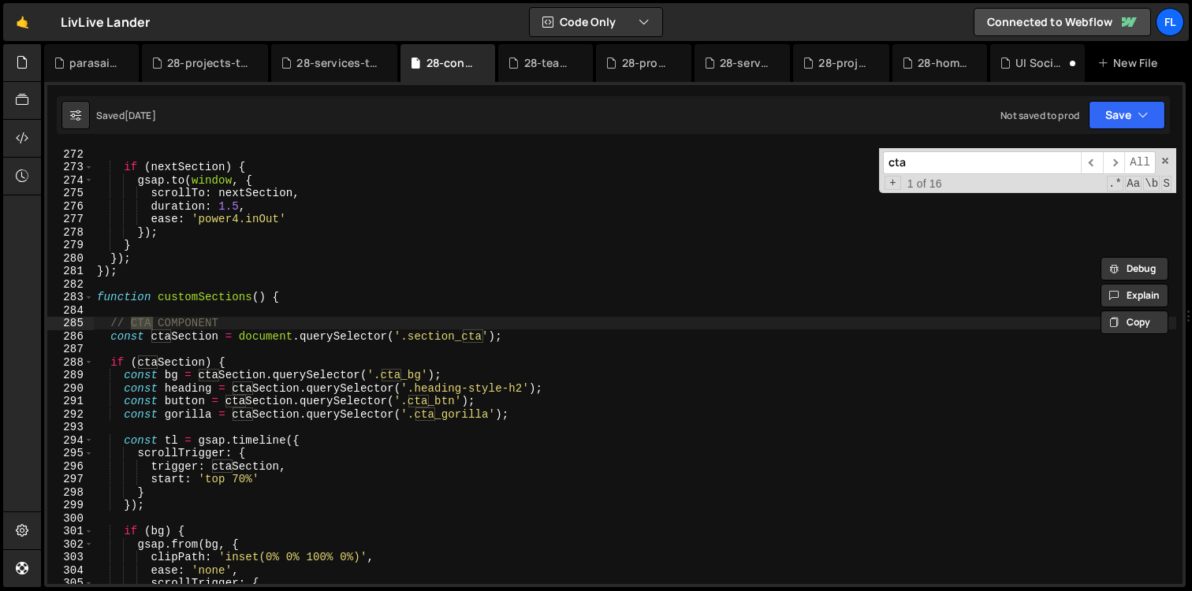
scroll to position [3573, 0]
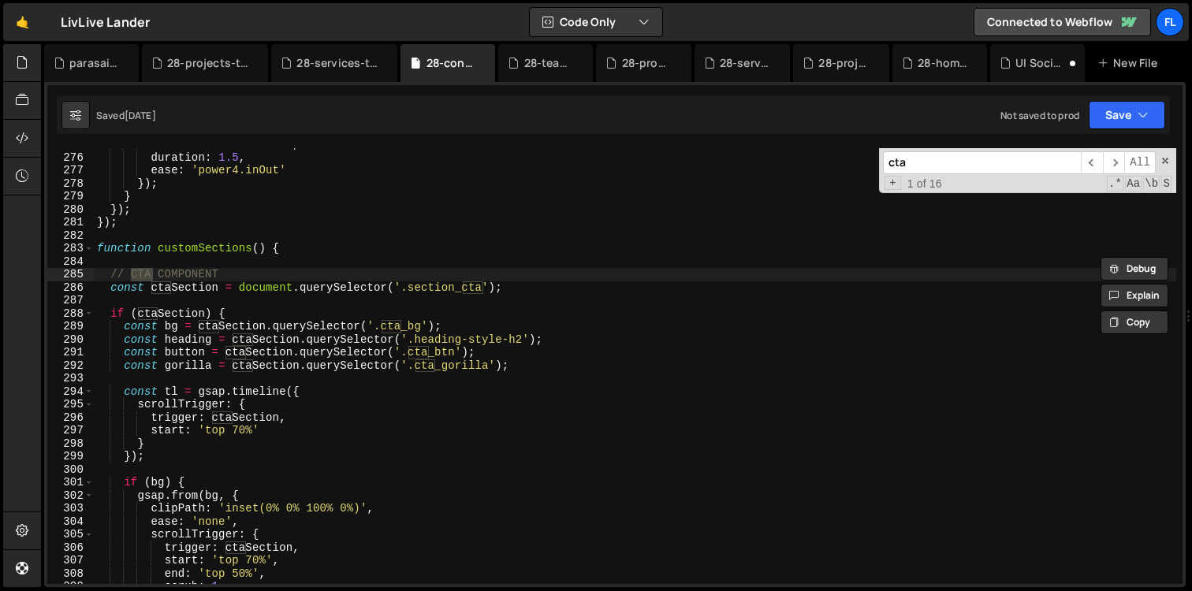
type input "cta"
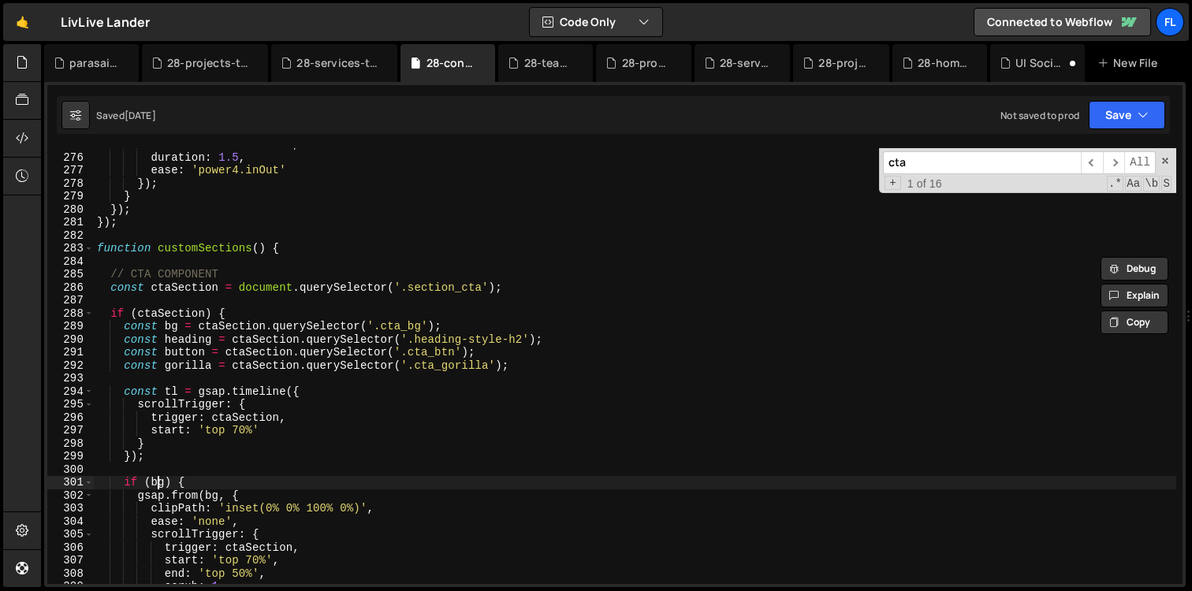
click at [159, 482] on div "scrollTo : nextSection , duration : 1.5 , ease : 'power4.inOut' }) ; } }) ; }) …" at bounding box center [635, 369] width 1082 height 462
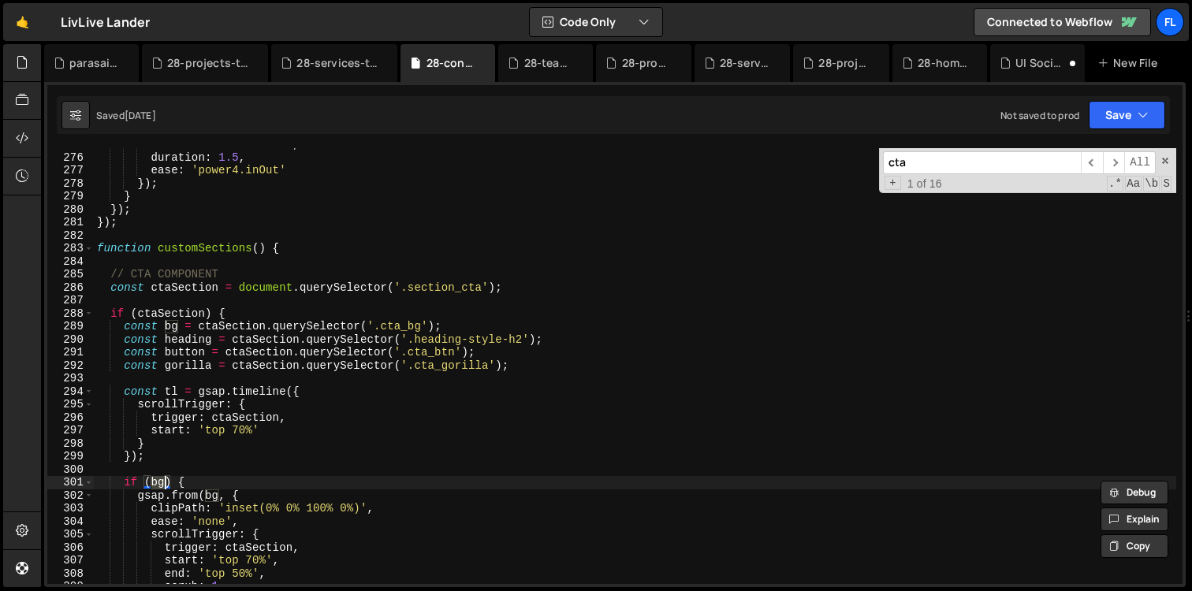
paste textarea "&& !isMobile"
type textarea "if (bg && !isMobile) {"
click at [319, 57] on div "28-services-template.js" at bounding box center [337, 63] width 82 height 16
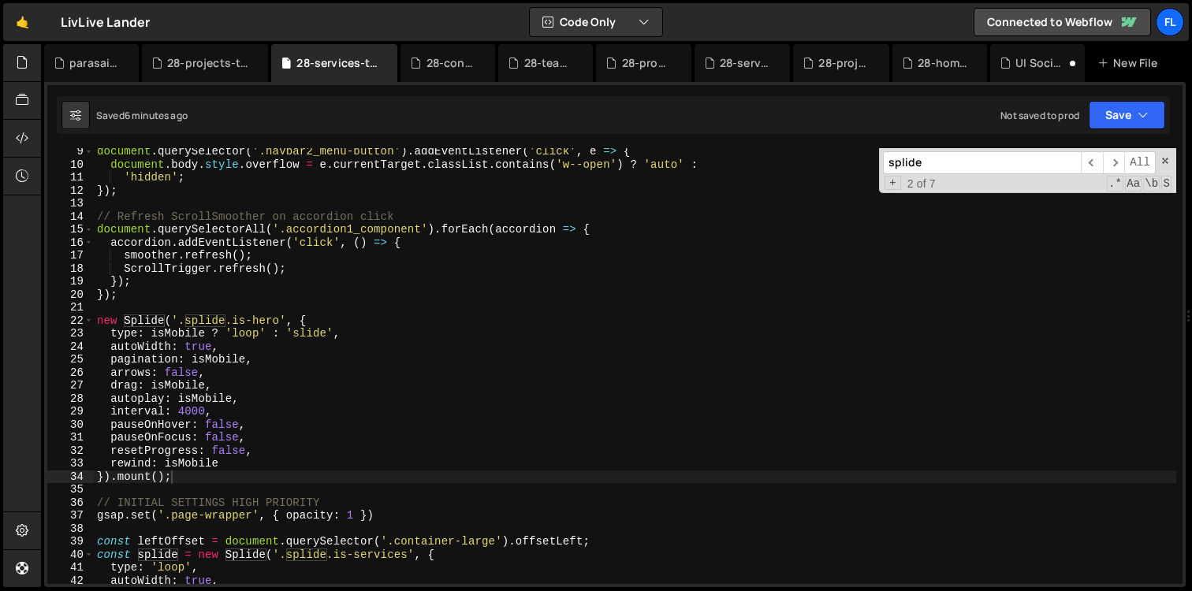
drag, startPoint x: 991, startPoint y: 178, endPoint x: 718, endPoint y: 151, distance: 274.0
click at [728, 152] on div "document . querySelector ( '.navbar2_menu-button' ) . addEventListener ( 'click…" at bounding box center [635, 366] width 1082 height 436
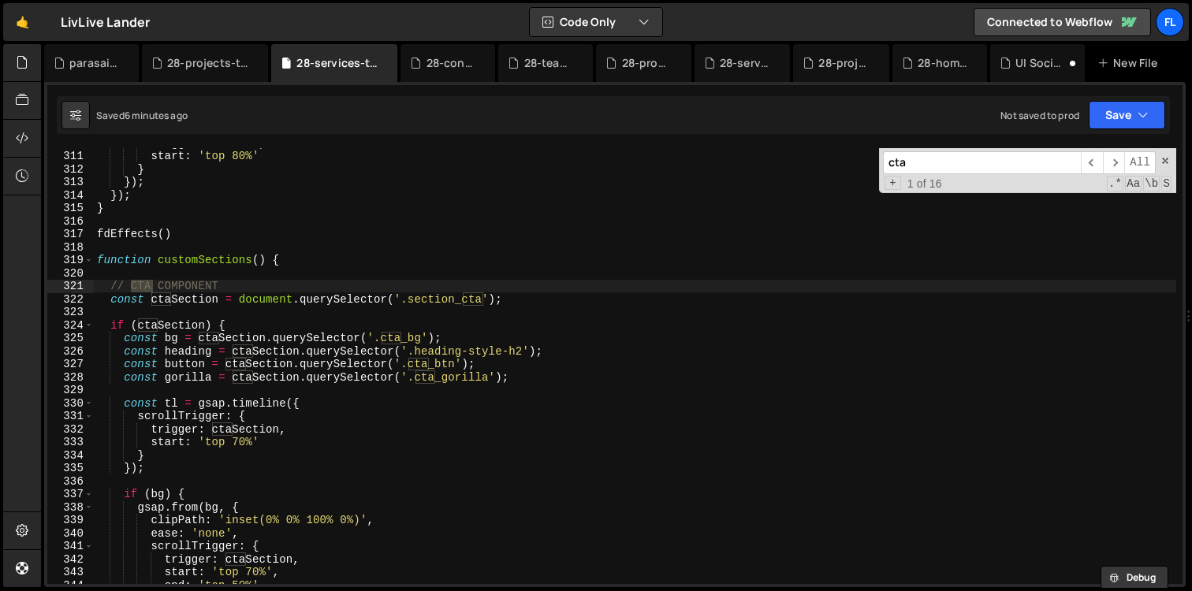
scroll to position [4041, 0]
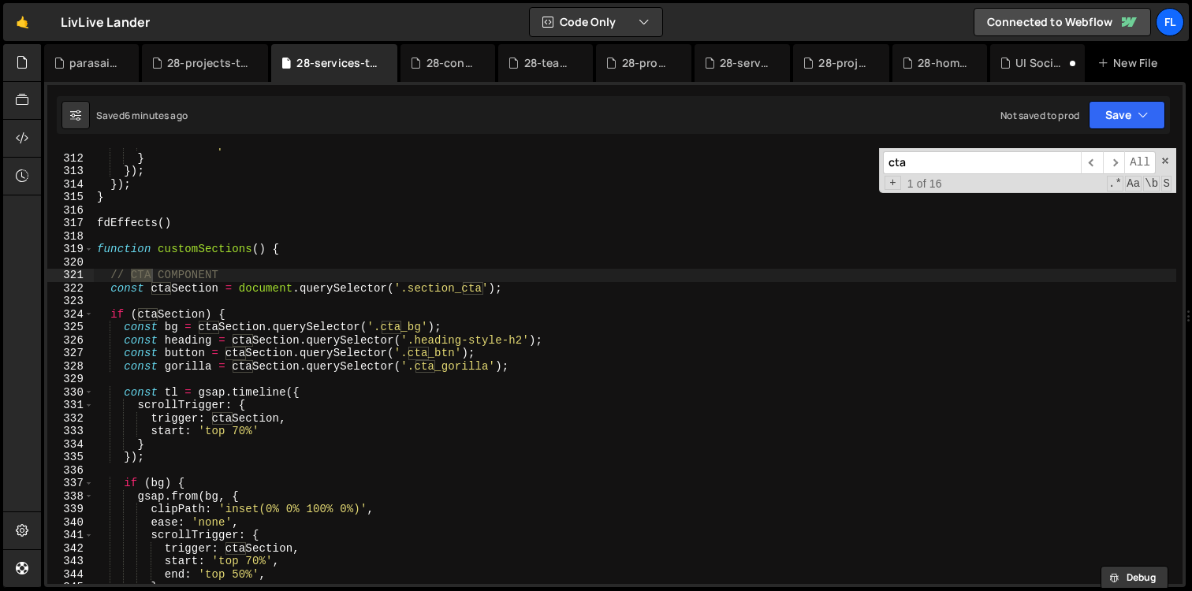
type input "cta"
click at [158, 482] on div "start : 'top 80%' } }) ; }) ; } fdEffects ( ) function customSections ( ) { // …" at bounding box center [635, 370] width 1082 height 462
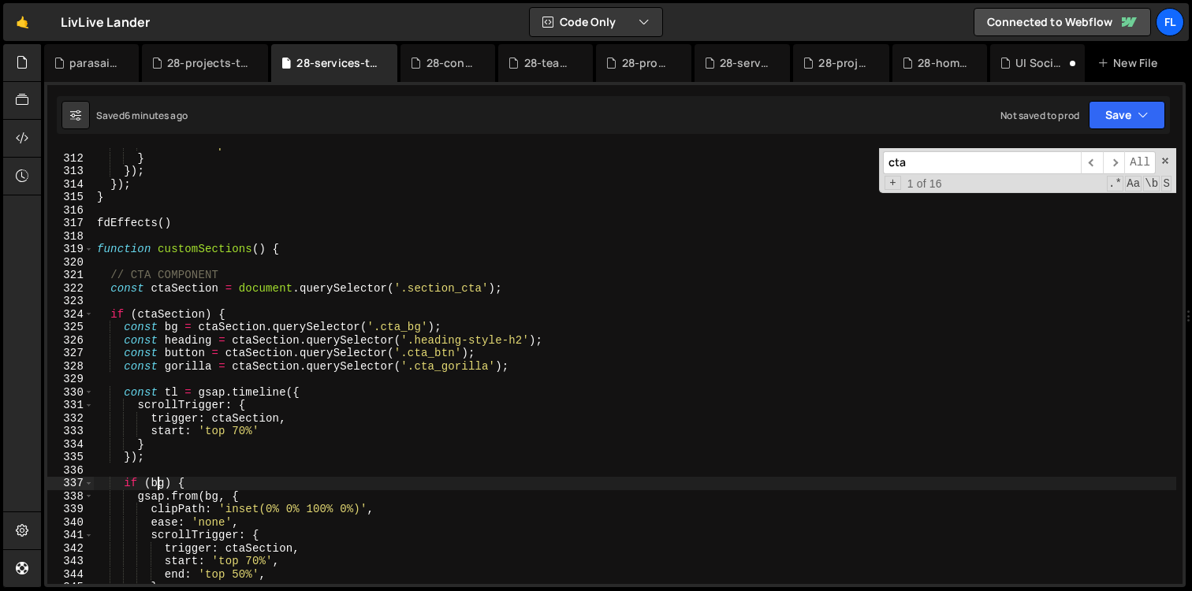
click at [158, 482] on div "start : 'top 80%' } }) ; }) ; } fdEffects ( ) function customSections ( ) { // …" at bounding box center [635, 370] width 1082 height 462
paste textarea "&& !isMobile"
type textarea "if (bg && !isMobile) {"
click at [186, 57] on div "28-projects-template.js" at bounding box center [208, 63] width 82 height 16
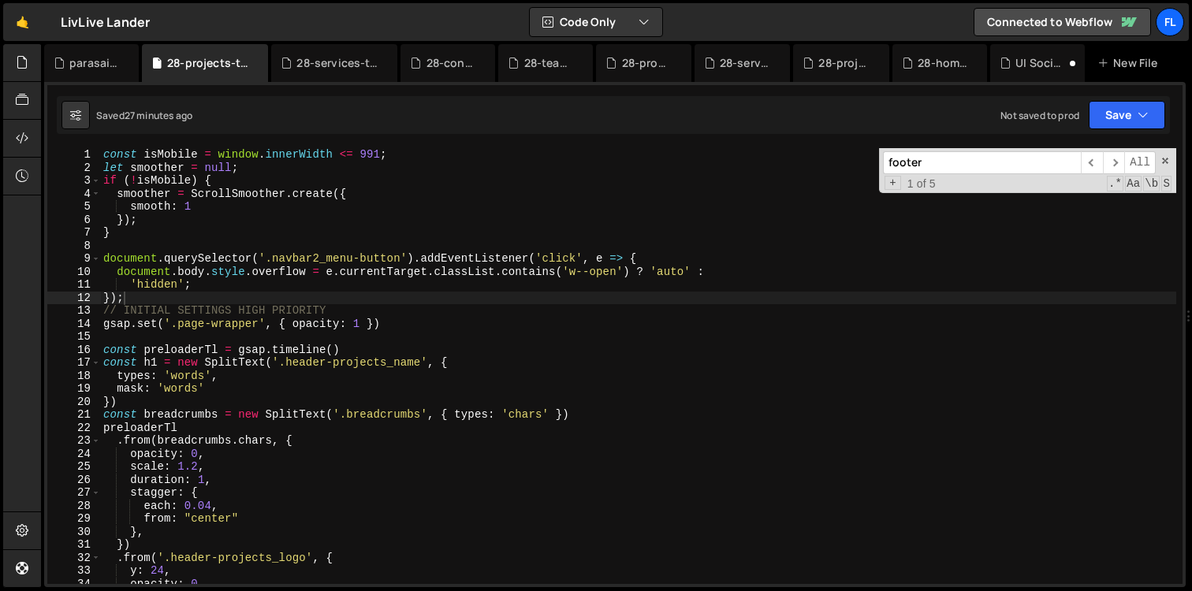
drag, startPoint x: 941, startPoint y: 165, endPoint x: 776, endPoint y: 164, distance: 164.7
click at [780, 165] on div "const isMobile = window . innerWidth <= 991 ; let smoother = null ; if ( ! isMo…" at bounding box center [638, 366] width 1076 height 436
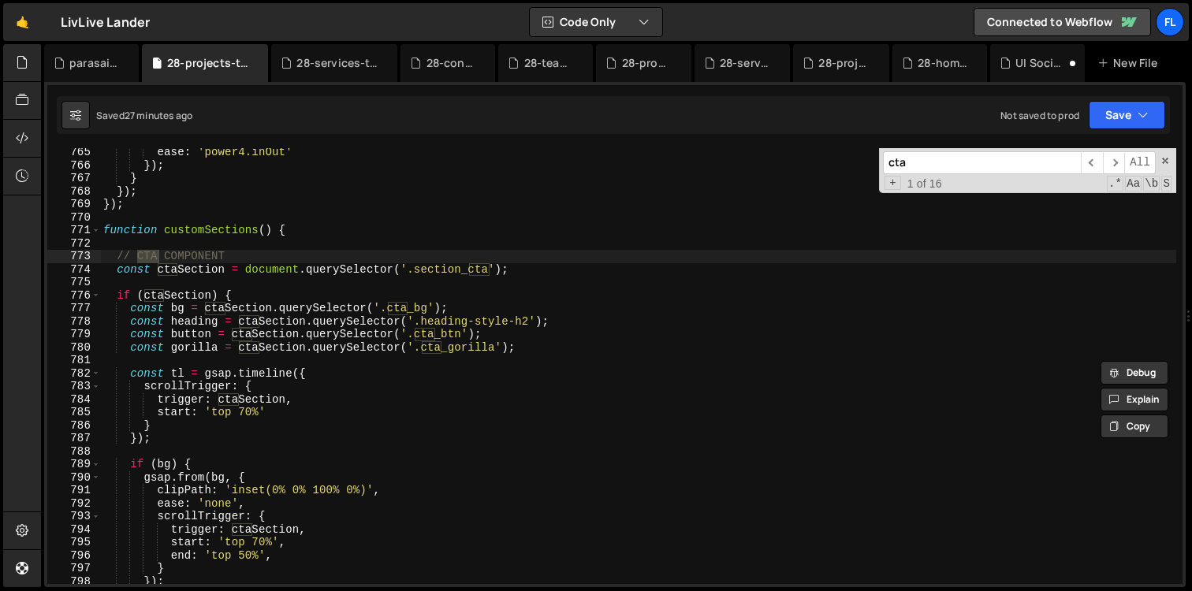
scroll to position [9937, 0]
type input "cta"
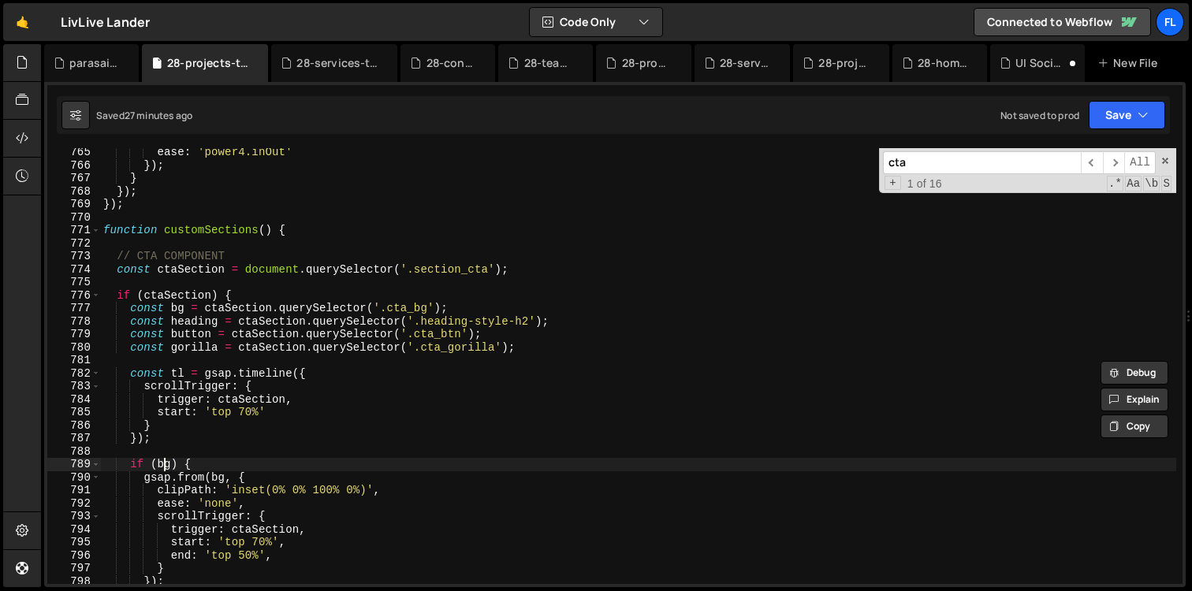
click at [163, 465] on div "ease : 'power4.inOut' }) ; } }) ; }) ; function customSections ( ) { // CTA COM…" at bounding box center [638, 377] width 1076 height 462
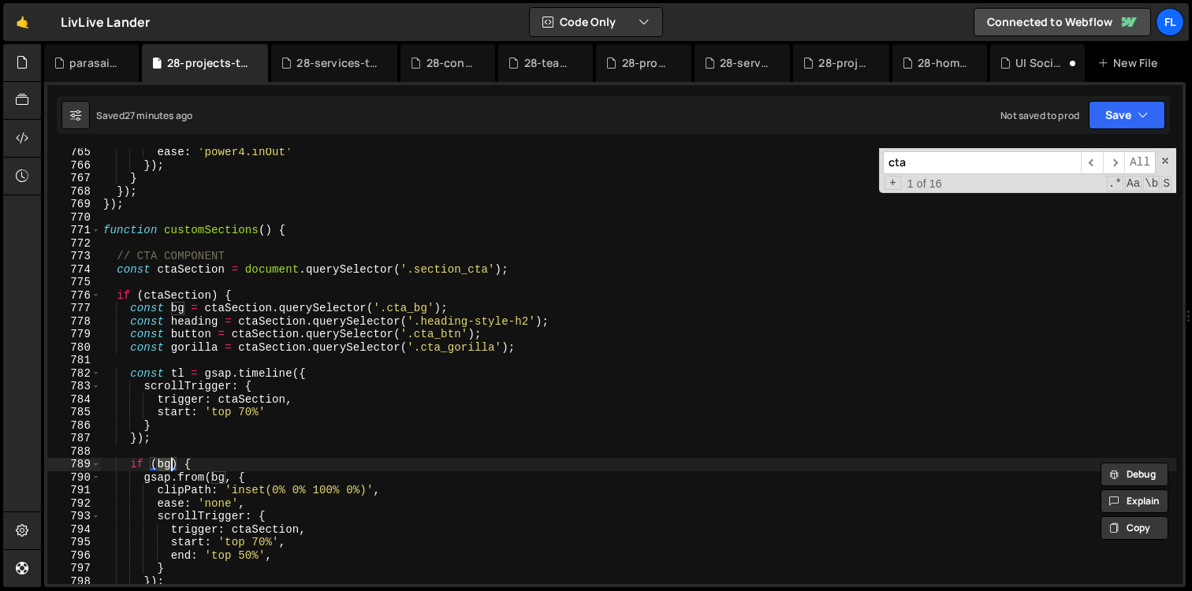
paste textarea "&& !isMobile"
type textarea "if (bg && !isMobile) {"
drag, startPoint x: 915, startPoint y: 164, endPoint x: 830, endPoint y: 142, distance: 87.9
click at [836, 142] on div "ease: 'power4.out' 224 225 226 227 228 229 230 231 232 233 234 235 236 237 238 …" at bounding box center [614, 334] width 1141 height 505
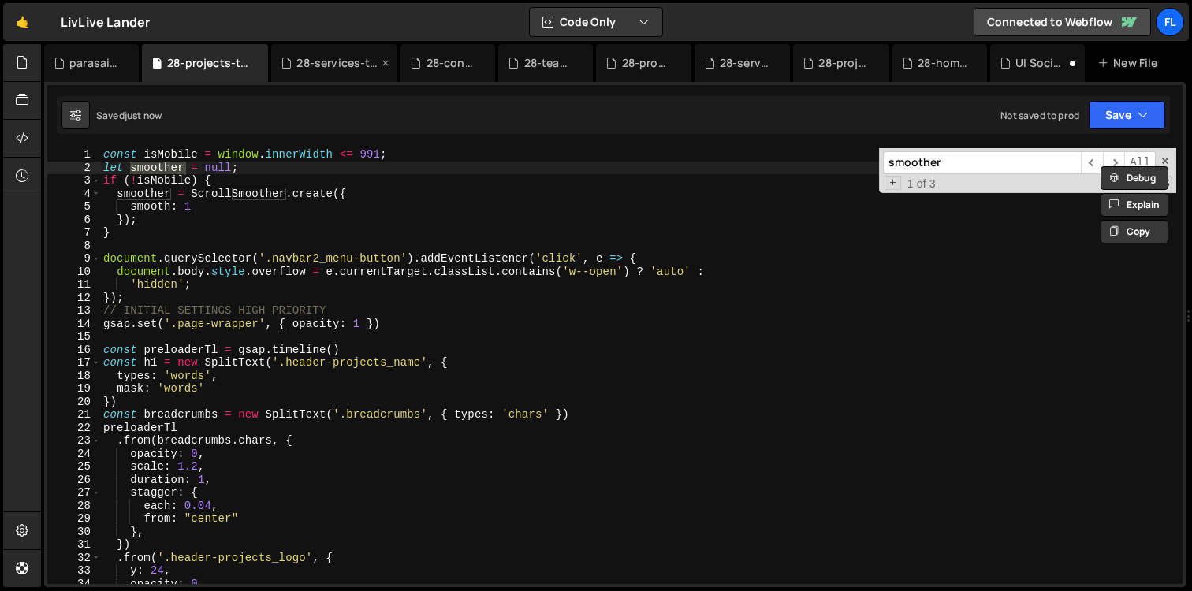
type input "smoother"
click at [312, 69] on div "28-services-template.js" at bounding box center [337, 63] width 82 height 16
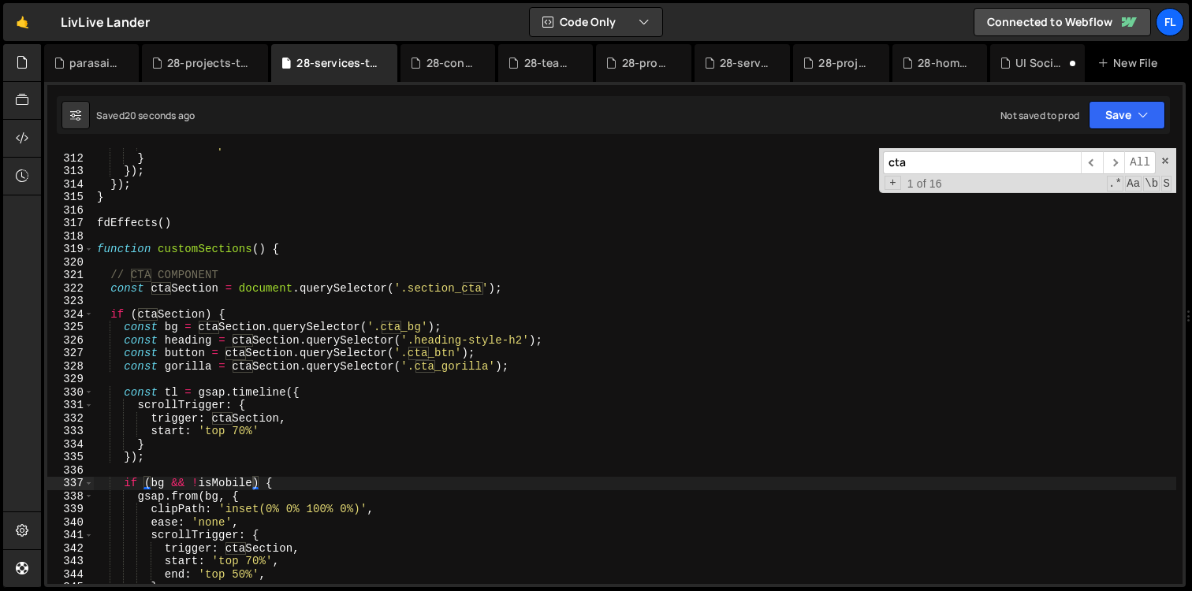
drag, startPoint x: 912, startPoint y: 157, endPoint x: 717, endPoint y: 131, distance: 196.4
click at [730, 129] on div "Debug Explain Copy parasail.js 28-projects-template.js 28-services-template.js …" at bounding box center [614, 316] width 1141 height 544
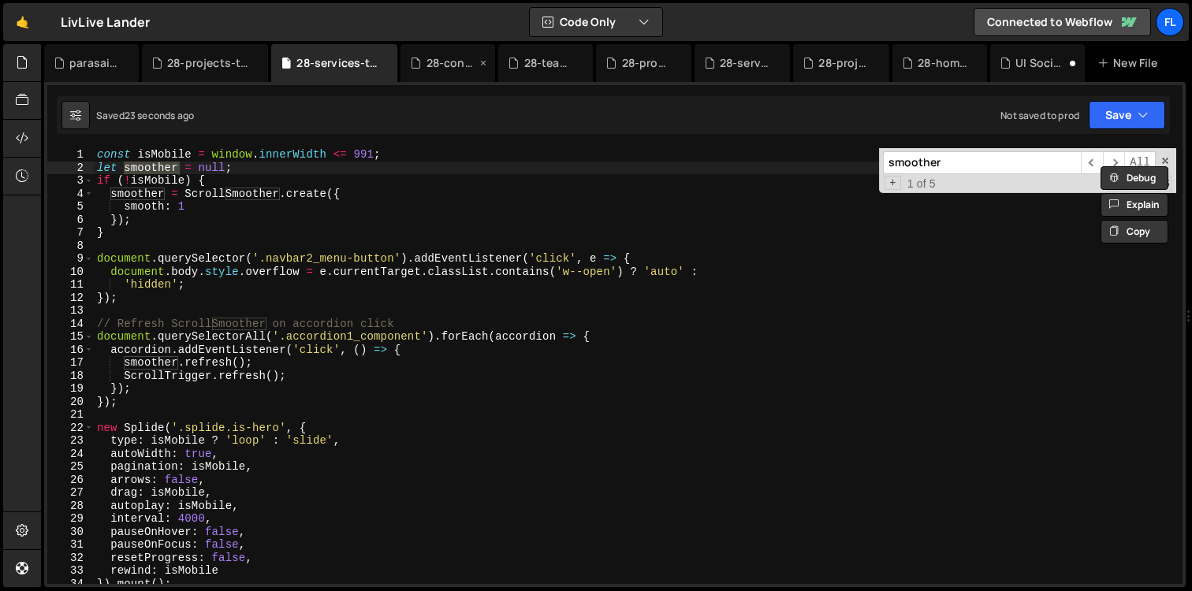
type input "smoother"
click at [435, 69] on div "28-contact.js" at bounding box center [451, 63] width 50 height 16
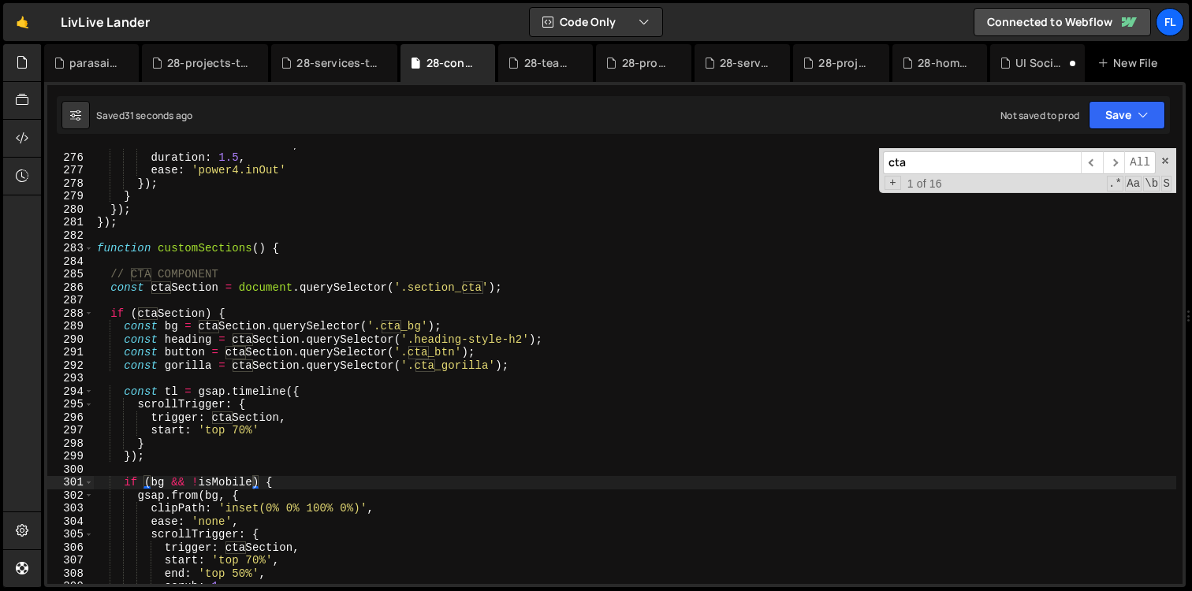
drag, startPoint x: 939, startPoint y: 173, endPoint x: 727, endPoint y: 142, distance: 214.2
click at [727, 142] on div "ease: 'power4.out' 224 225 226 227 228 229 230 231 232 233 234 235 236 237 238 …" at bounding box center [614, 334] width 1141 height 505
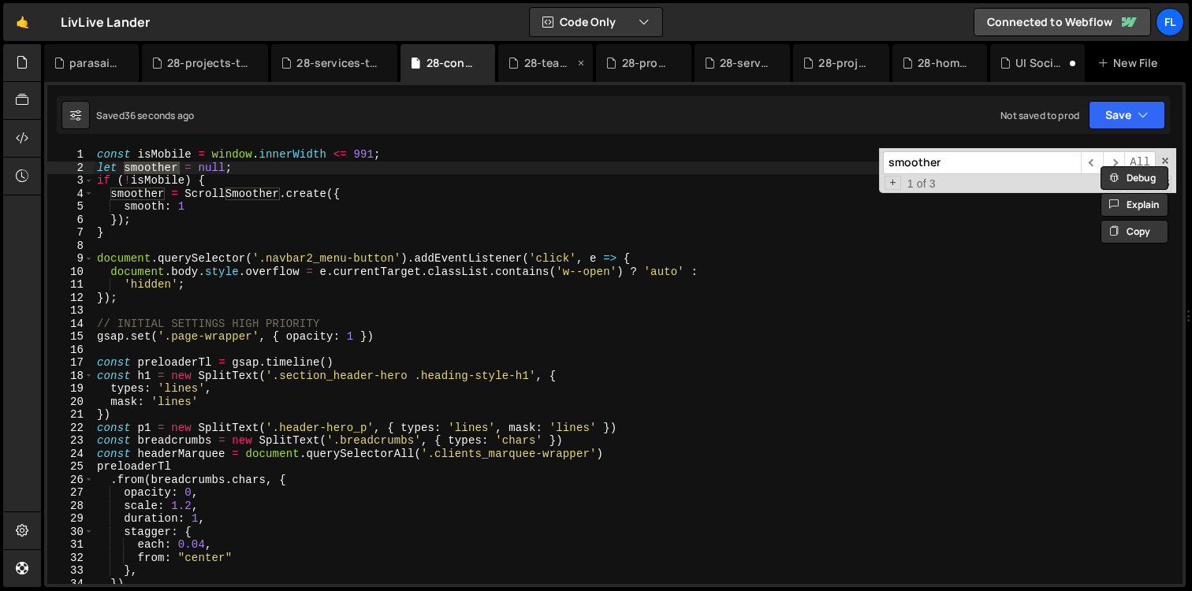
type input "smoother"
click at [525, 69] on div "28-team.js" at bounding box center [549, 63] width 50 height 16
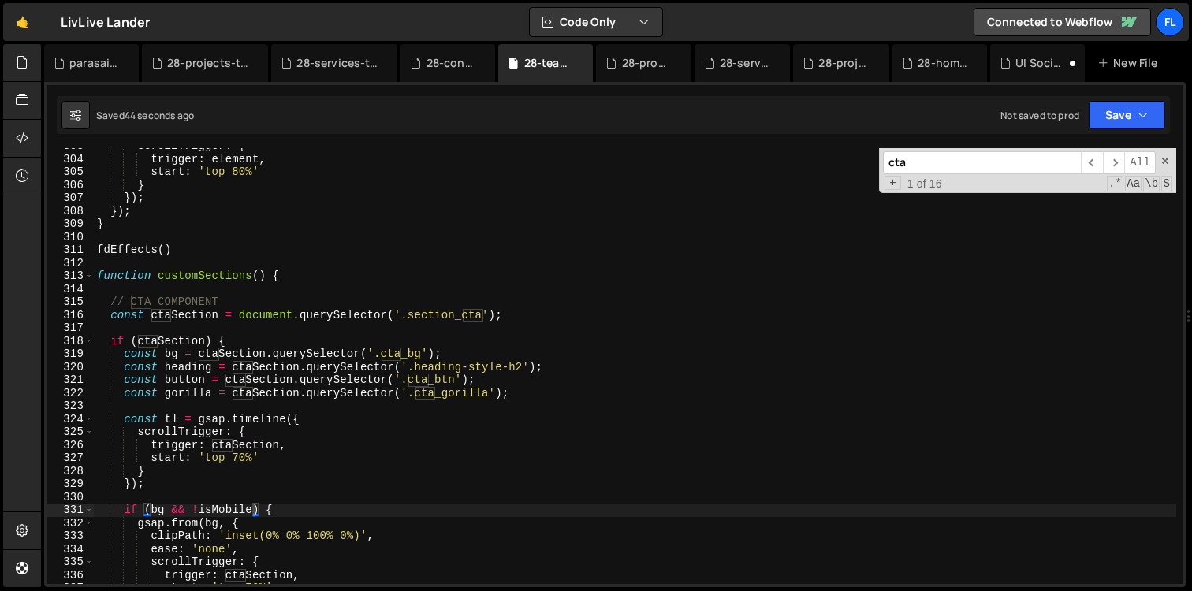
click at [900, 167] on input "cta" at bounding box center [982, 162] width 198 height 23
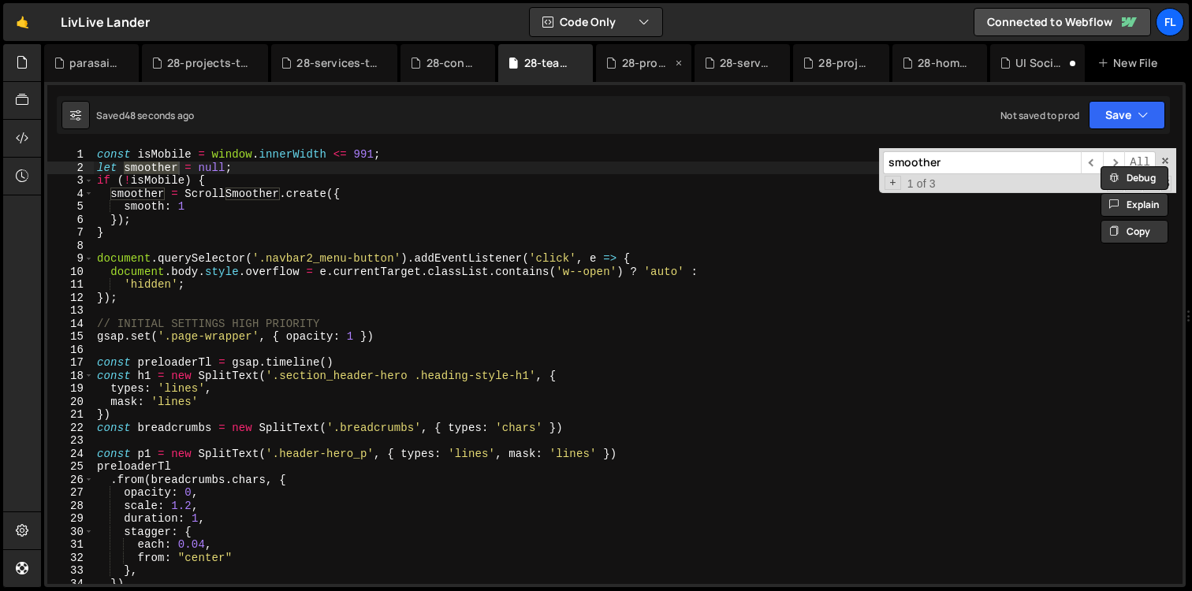
type input "smoother"
click at [622, 61] on div "28-process.js" at bounding box center [647, 63] width 50 height 16
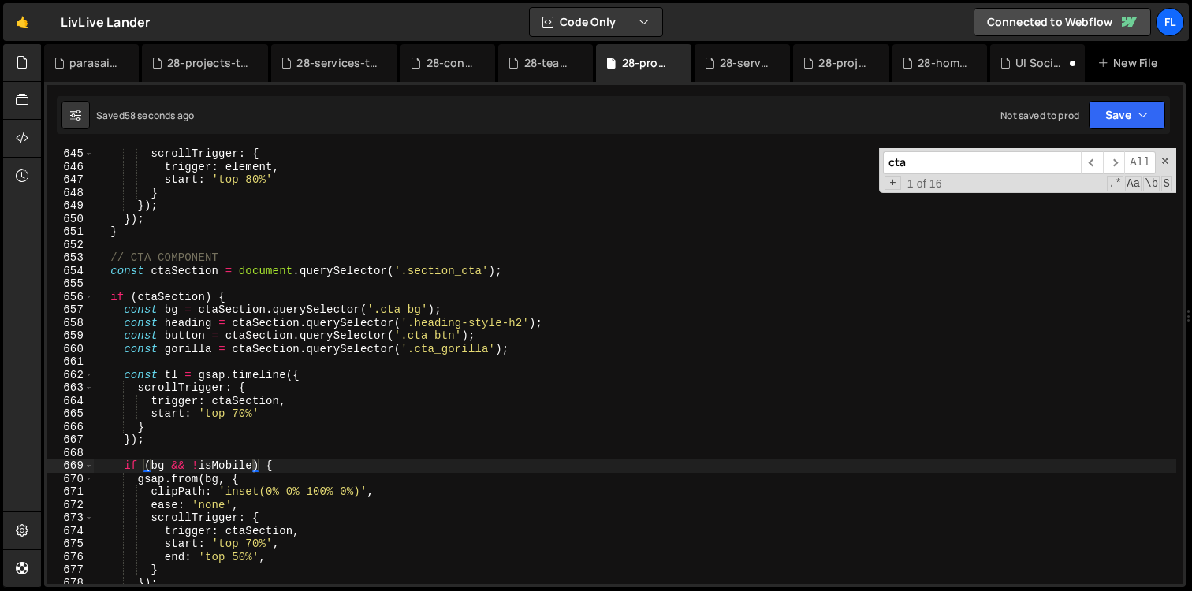
click at [910, 169] on input "cta" at bounding box center [982, 162] width 198 height 23
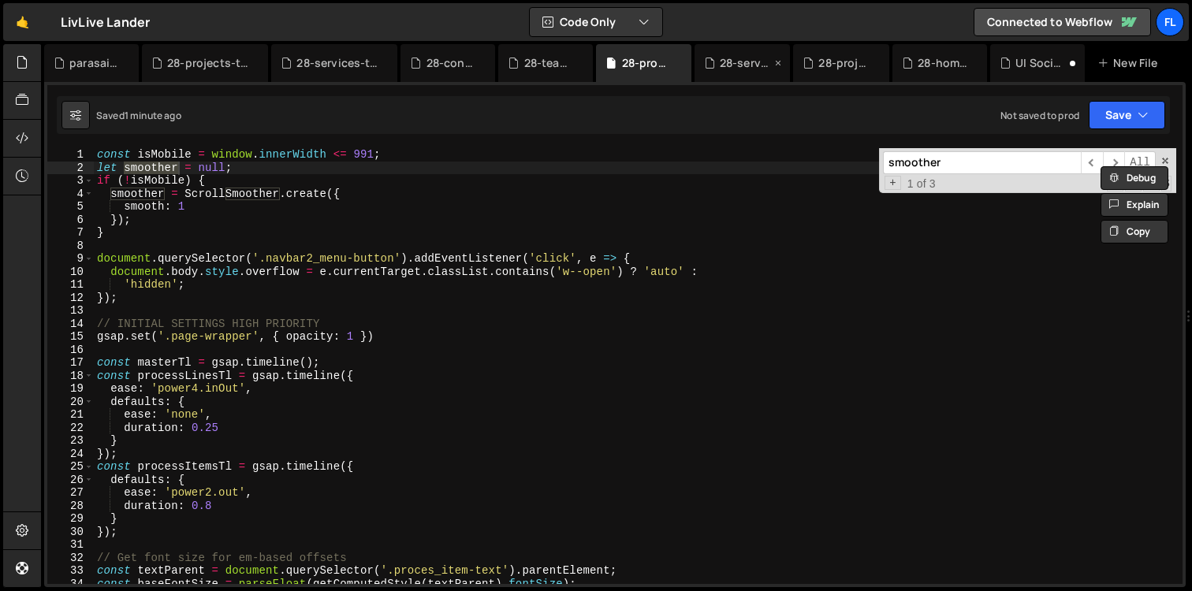
type input "smoother"
click at [729, 70] on div "28-services.js" at bounding box center [742, 63] width 96 height 38
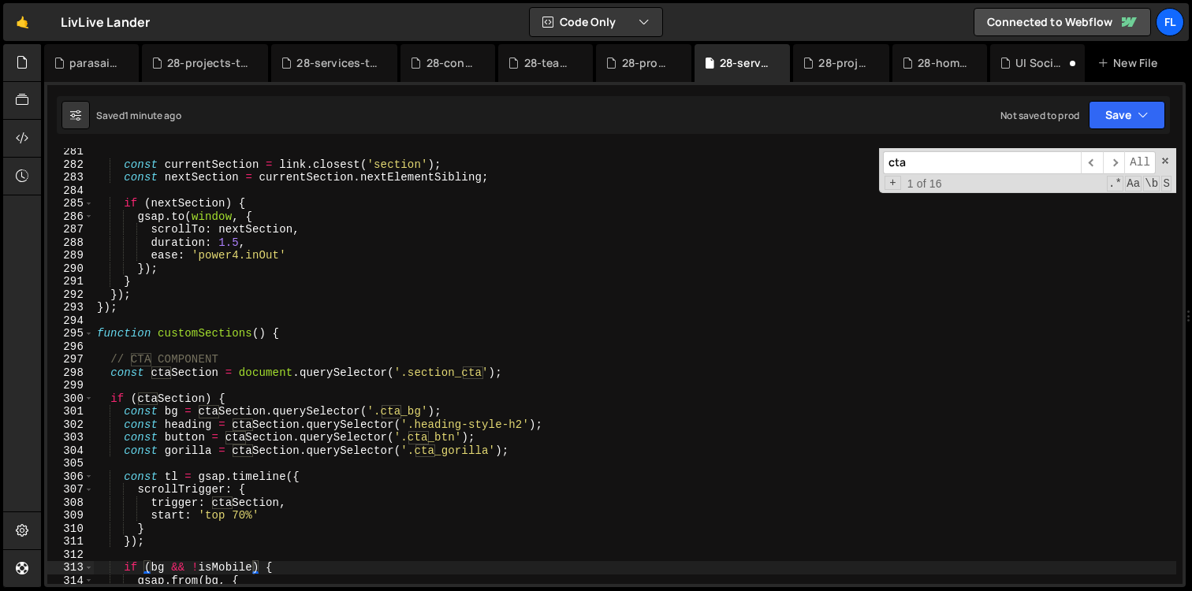
click at [921, 176] on div "cta ​ ​ All Replace All + 1 of 16 .* Aa \b S" at bounding box center [1027, 170] width 297 height 45
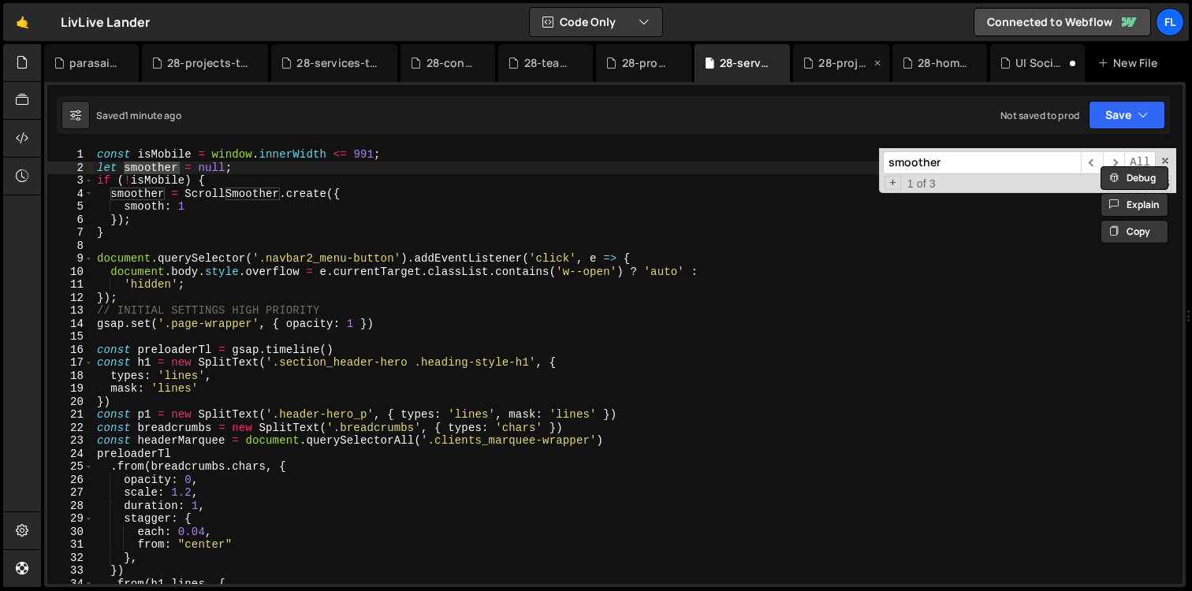
type input "smoother"
click at [833, 59] on div "28-projects.js" at bounding box center [844, 63] width 52 height 16
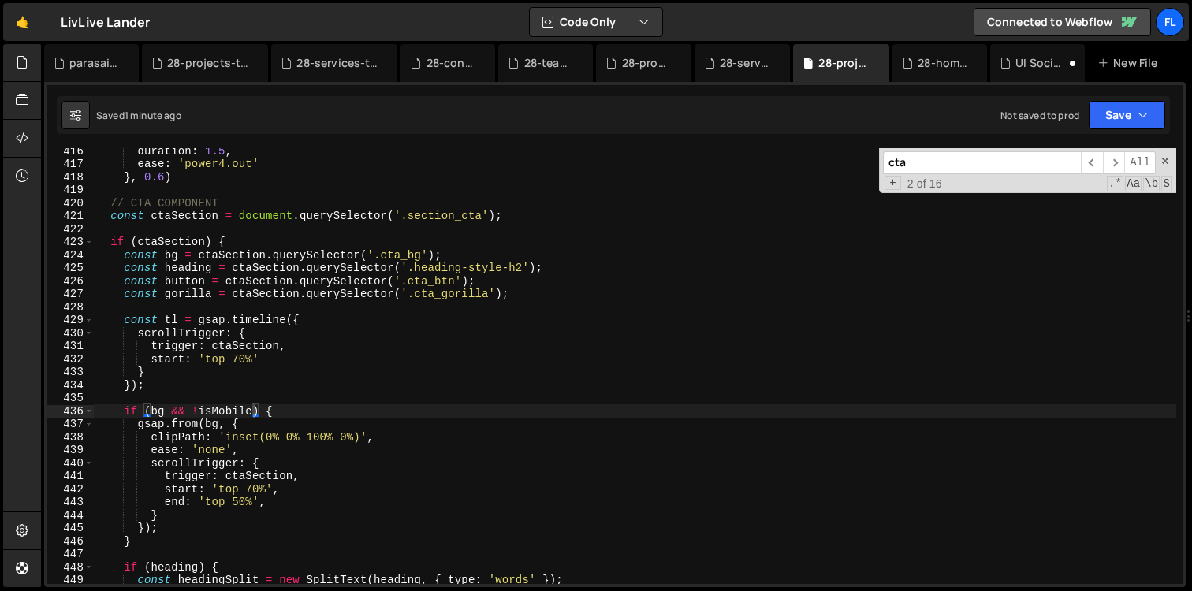
drag, startPoint x: 913, startPoint y: 170, endPoint x: 763, endPoint y: 141, distance: 153.3
click at [880, 166] on div "cta ​ ​ All Replace All + 2 of 16 .* Aa \b S" at bounding box center [1027, 170] width 297 height 45
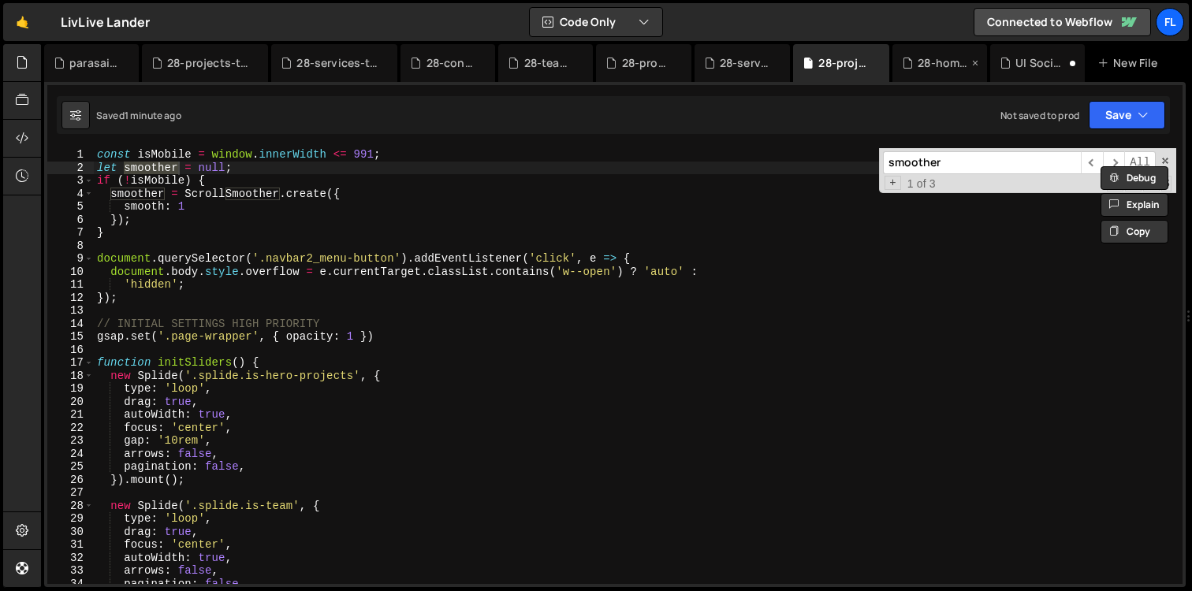
type input "smoother"
click at [917, 55] on div "28-home.js" at bounding box center [942, 63] width 50 height 16
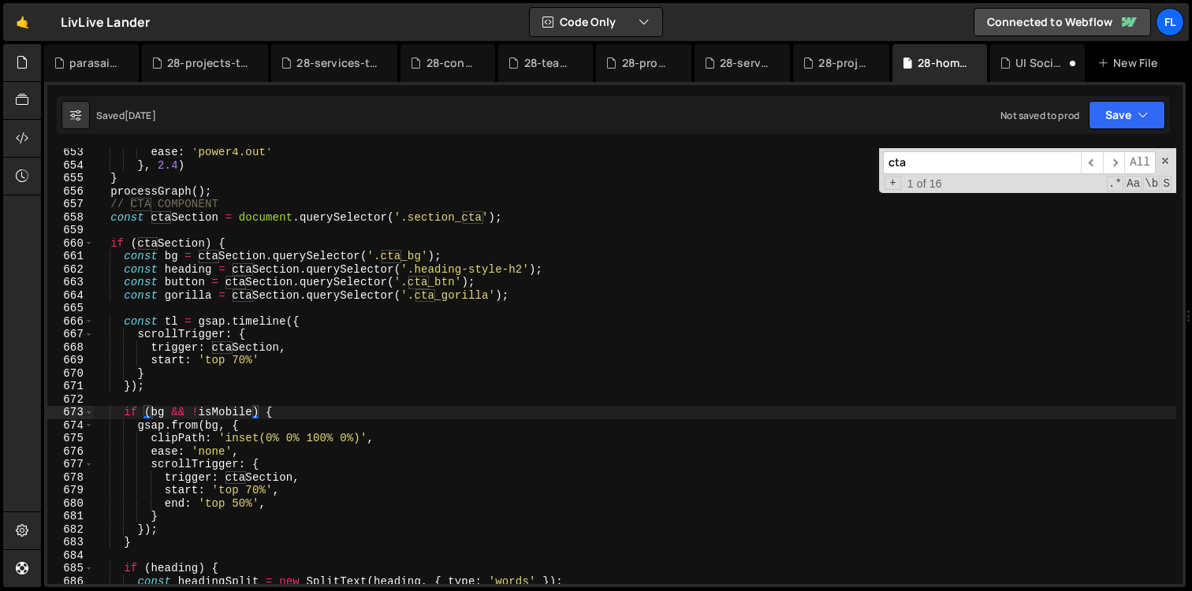
drag, startPoint x: 917, startPoint y: 159, endPoint x: 732, endPoint y: 159, distance: 185.2
click at [837, 159] on div "ease : 'power4.out' } , 2.4 ) } processGraph ( ) ; // CTA COMPONENT const ctaSe…" at bounding box center [635, 366] width 1082 height 436
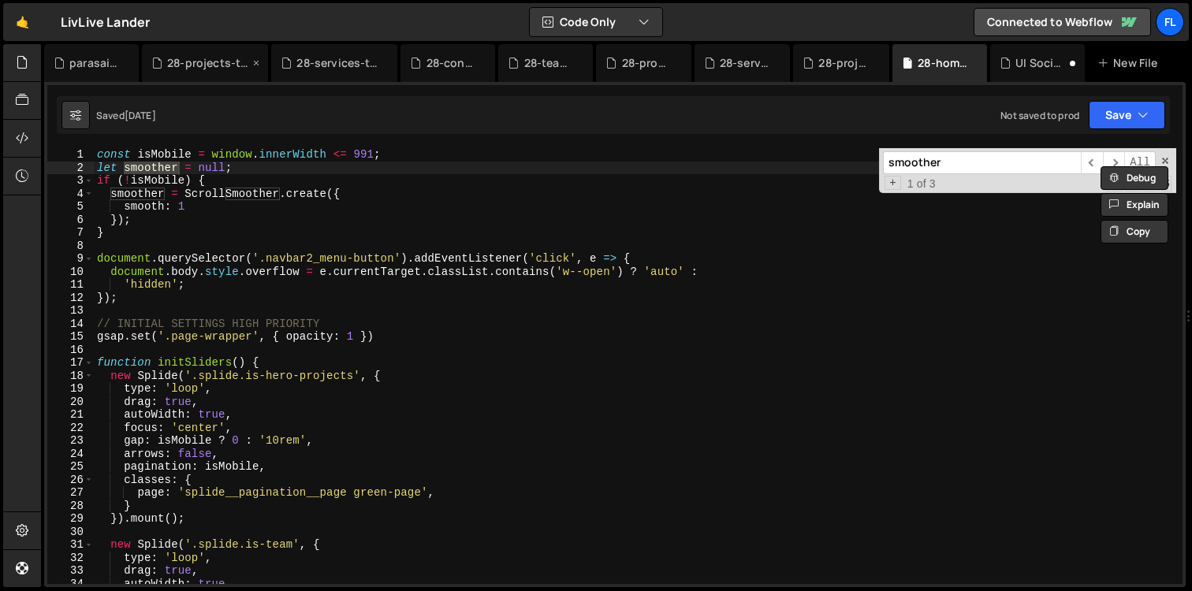
type input "smoother"
click at [191, 58] on div "28-projects-template.js" at bounding box center [208, 63] width 82 height 16
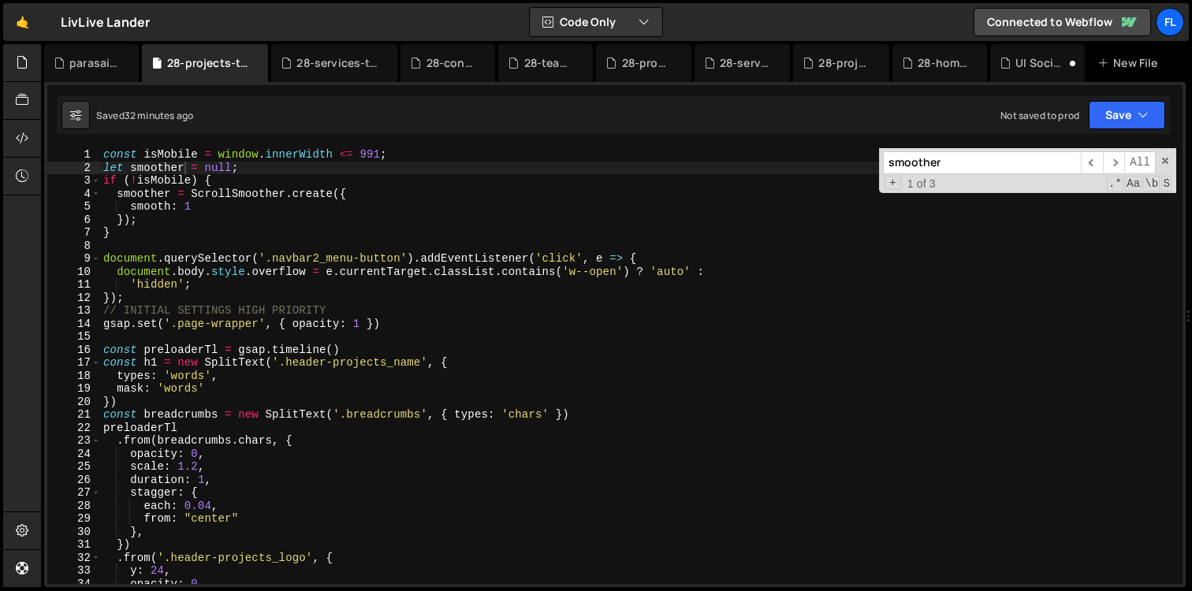
click at [132, 246] on div "const isMobile = window . innerWidth <= 991 ; let smoother = null ; if ( ! isMo…" at bounding box center [638, 379] width 1076 height 462
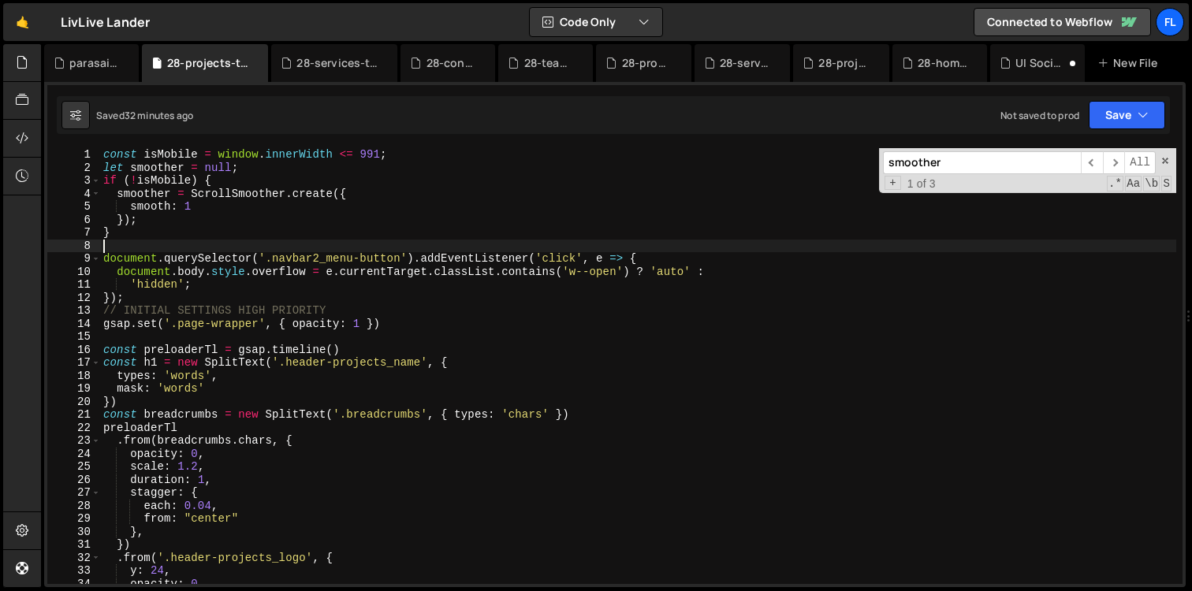
click at [141, 295] on div "const isMobile = window . innerWidth <= 991 ; let smoother = null ; if ( ! isMo…" at bounding box center [638, 379] width 1076 height 462
type textarea "});"
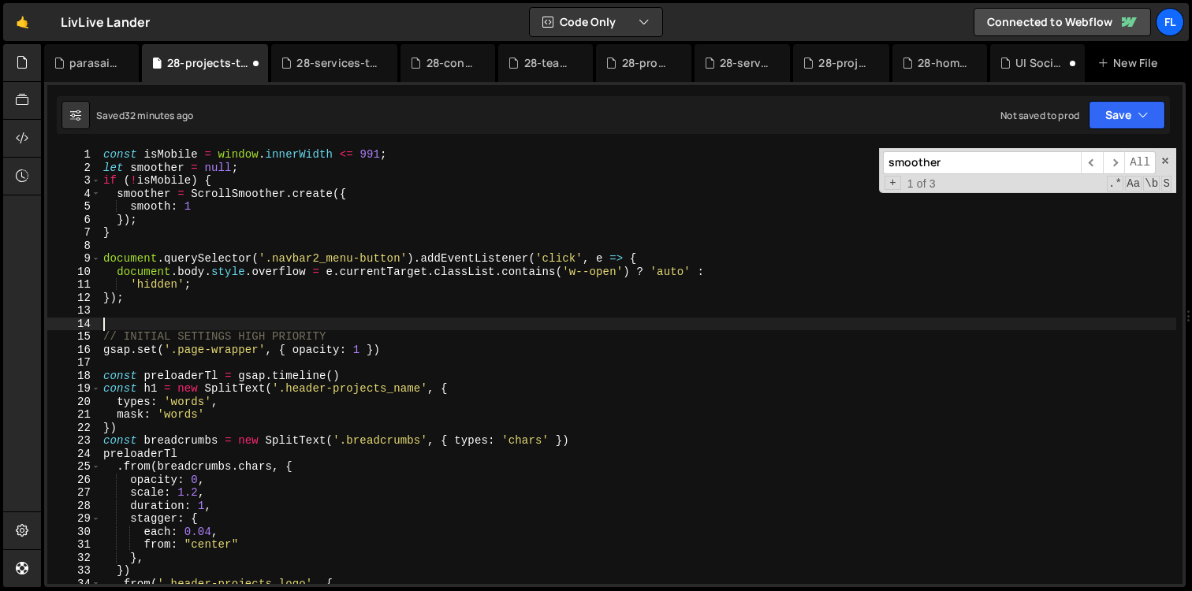
paste textarea "}"
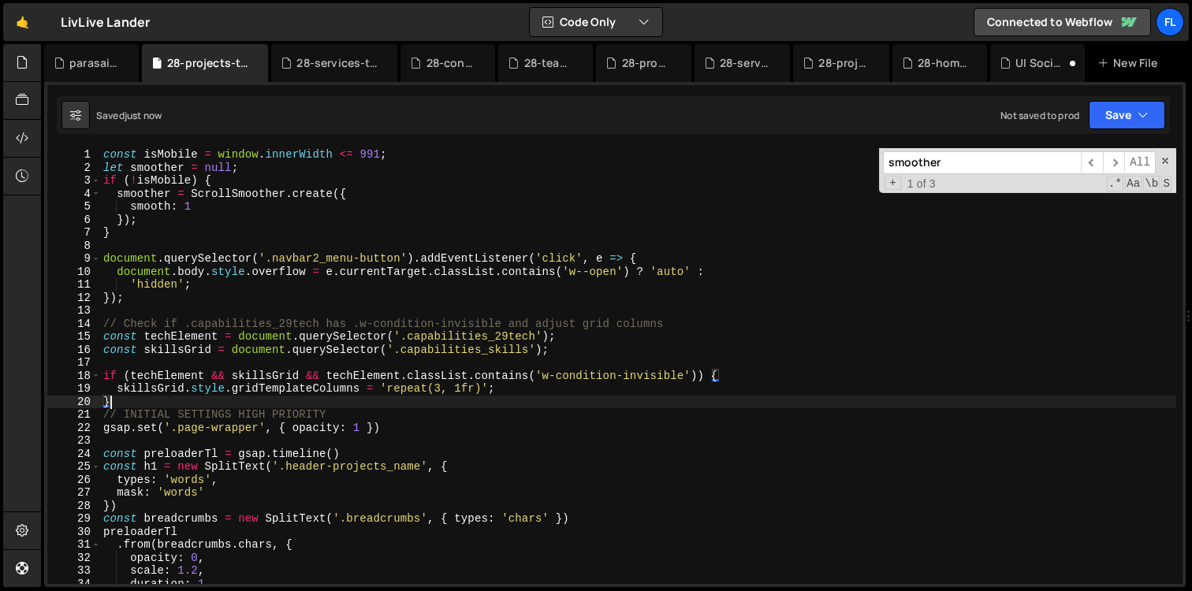
type textarea "}"
drag, startPoint x: 971, startPoint y: 163, endPoint x: 745, endPoint y: 147, distance: 226.7
click at [746, 149] on div "const isMobile = window . innerWidth <= 991 ; let smoother = null ; if ( ! isMo…" at bounding box center [638, 366] width 1076 height 436
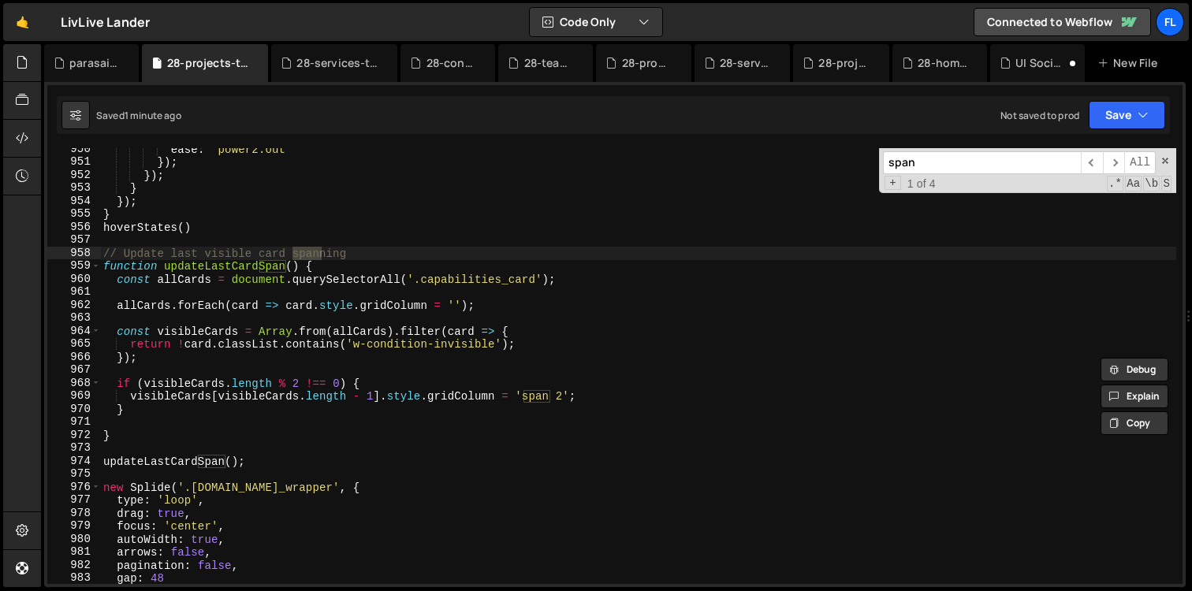
scroll to position [12363, 0]
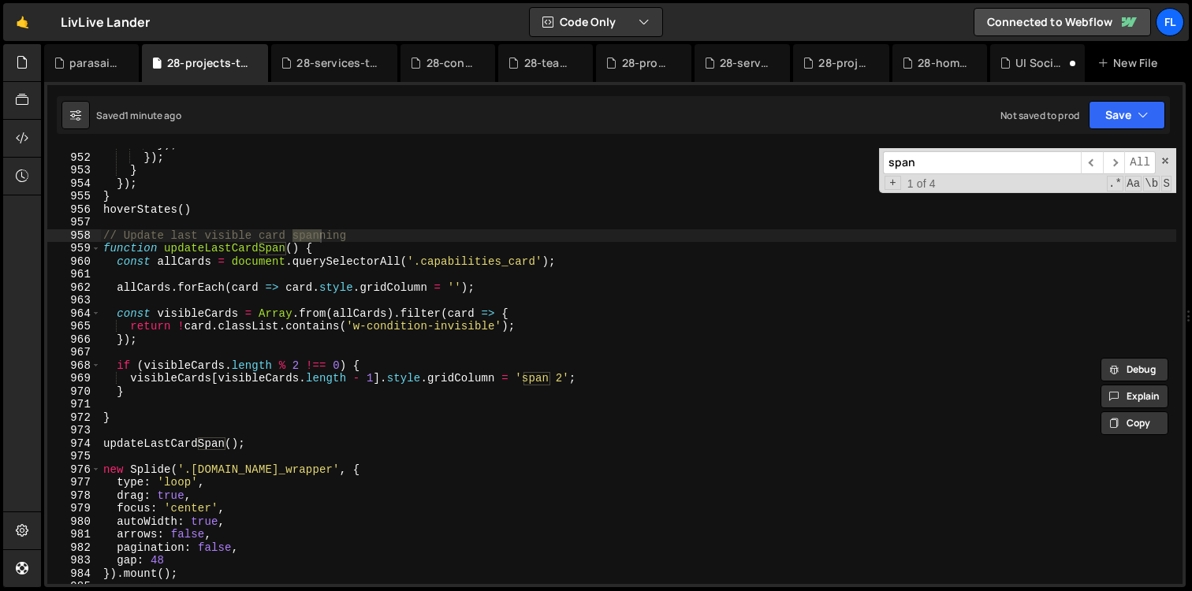
type input "span"
type textarea "updateLastCardSpan();"
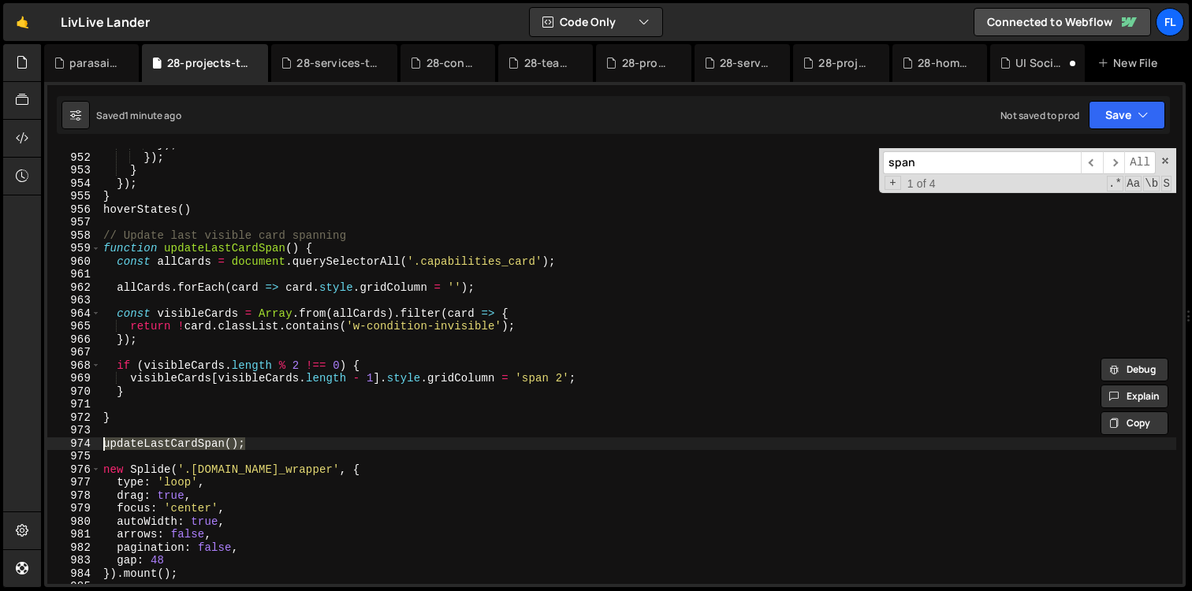
drag, startPoint x: 250, startPoint y: 444, endPoint x: 81, endPoint y: 448, distance: 168.7
click at [81, 448] on div "updateLastCardSpan(); 951 952 953 954 955 956 957 958 959 960 961 962 963 964 9…" at bounding box center [614, 366] width 1135 height 436
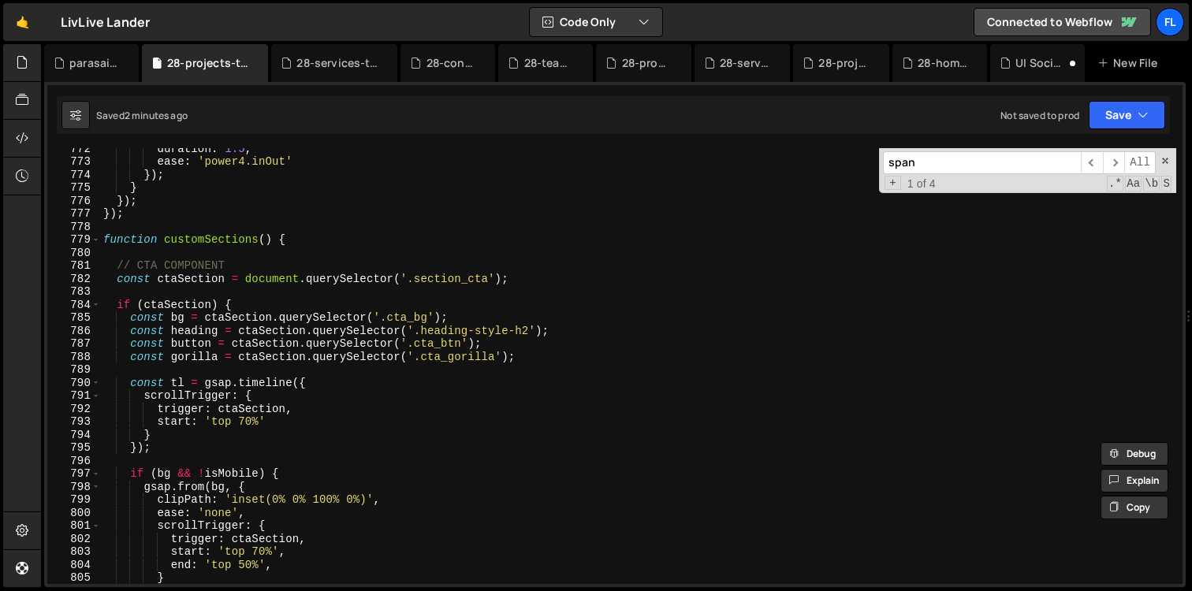
scroll to position [9649, 0]
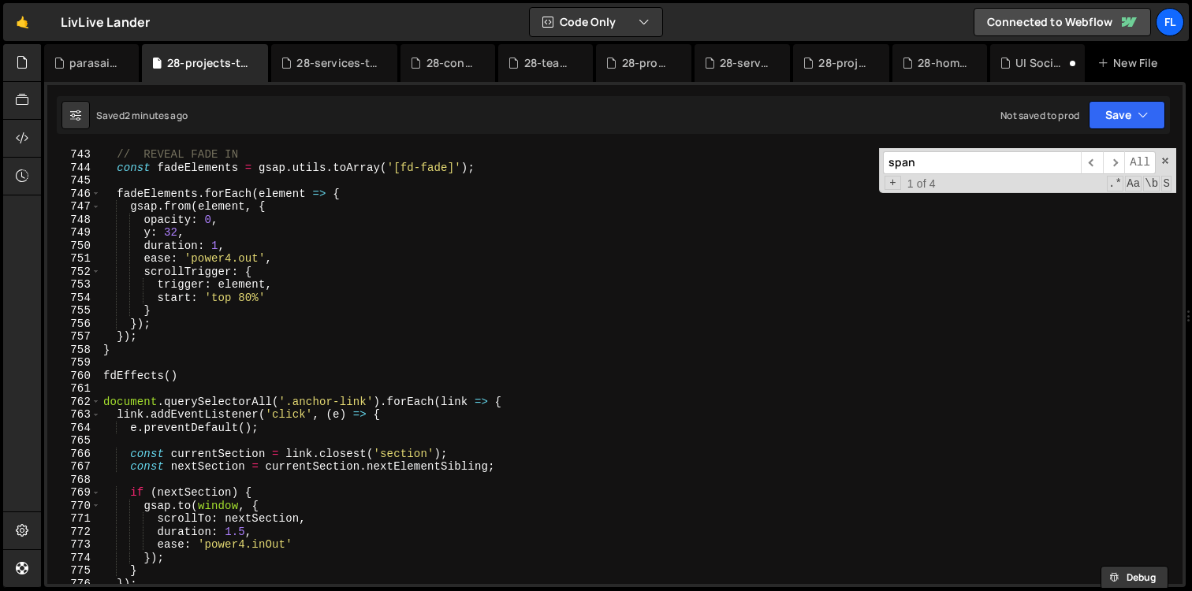
drag, startPoint x: 933, startPoint y: 169, endPoint x: 803, endPoint y: 147, distance: 131.8
click at [805, 147] on div "ease: 'power4.out' 224 225 226 227 228 229 230 231 232 233 234 235 236 237 238 …" at bounding box center [614, 334] width 1141 height 505
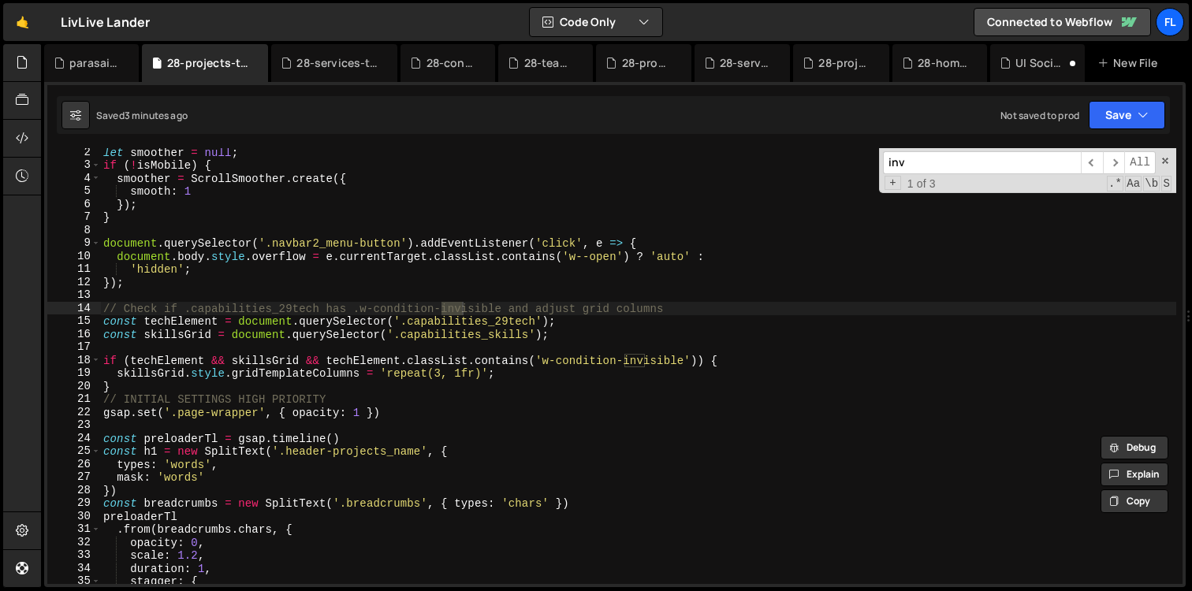
scroll to position [16, 0]
type input "inv"
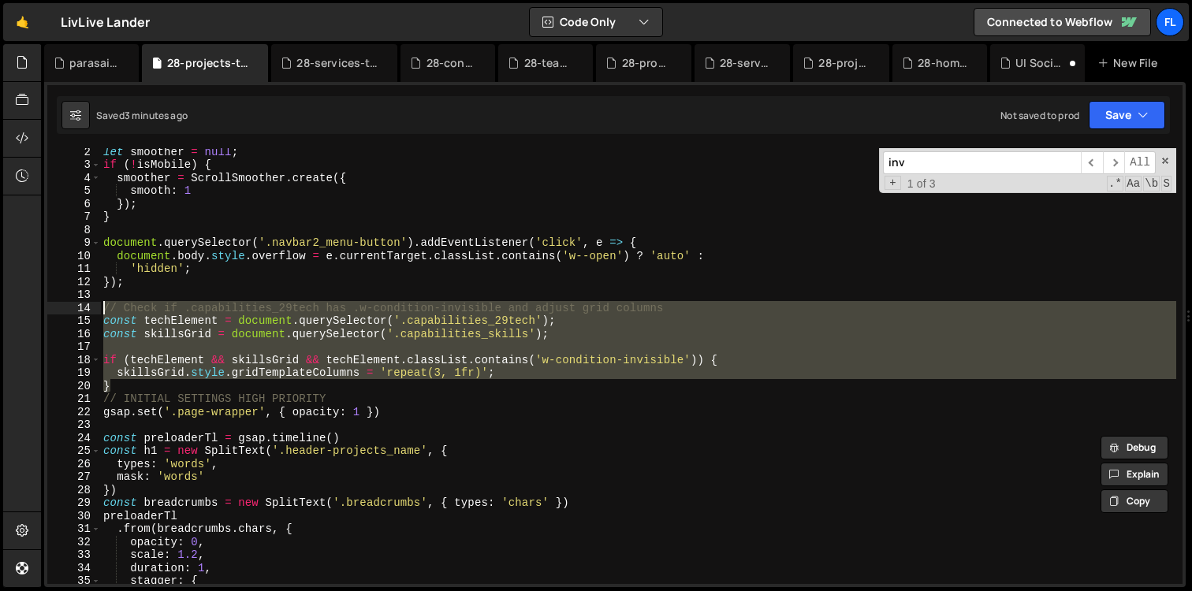
drag, startPoint x: 120, startPoint y: 385, endPoint x: 70, endPoint y: 312, distance: 88.5
click at [70, 312] on div "} 2 3 4 5 6 7 8 9 10 11 12 13 14 15 16 17 18 19 20 21 22 23 24 25 26 27 28 29 3…" at bounding box center [614, 366] width 1135 height 436
type textarea "// Check if .capabilities_29tech has .w-condition-invisible and adjust grid col…"
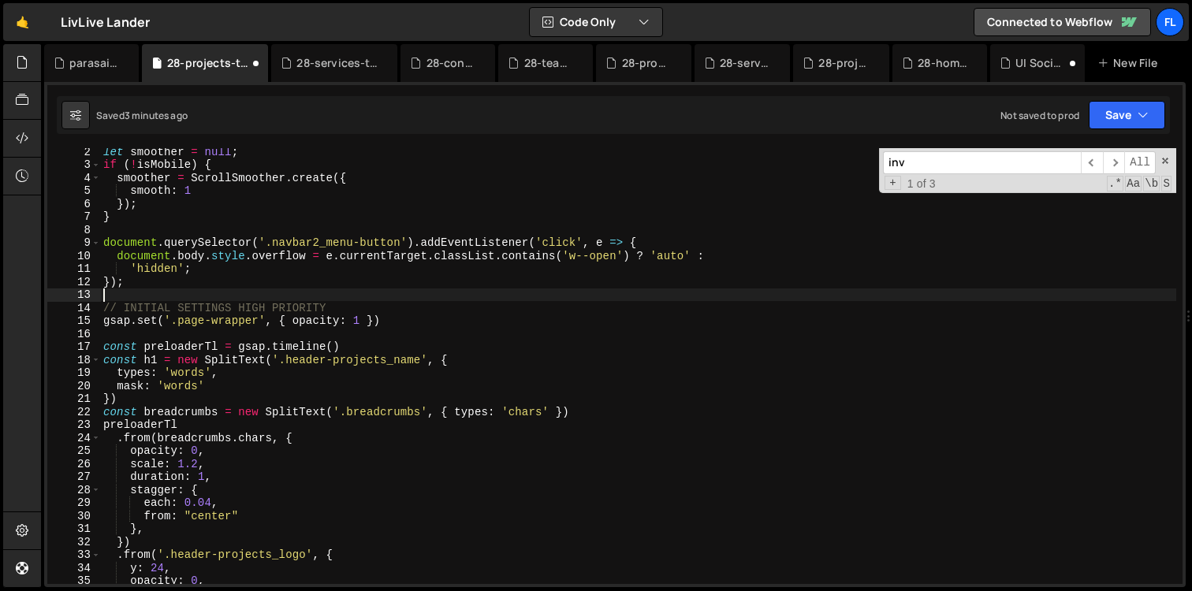
click at [910, 167] on input "inv" at bounding box center [982, 162] width 198 height 23
type input "i"
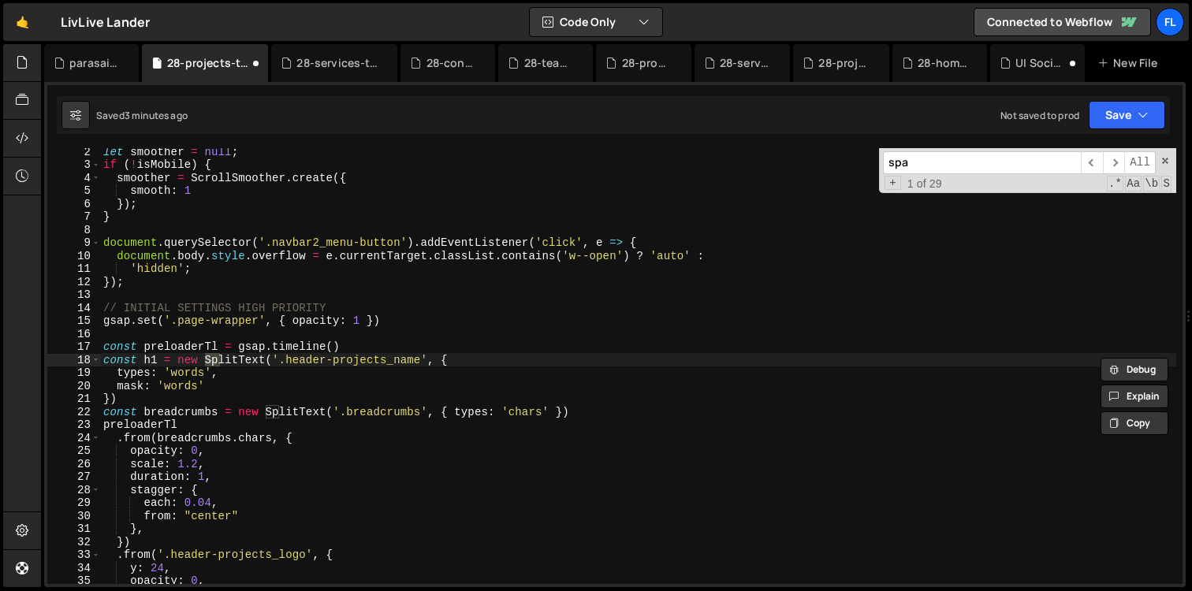
scroll to position [12149, 0]
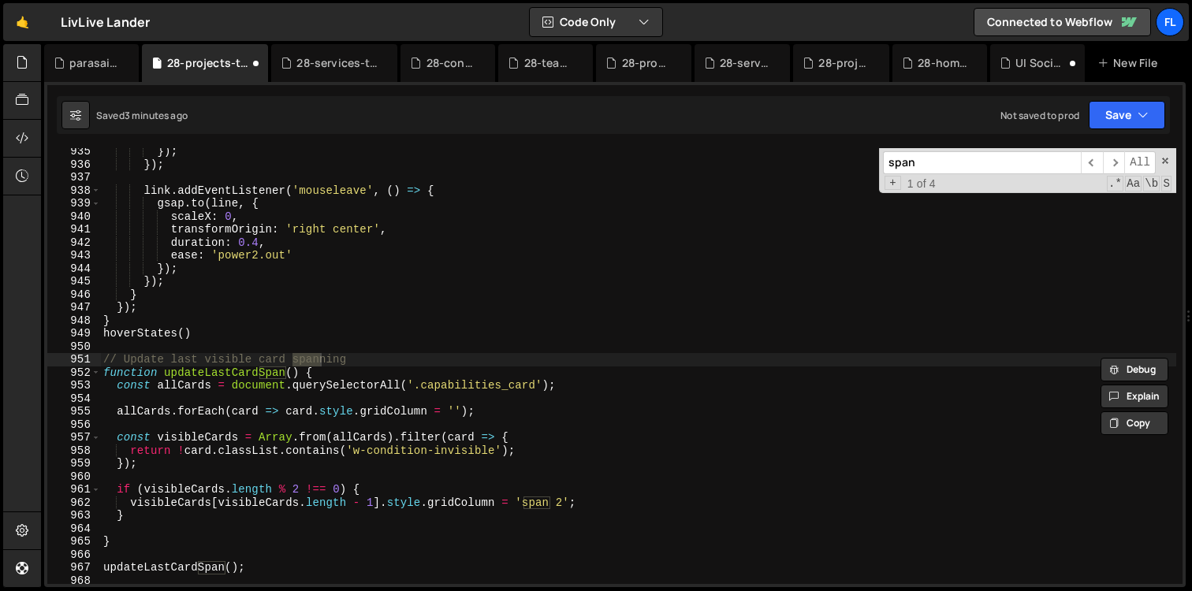
type input "span"
click at [177, 351] on div "}) ; }) ; link . addEventListener ( 'mouseleave' , ( ) => { gsap . to ( line , …" at bounding box center [638, 376] width 1076 height 462
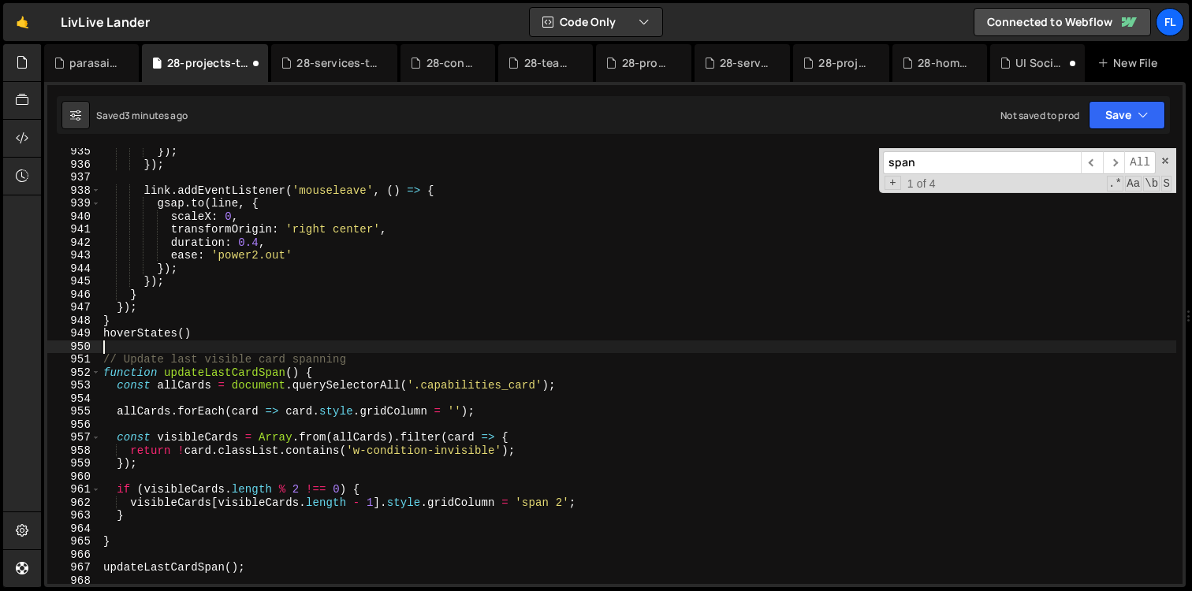
click at [134, 537] on div "}) ; }) ; link . addEventListener ( 'mouseleave' , ( ) => { gsap . to ( line , …" at bounding box center [638, 376] width 1076 height 462
type textarea "}"
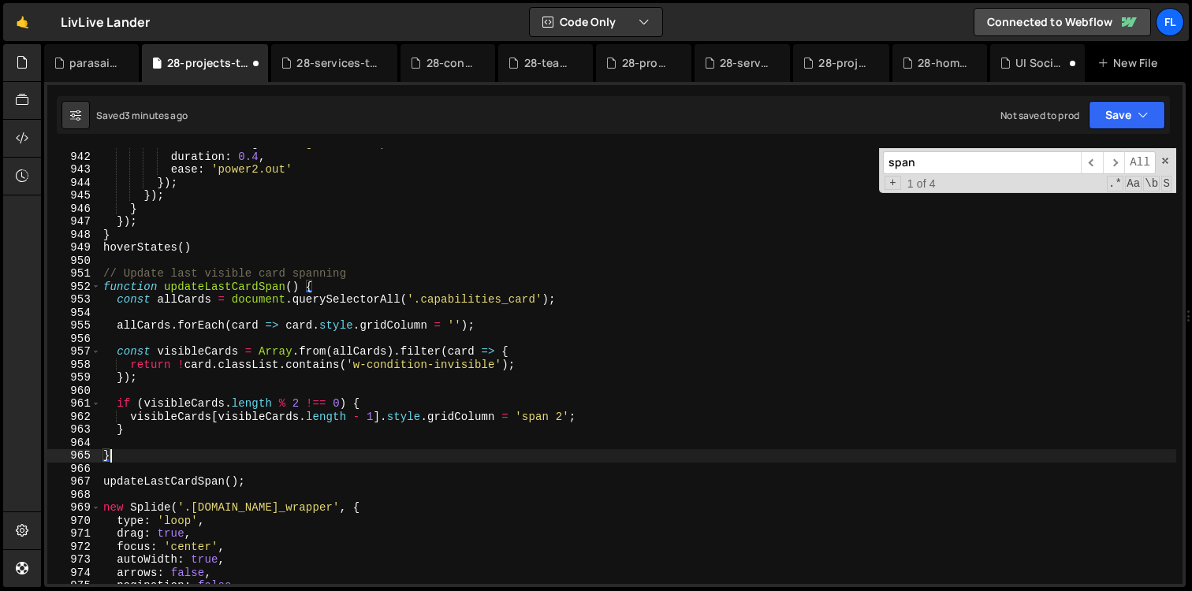
scroll to position [12241, 0]
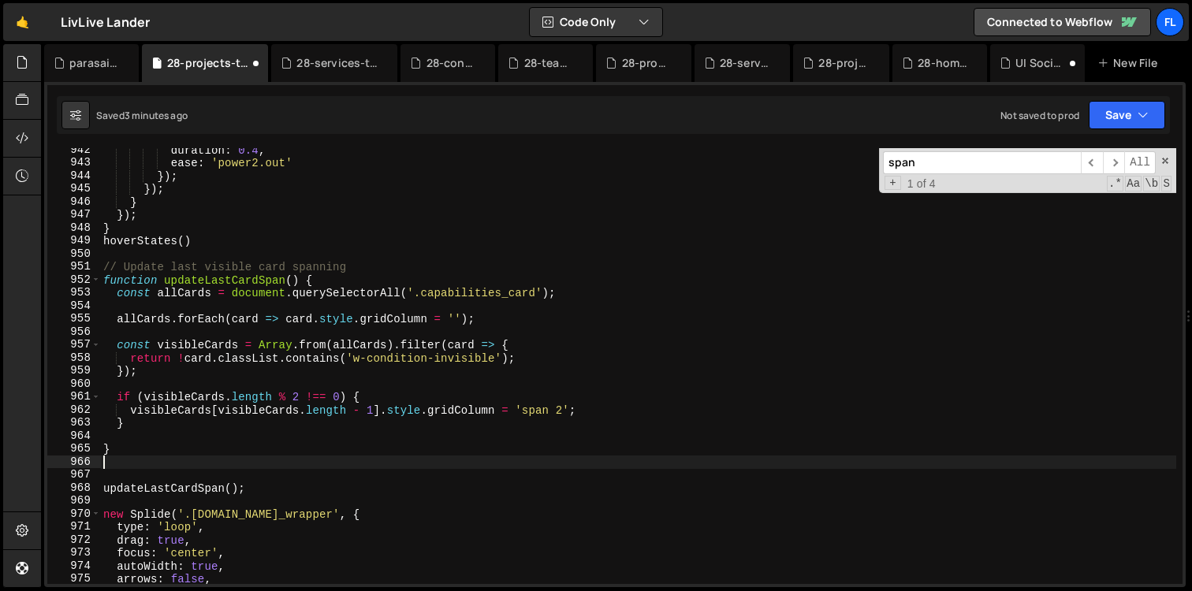
paste textarea "}"
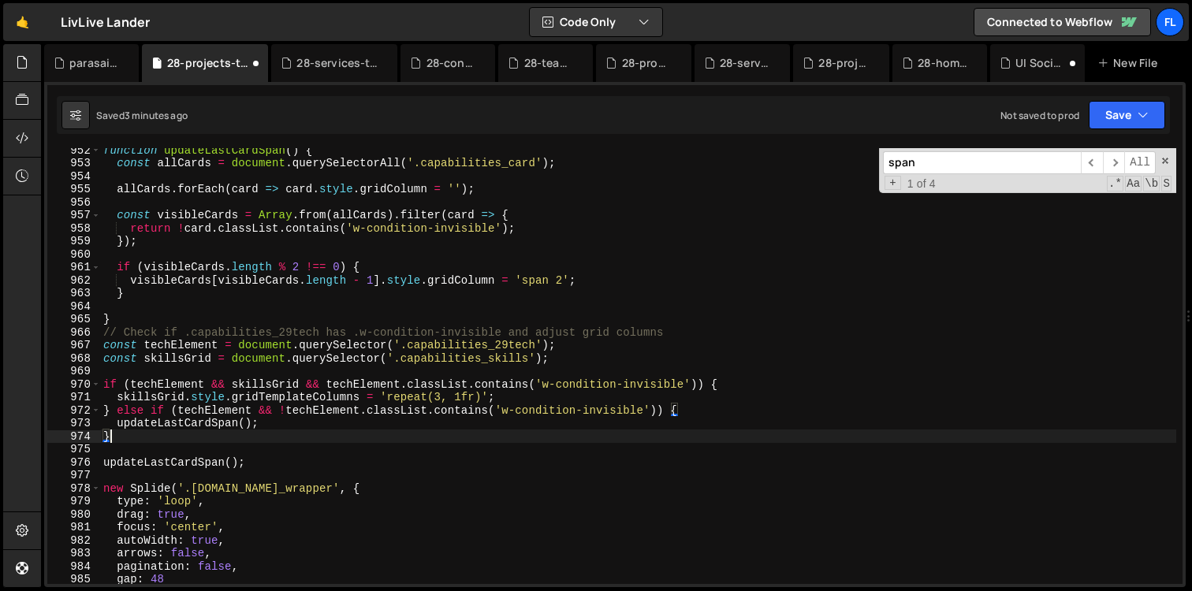
scroll to position [12378, 0]
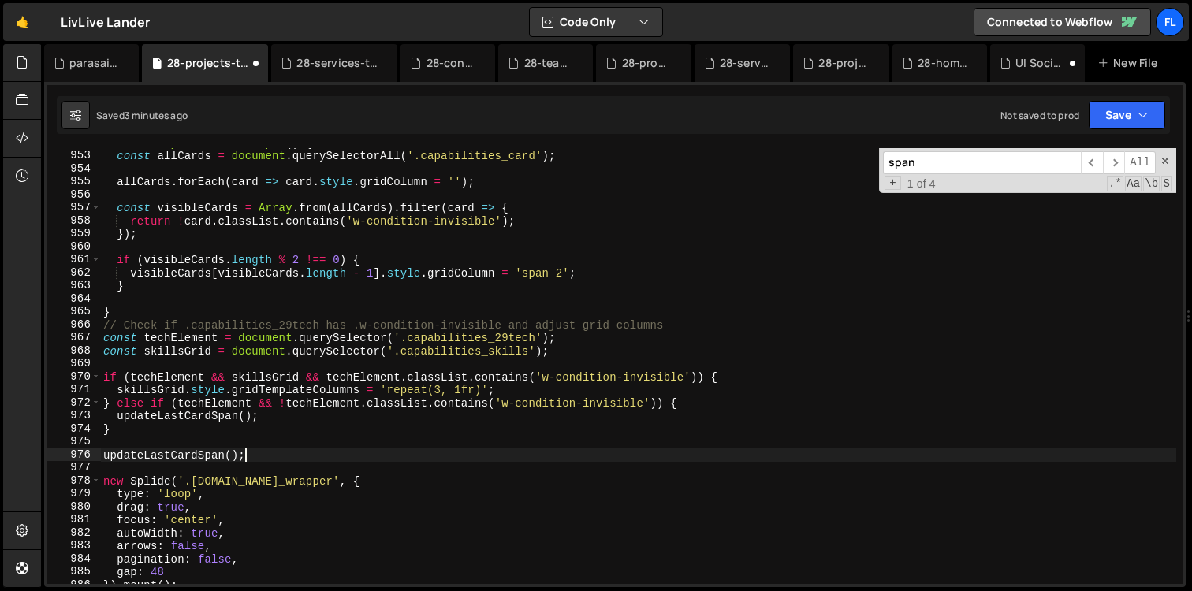
click at [254, 453] on div "function updateLastCardSpan ( ) { const allCards = document . querySelectorAll …" at bounding box center [638, 367] width 1076 height 462
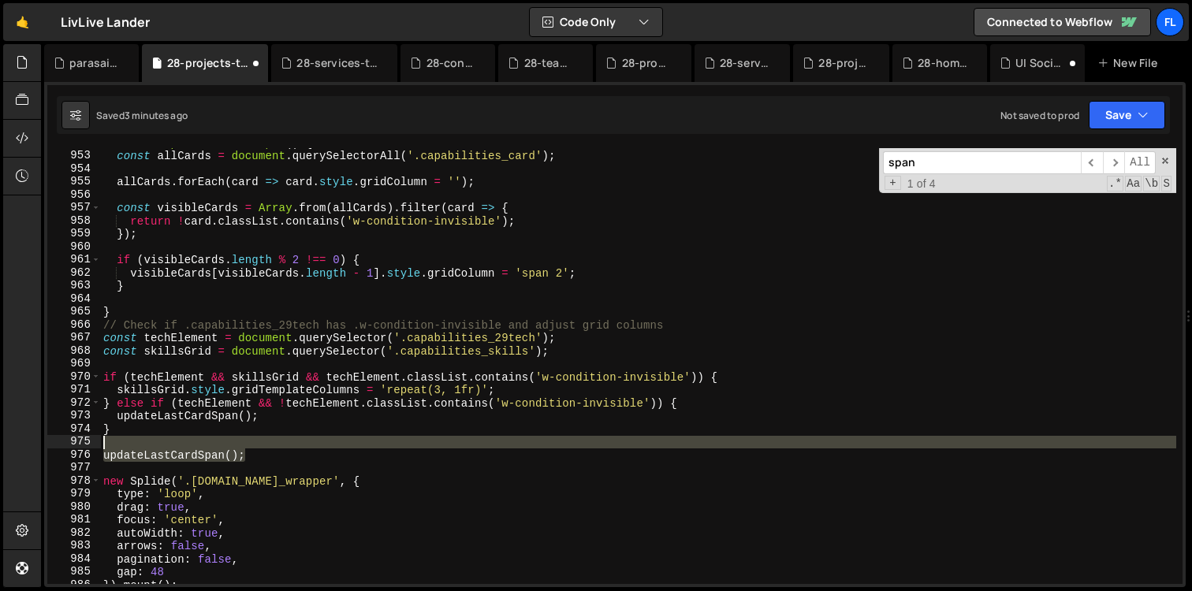
drag, startPoint x: 252, startPoint y: 451, endPoint x: 244, endPoint y: 446, distance: 9.9
click at [244, 446] on div "function updateLastCardSpan ( ) { const allCards = document . querySelectorAll …" at bounding box center [638, 367] width 1076 height 462
type textarea "updateLastCardSpan();"
